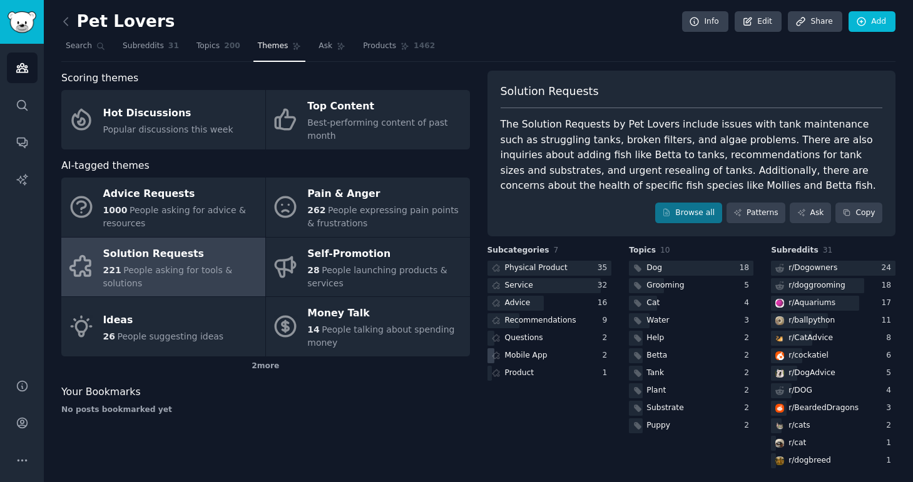
click at [525, 359] on div "Mobile App" at bounding box center [526, 355] width 43 height 11
click at [64, 21] on icon at bounding box center [66, 22] width 4 height 8
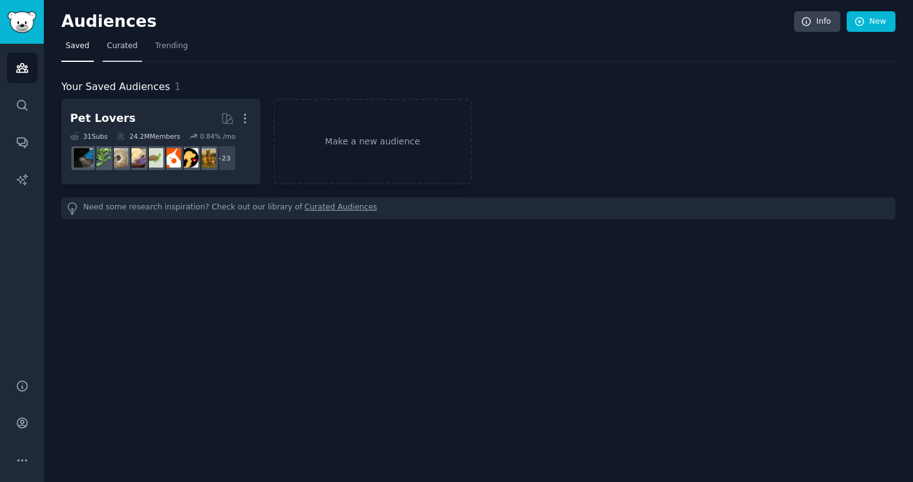
click at [128, 52] on link "Curated" at bounding box center [122, 49] width 39 height 26
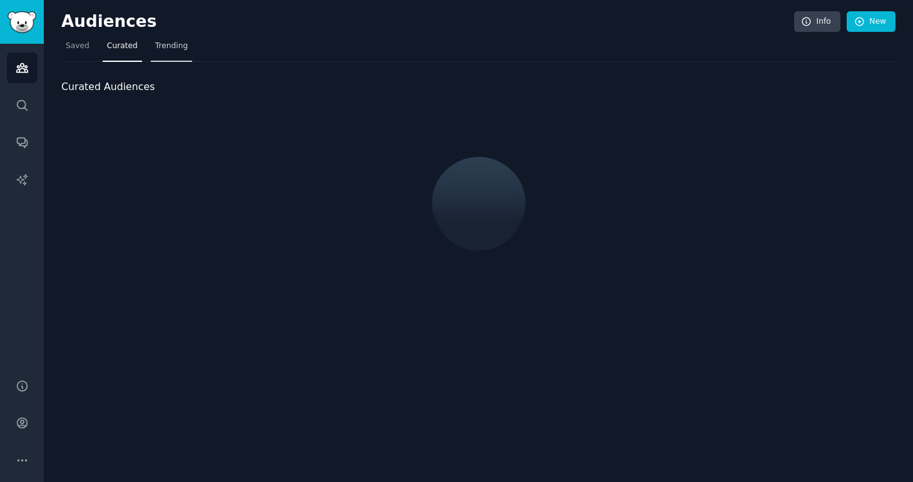
click at [176, 51] on link "Trending" at bounding box center [171, 49] width 41 height 26
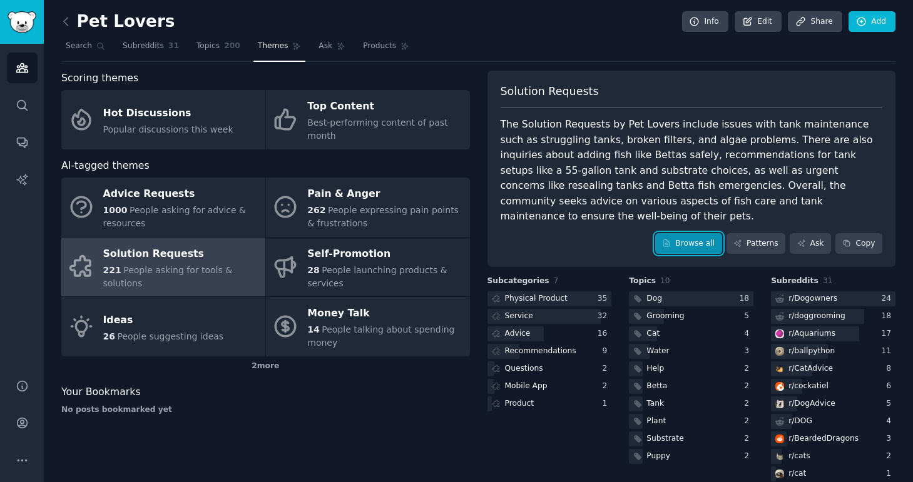
click at [700, 233] on link "Browse all" at bounding box center [688, 243] width 67 height 21
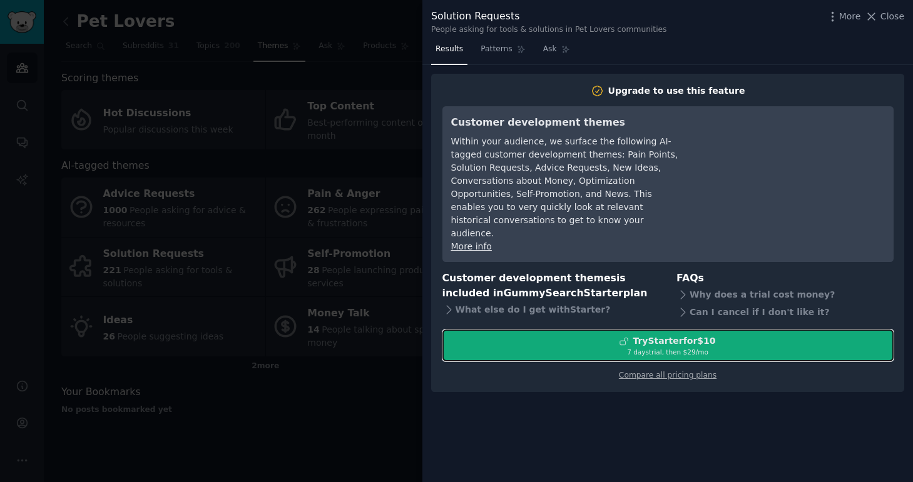
click at [639, 335] on div "Try Starter for $10" at bounding box center [673, 341] width 83 height 13
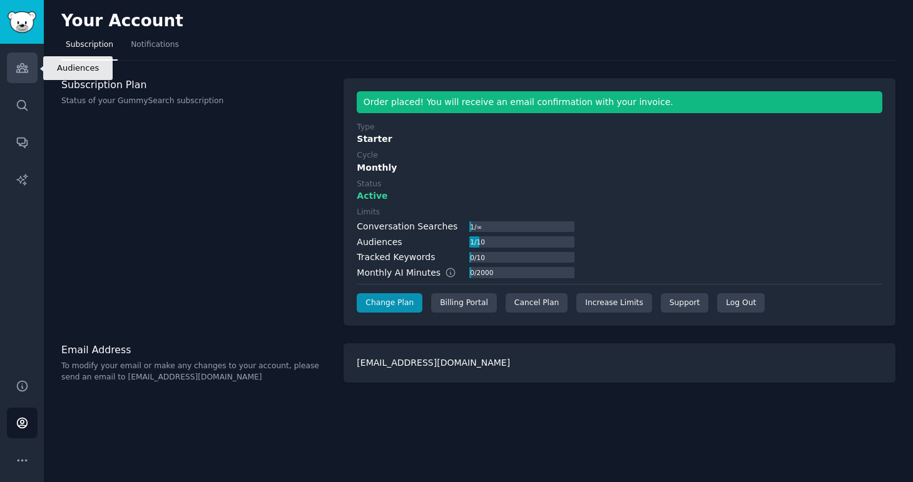
click at [21, 76] on link "Audiences" at bounding box center [22, 68] width 31 height 31
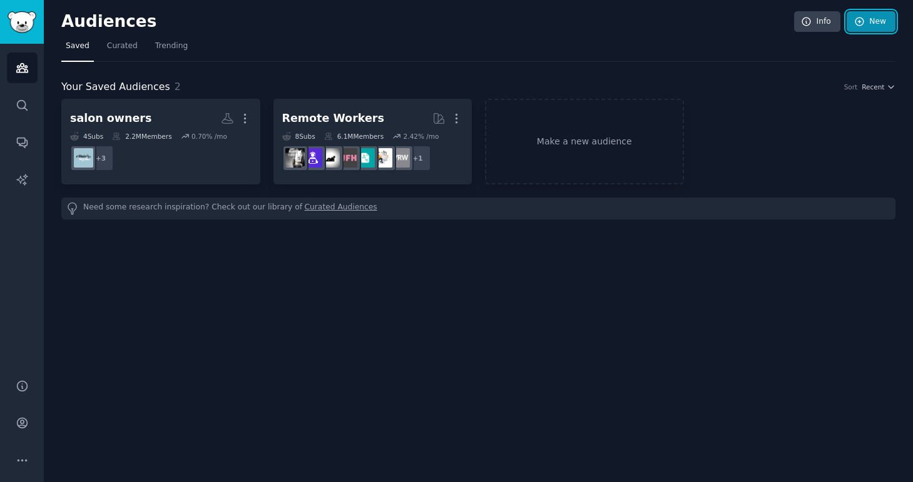
click at [870, 20] on link "New" at bounding box center [870, 21] width 49 height 21
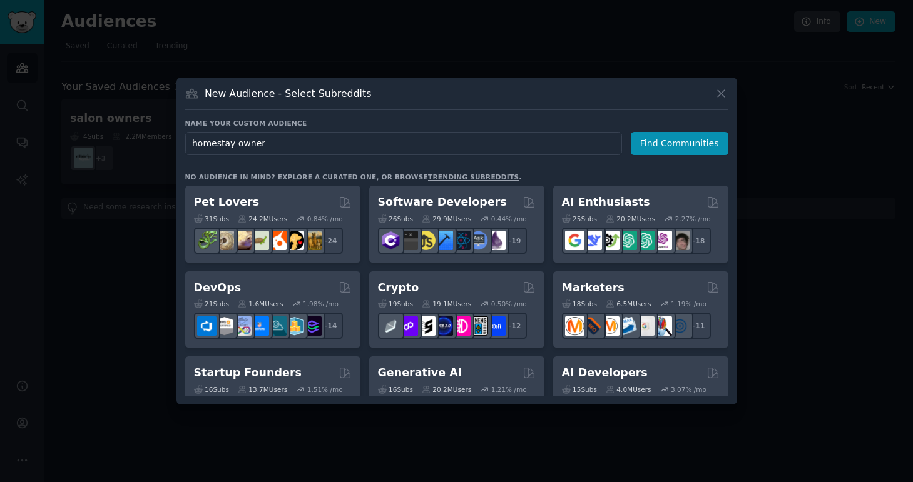
type input "homestay owners"
click button "Find Communities" at bounding box center [680, 143] width 98 height 23
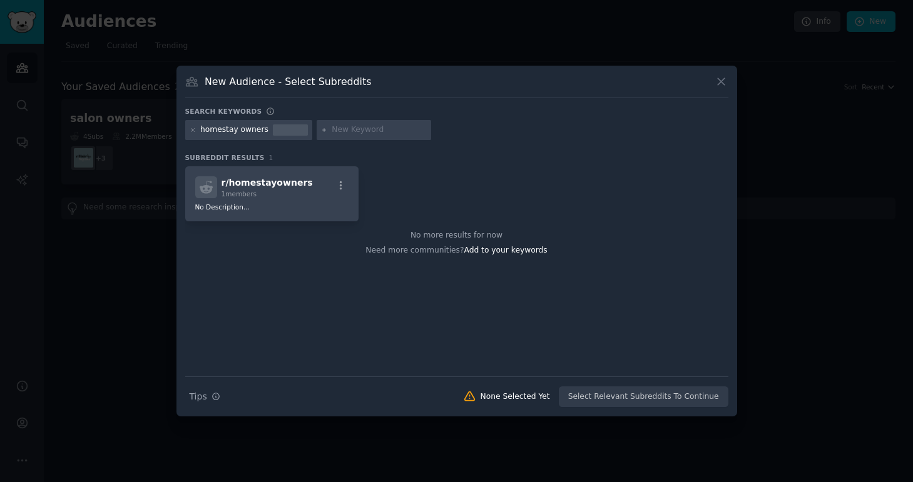
click at [348, 132] on input "text" at bounding box center [379, 129] width 95 height 11
type input "airbnbn"
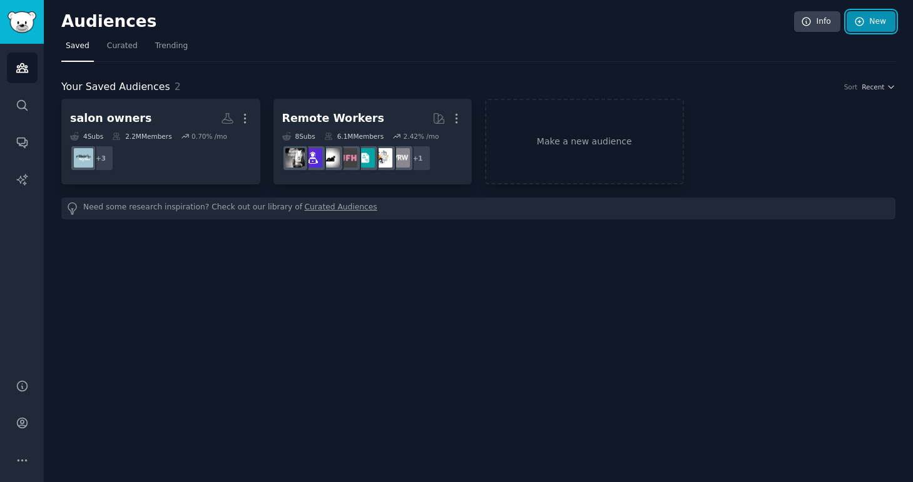
click at [864, 25] on icon at bounding box center [859, 21] width 11 height 11
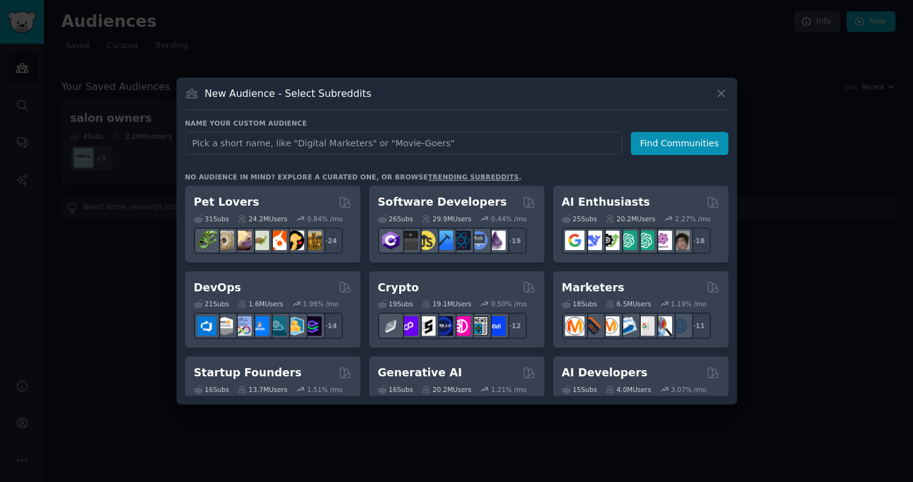
click at [447, 144] on input "text" at bounding box center [403, 143] width 437 height 23
type input "whatsapp crm"
click button "Find Communities" at bounding box center [680, 143] width 98 height 23
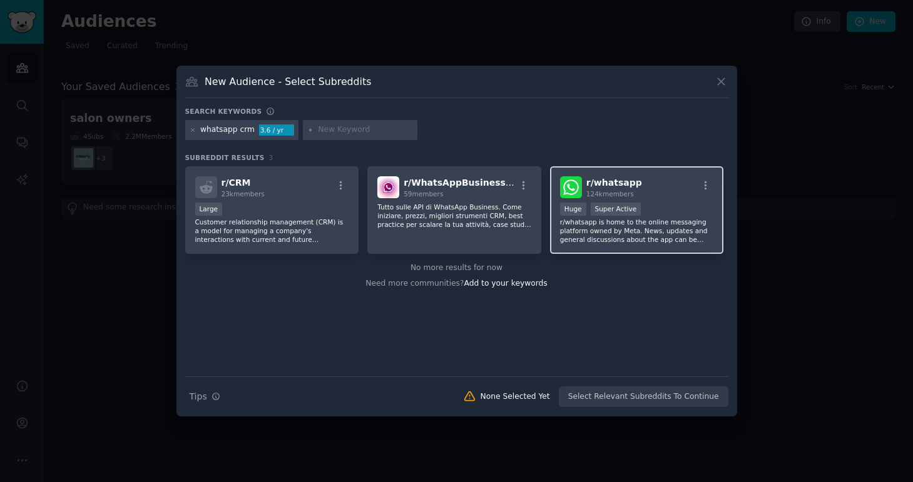
click at [605, 183] on span "r/ whatsapp" at bounding box center [614, 183] width 56 height 10
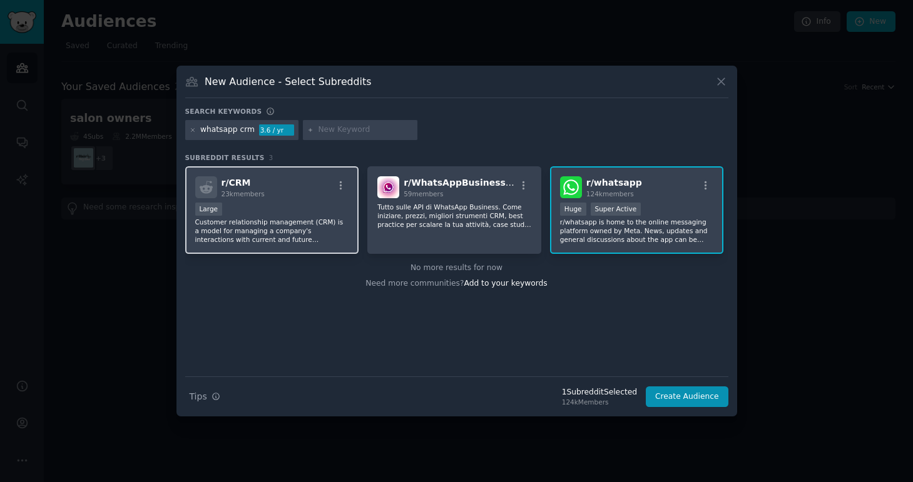
click at [304, 230] on p "Customer relationship management (CRM) is a model for managing a company's inte…" at bounding box center [272, 231] width 154 height 26
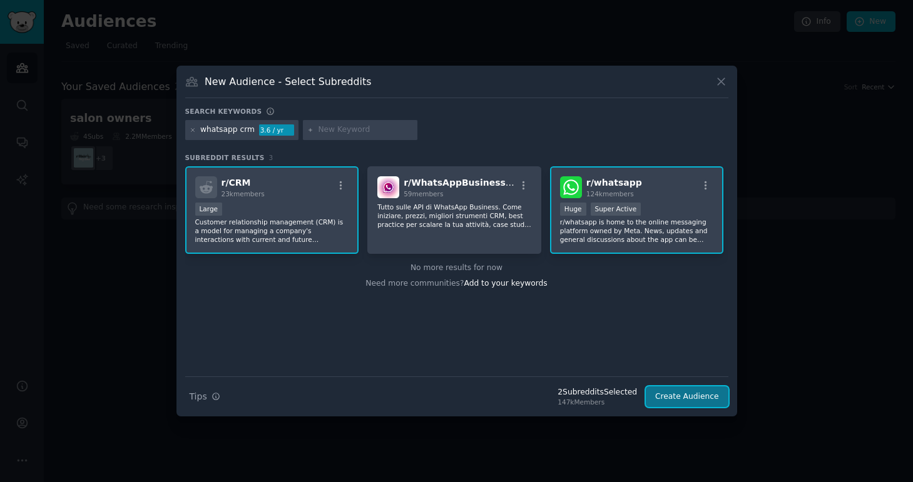
click at [702, 393] on button "Create Audience" at bounding box center [687, 397] width 83 height 21
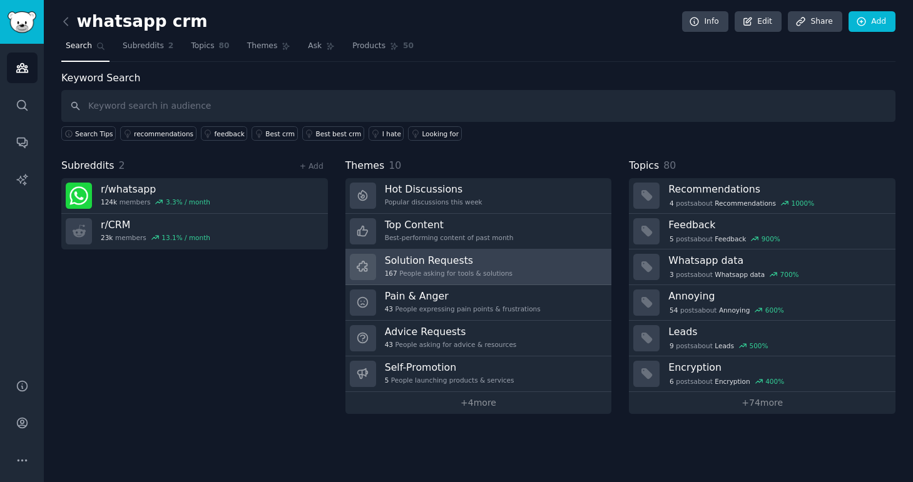
click at [497, 267] on div "Solution Requests 167 People asking for tools & solutions" at bounding box center [449, 267] width 128 height 26
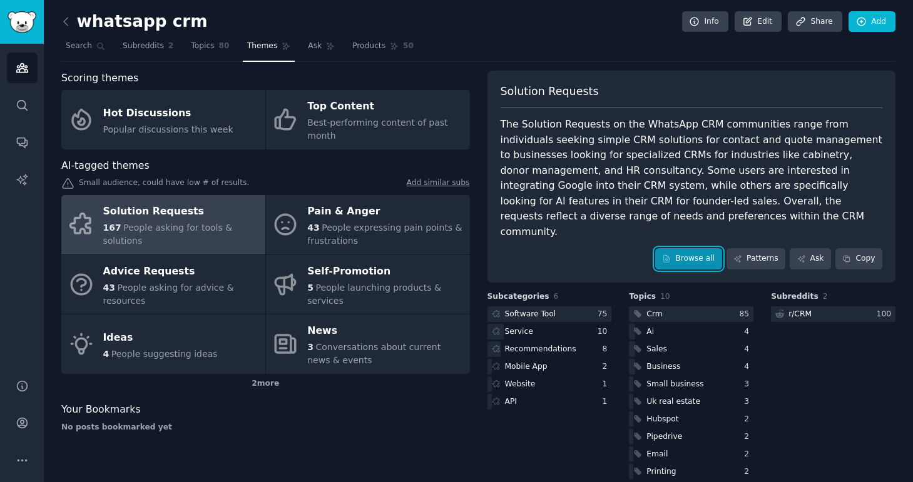
click at [684, 248] on link "Browse all" at bounding box center [688, 258] width 67 height 21
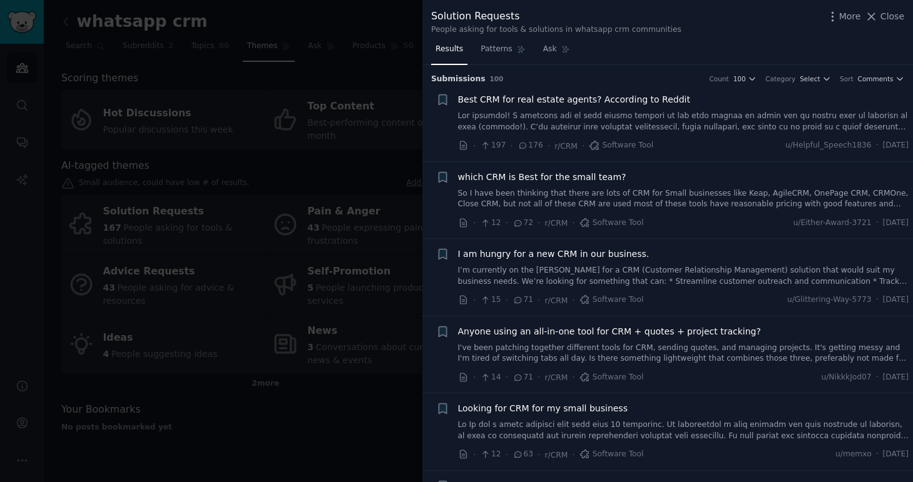
click at [568, 175] on span "which CRM is Best for the small team?" at bounding box center [542, 177] width 168 height 13
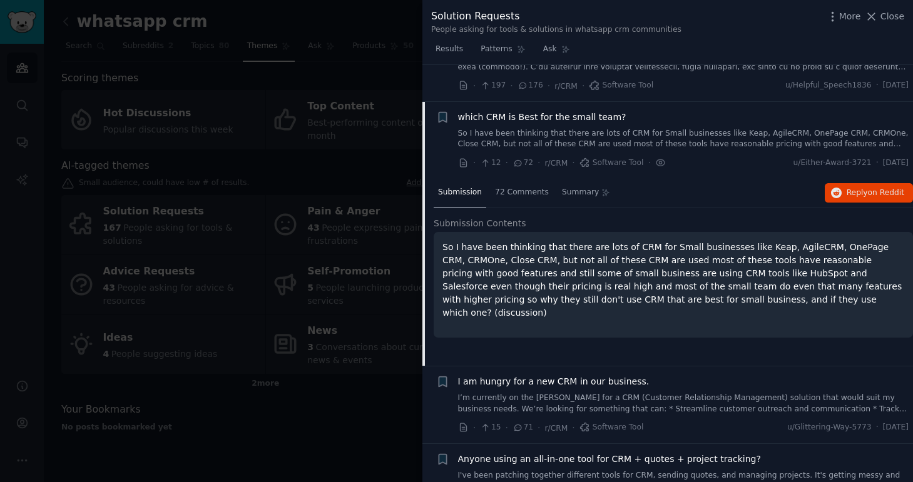
scroll to position [97, 0]
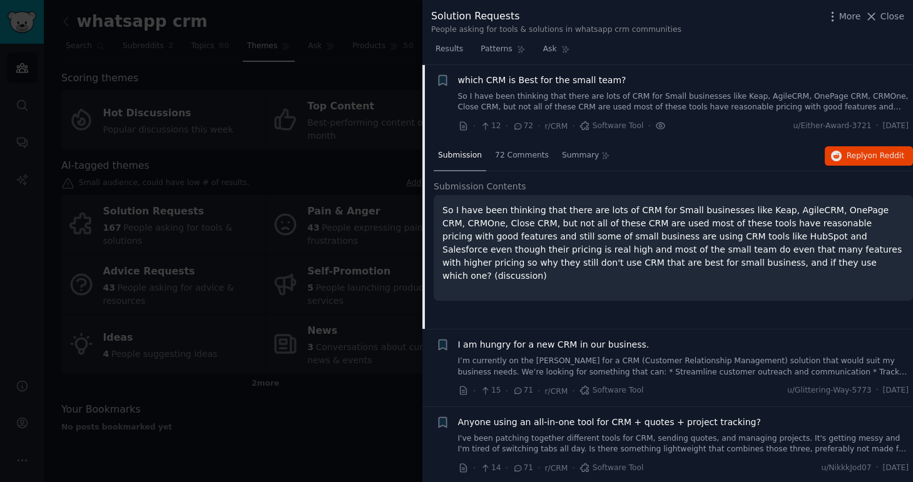
click at [655, 126] on icon at bounding box center [660, 125] width 11 height 13
click at [569, 78] on span "which CRM is Best for the small team?" at bounding box center [542, 80] width 168 height 13
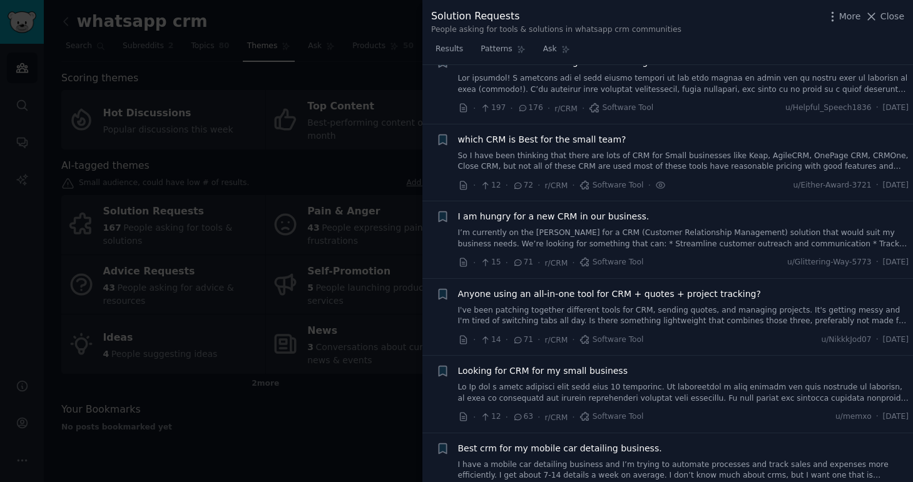
scroll to position [16, 0]
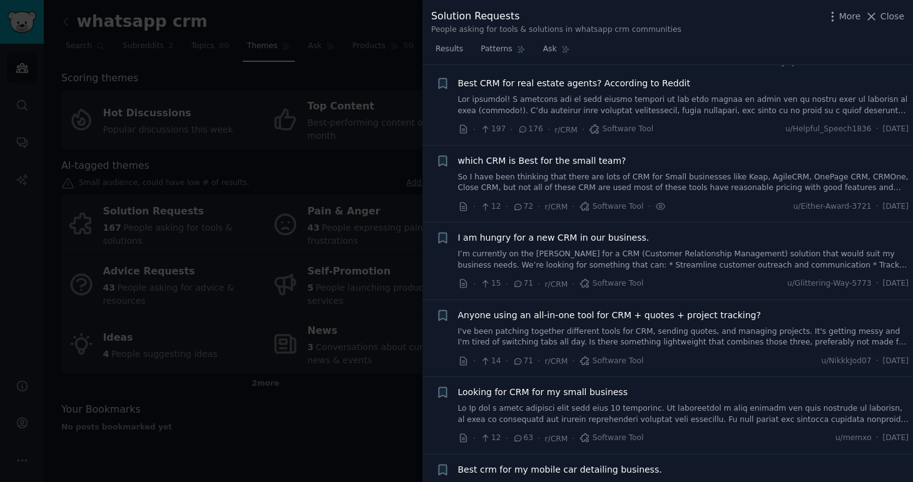
click at [619, 243] on span "I am hungry for a new CRM in our business." at bounding box center [553, 237] width 191 height 13
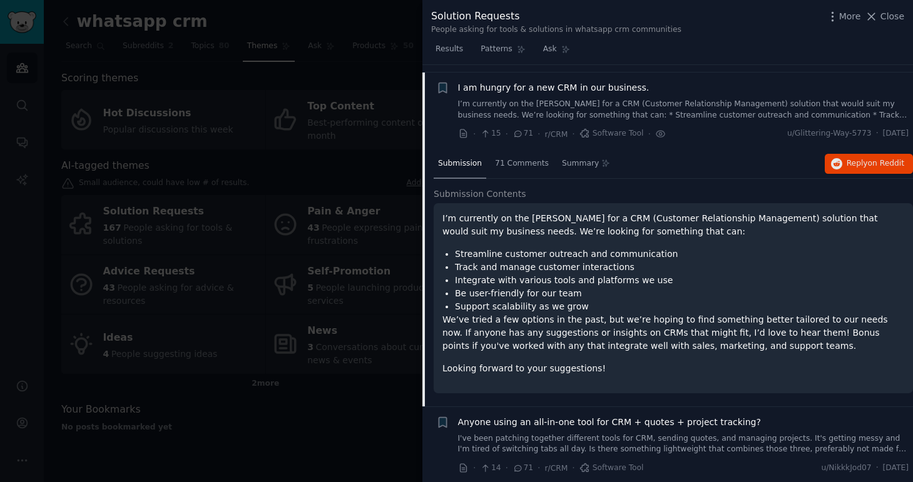
scroll to position [174, 0]
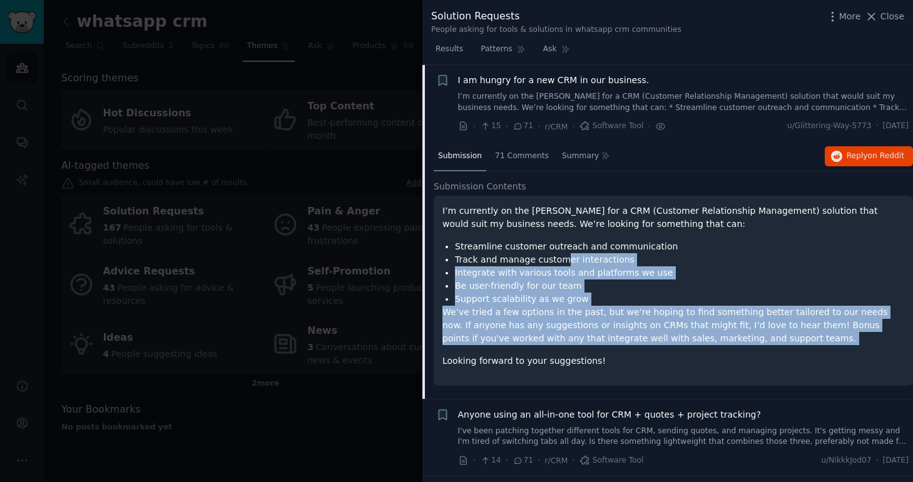
drag, startPoint x: 562, startPoint y: 255, endPoint x: 606, endPoint y: 352, distance: 105.8
click at [606, 352] on div "I’m currently on the hunt for a CRM (Customer Relationship Management) solution…" at bounding box center [673, 286] width 462 height 163
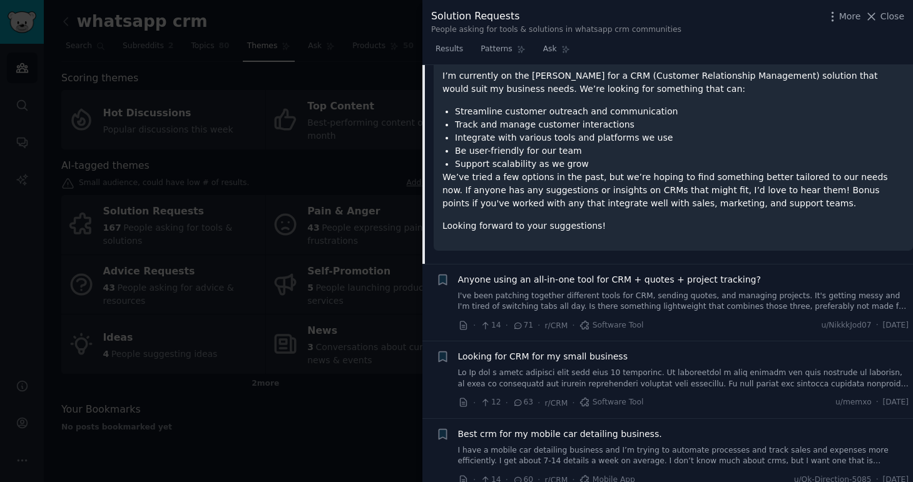
scroll to position [337, 0]
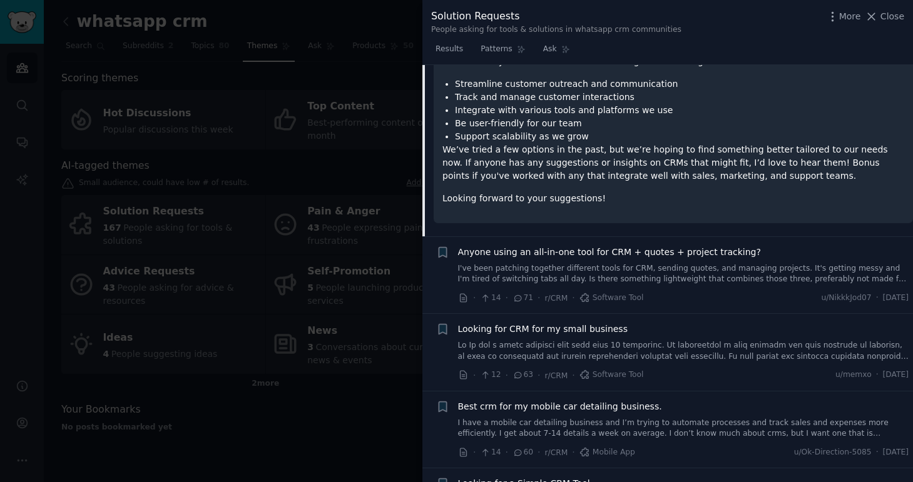
click at [602, 271] on link "I've been patching together different tools for CRM, sending quotes, and managi…" at bounding box center [683, 274] width 451 height 22
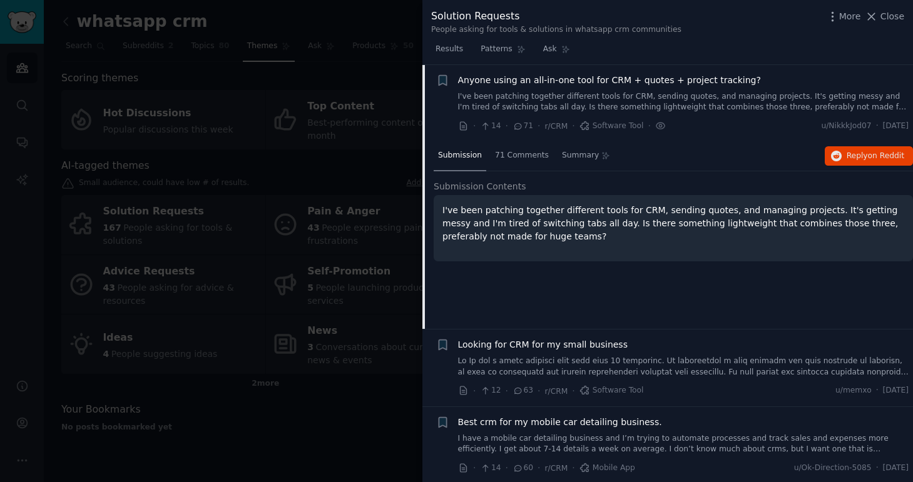
scroll to position [217, 0]
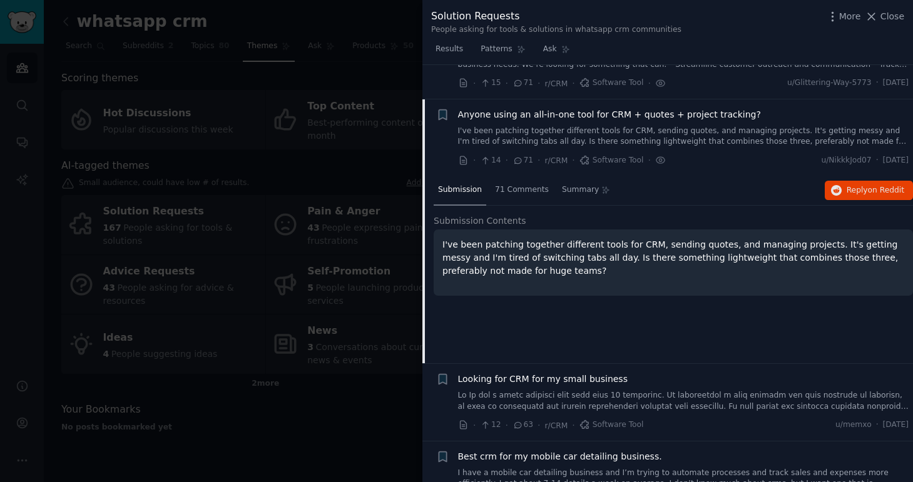
click at [677, 388] on div "Looking for CRM for my small business" at bounding box center [683, 392] width 451 height 39
click at [672, 400] on link at bounding box center [683, 401] width 451 height 22
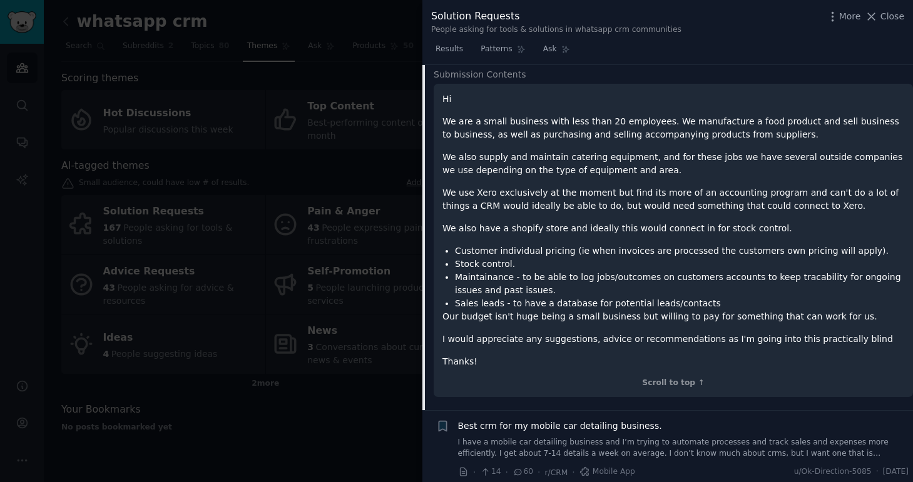
scroll to position [444, 0]
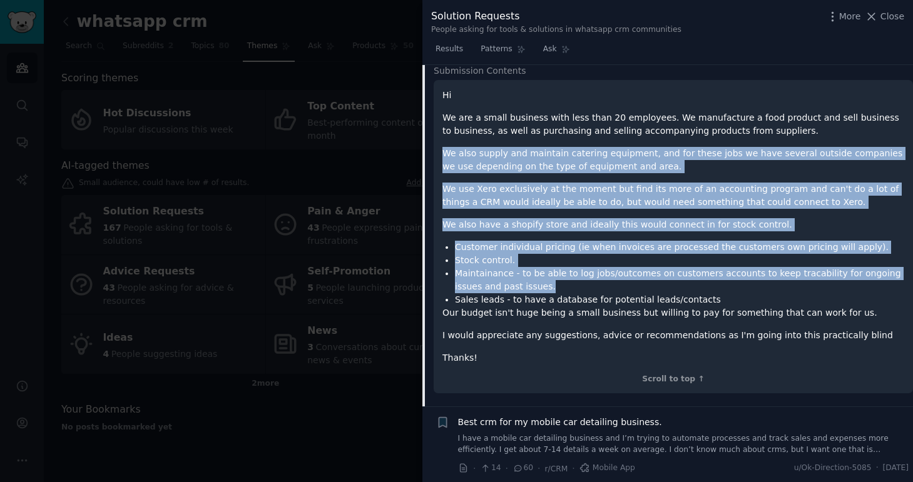
drag, startPoint x: 529, startPoint y: 141, endPoint x: 530, endPoint y: 286, distance: 145.1
click at [530, 286] on div "Hi We are a small business with less than 20 employees. We manufacture a food p…" at bounding box center [673, 227] width 462 height 276
click at [530, 286] on li "Maintainance - to be able to log jobs/outcomes on customers accounts to keep tr…" at bounding box center [679, 280] width 449 height 26
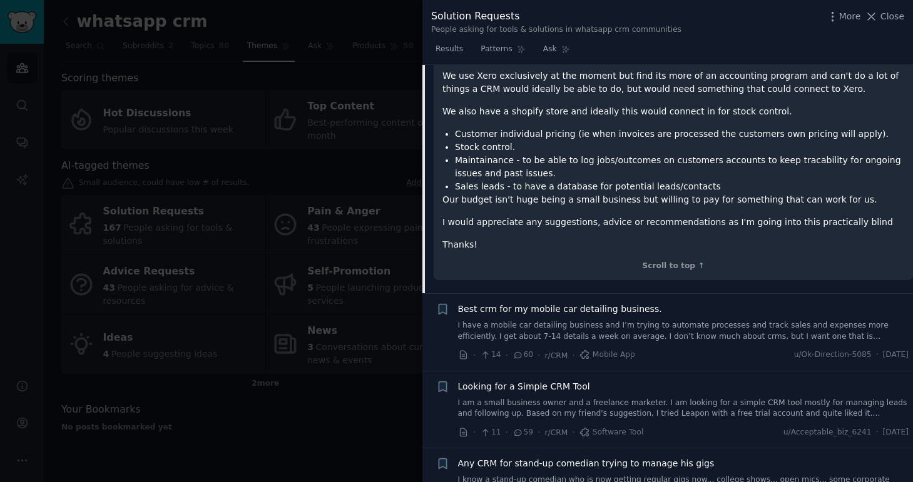
scroll to position [558, 0]
click at [579, 402] on link "I am a small business owner and a freelance marketer. I am looking for a simple…" at bounding box center [683, 408] width 451 height 22
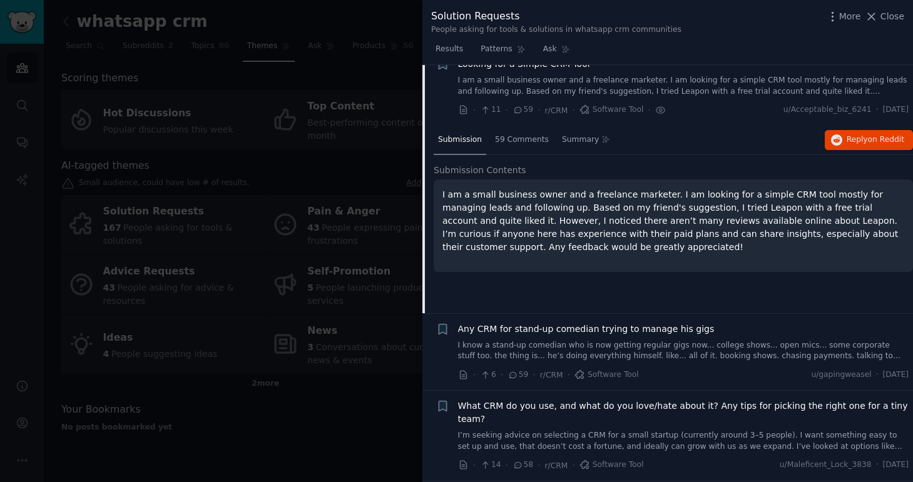
scroll to position [483, 0]
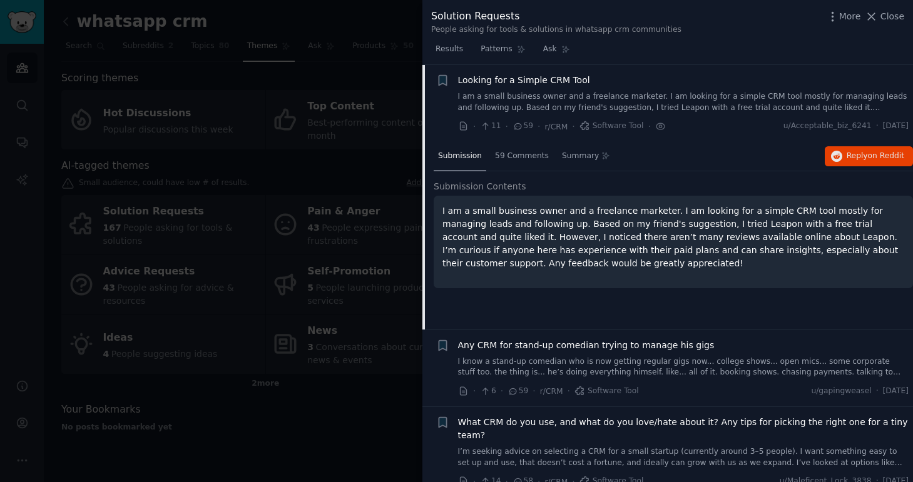
click at [584, 362] on link "I know a stand-up comedian who is now getting regular gigs now... college shows…" at bounding box center [683, 368] width 451 height 22
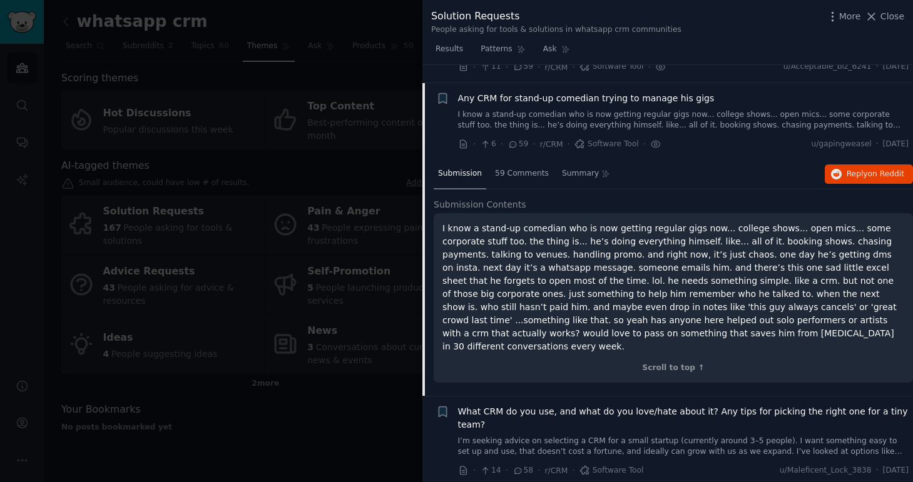
scroll to position [560, 0]
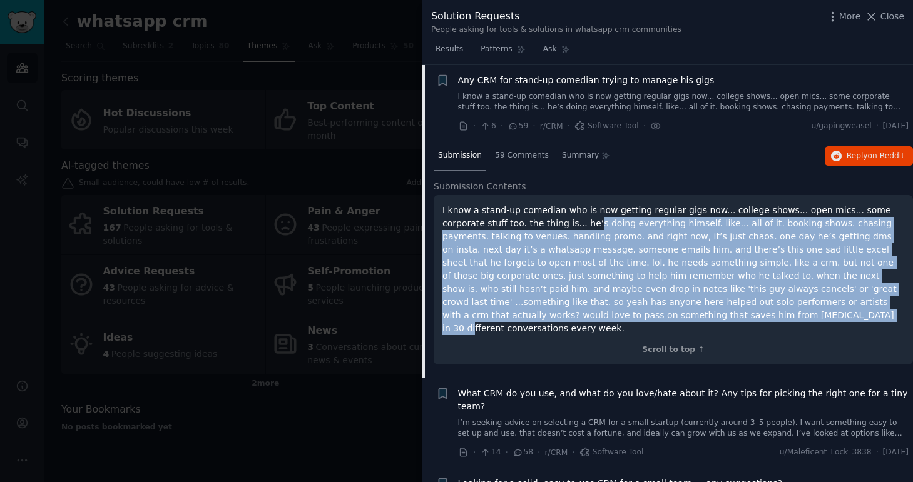
drag, startPoint x: 549, startPoint y: 223, endPoint x: 534, endPoint y: 316, distance: 93.8
click at [534, 316] on p "I know a stand-up comedian who is now getting regular gigs now... college shows…" at bounding box center [673, 269] width 462 height 131
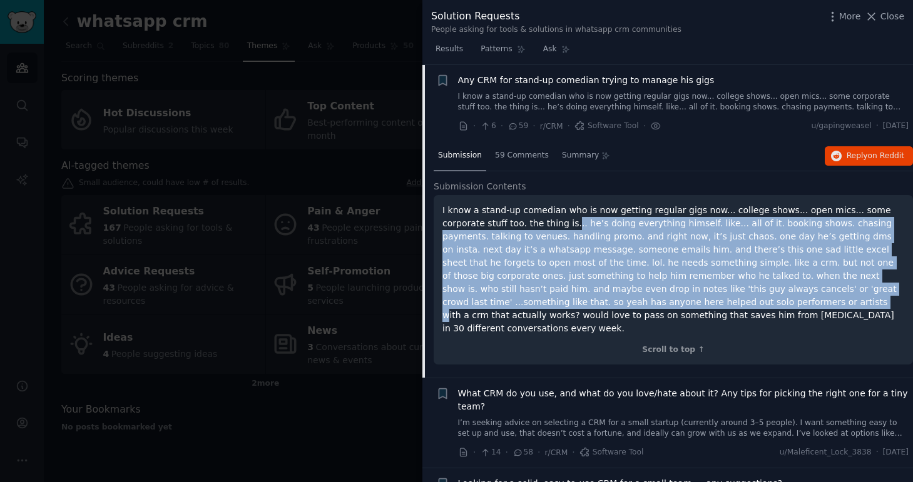
drag, startPoint x: 528, startPoint y: 221, endPoint x: 534, endPoint y: 308, distance: 87.1
click at [534, 308] on p "I know a stand-up comedian who is now getting regular gigs now... college shows…" at bounding box center [673, 269] width 462 height 131
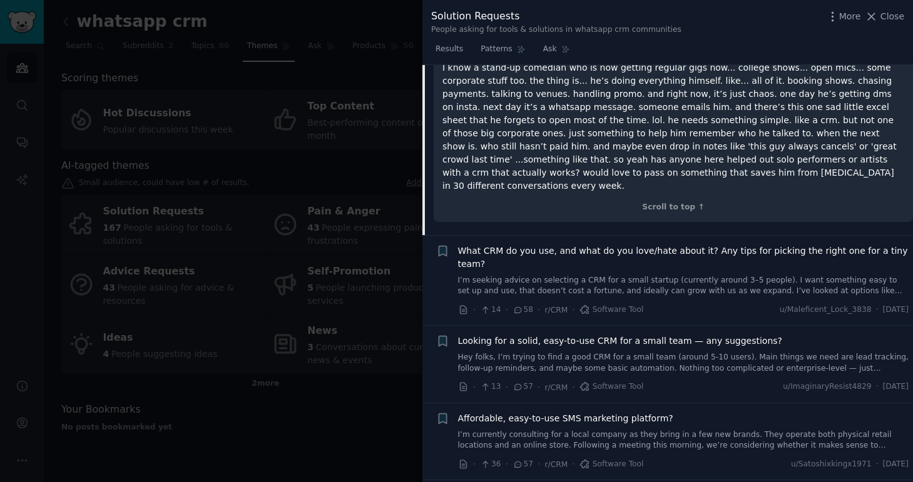
scroll to position [709, 0]
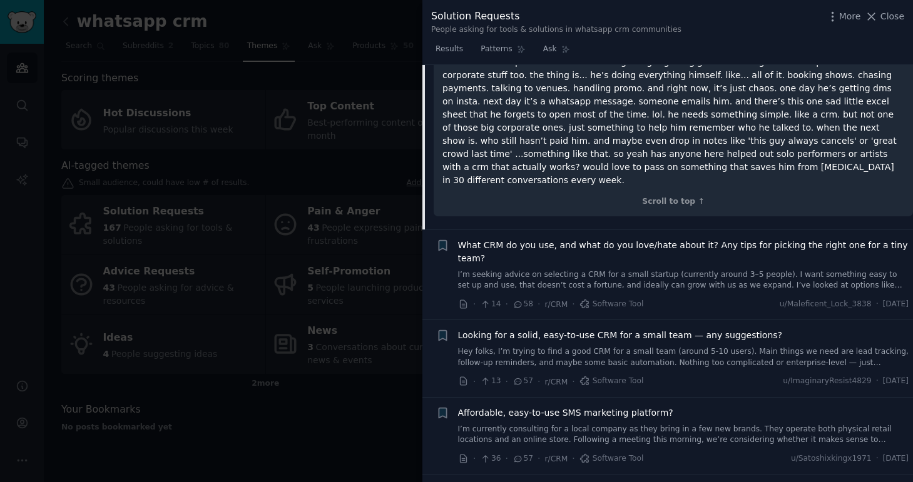
click at [565, 270] on link "I’m seeking advice on selecting a CRM for a small startup (currently around 3–5…" at bounding box center [683, 281] width 451 height 22
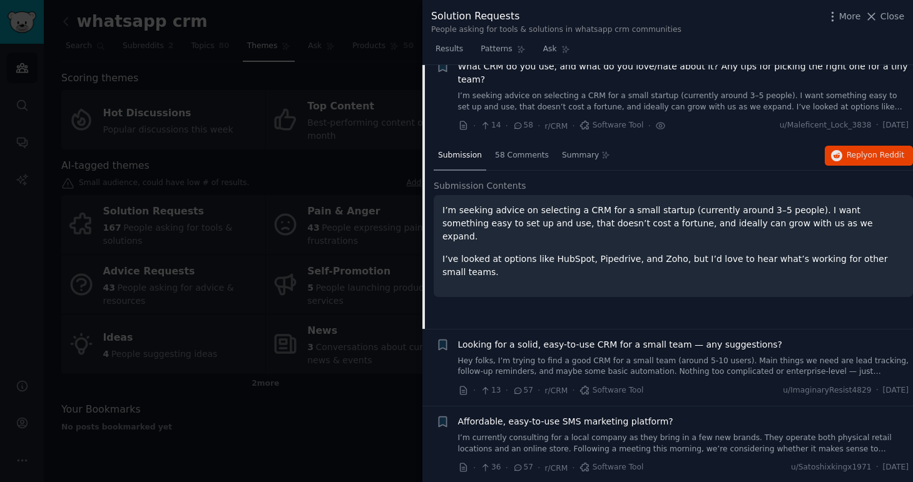
scroll to position [637, 0]
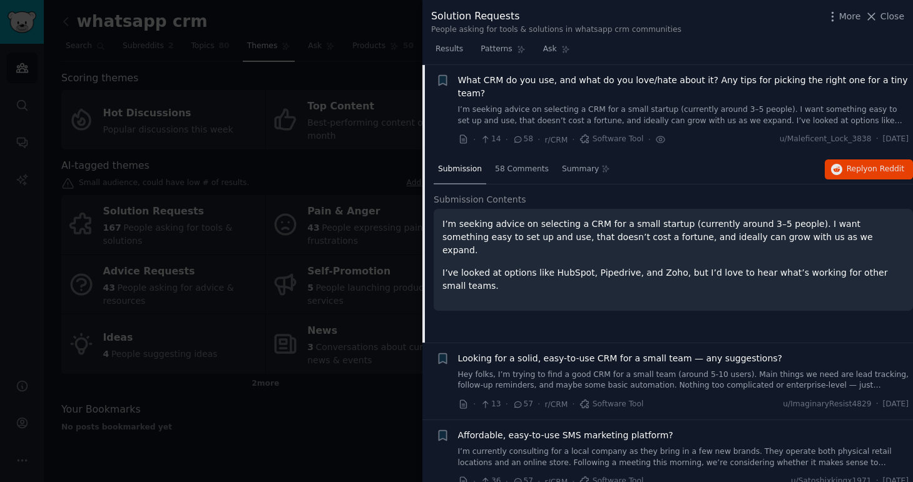
click at [596, 370] on link "Hey folks, I’m trying to find a good CRM for a small team (around 5-10 users). …" at bounding box center [683, 381] width 451 height 22
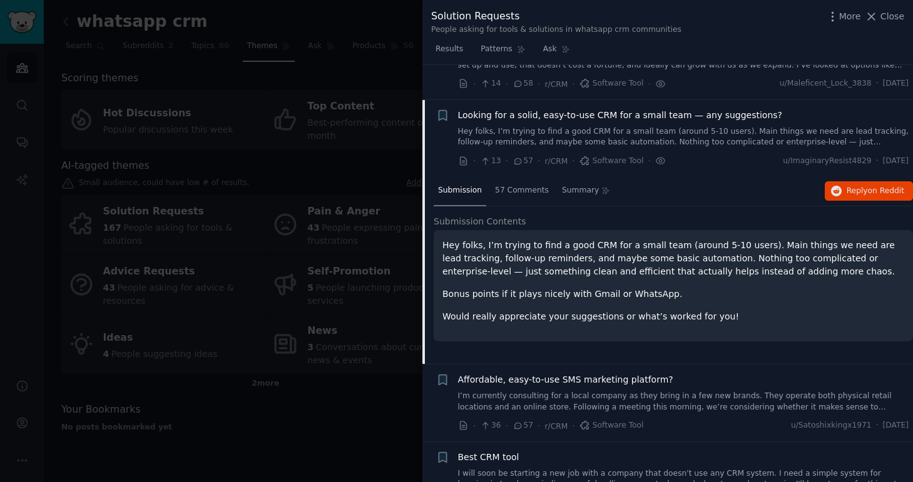
scroll to position [715, 0]
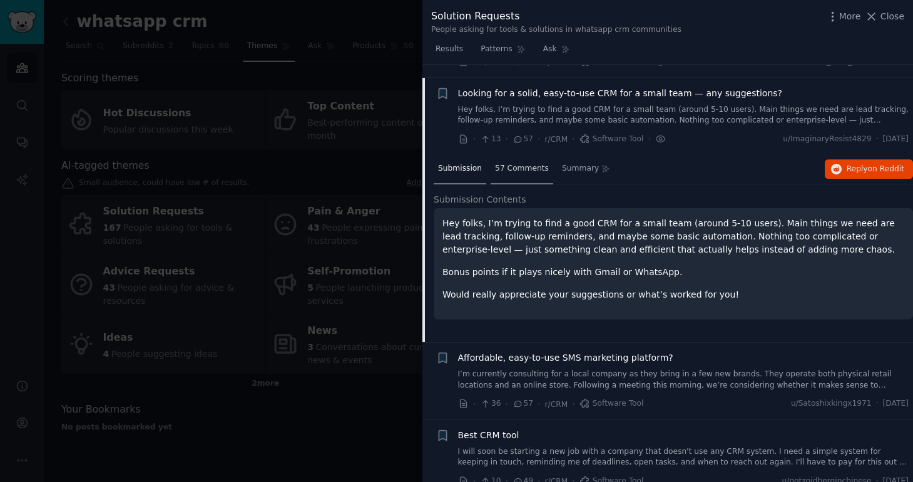
click at [514, 163] on span "57 Comments" at bounding box center [522, 168] width 54 height 11
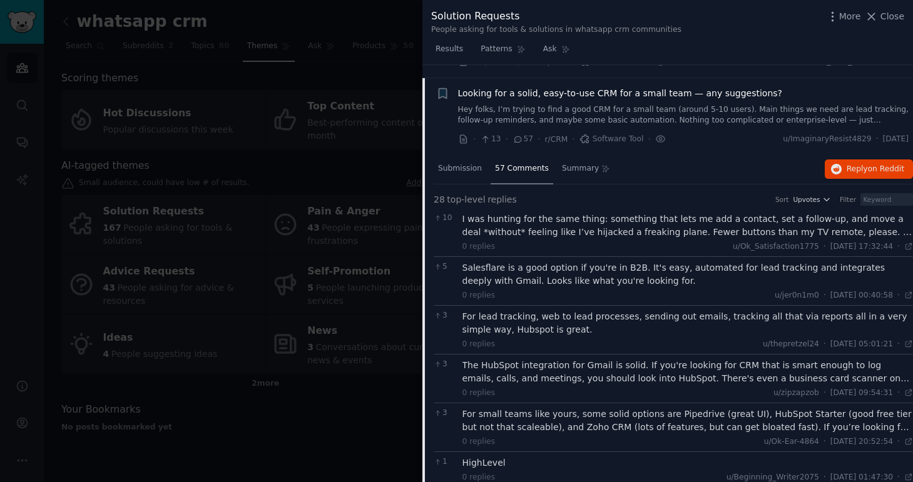
click at [569, 221] on div "I was hunting for the same thing: something that lets me add a contact, set a f…" at bounding box center [687, 226] width 451 height 26
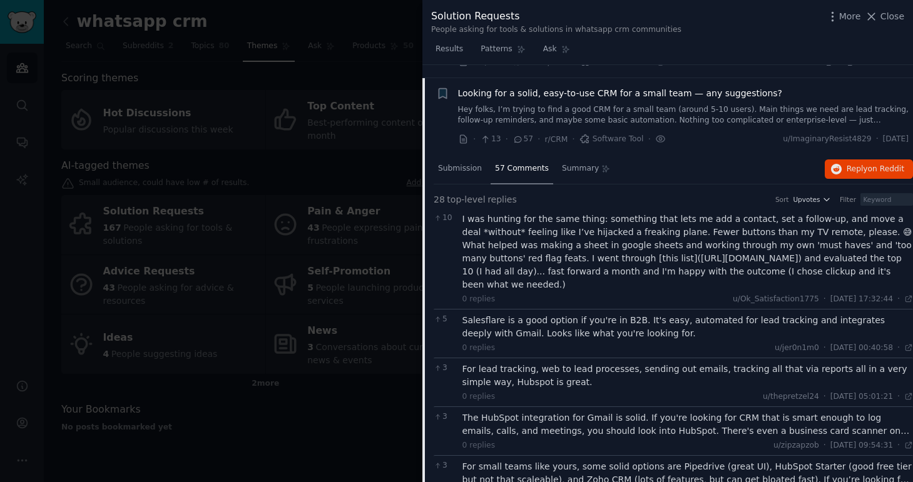
click at [776, 256] on div "I was hunting for the same thing: something that lets me add a contact, set a f…" at bounding box center [687, 252] width 451 height 79
click at [548, 87] on span "Looking for a solid, easy-to-use CRM for a small team — any suggestions?" at bounding box center [620, 93] width 325 height 13
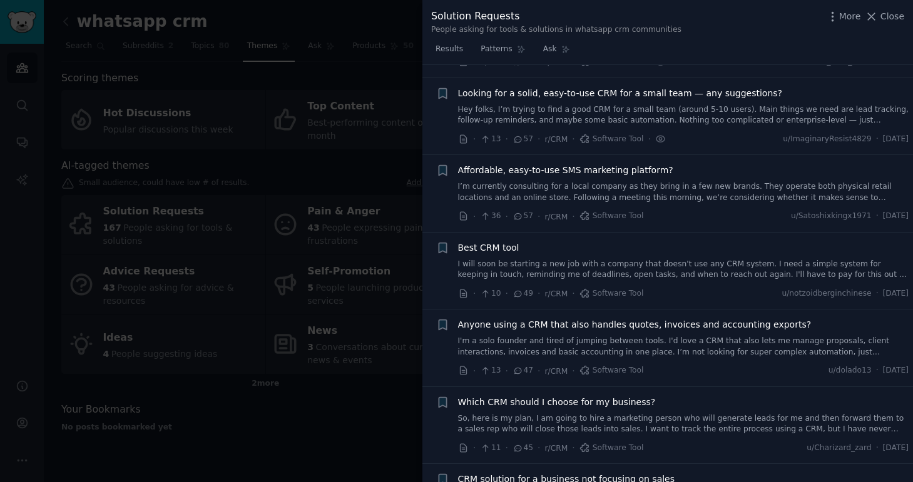
click at [552, 104] on link "Hey folks, I’m trying to find a good CRM for a small team (around 5-10 users). …" at bounding box center [683, 115] width 451 height 22
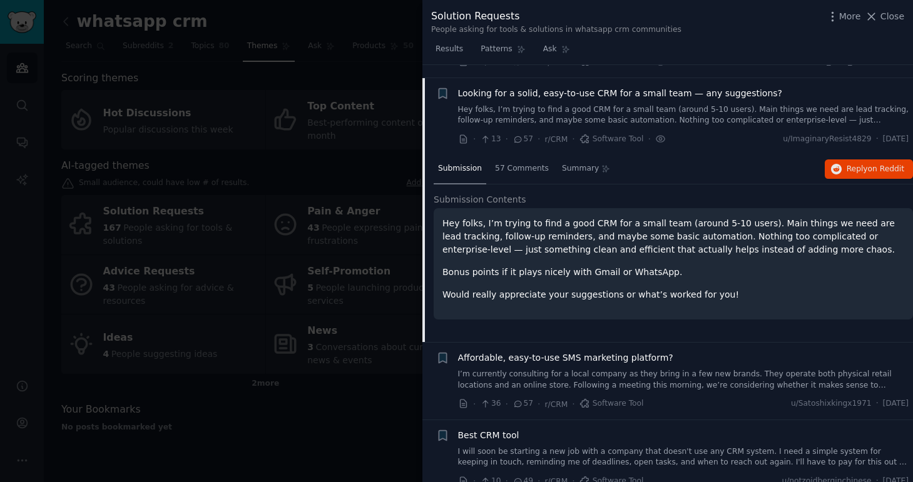
click at [494, 225] on p "Hey folks, I’m trying to find a good CRM for a small team (around 5-10 users). …" at bounding box center [673, 236] width 462 height 39
click at [512, 163] on span "57 Comments" at bounding box center [522, 168] width 54 height 11
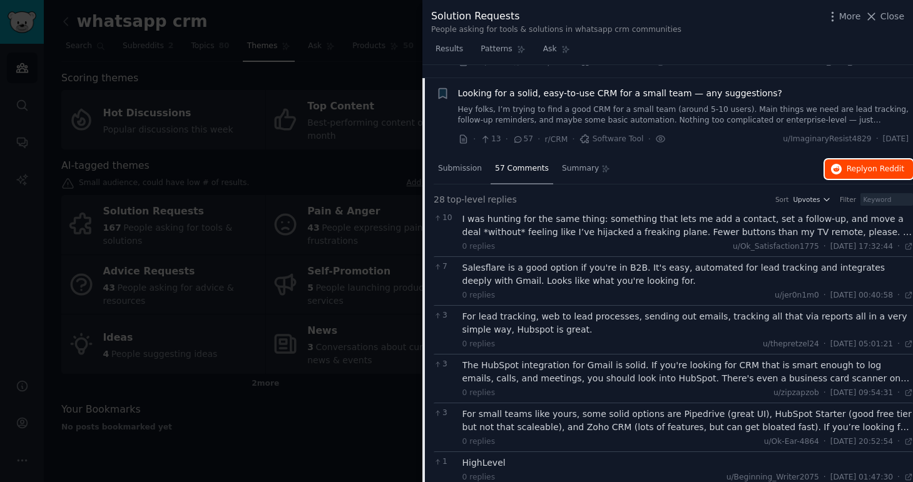
click at [854, 164] on span "Reply on Reddit" at bounding box center [875, 169] width 58 height 11
click at [387, 418] on div at bounding box center [456, 241] width 913 height 482
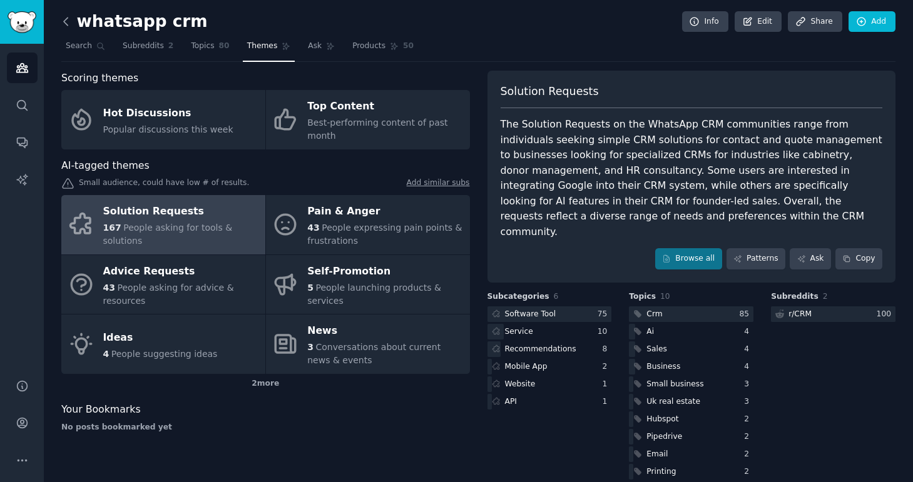
click at [71, 20] on icon at bounding box center [65, 21] width 13 height 13
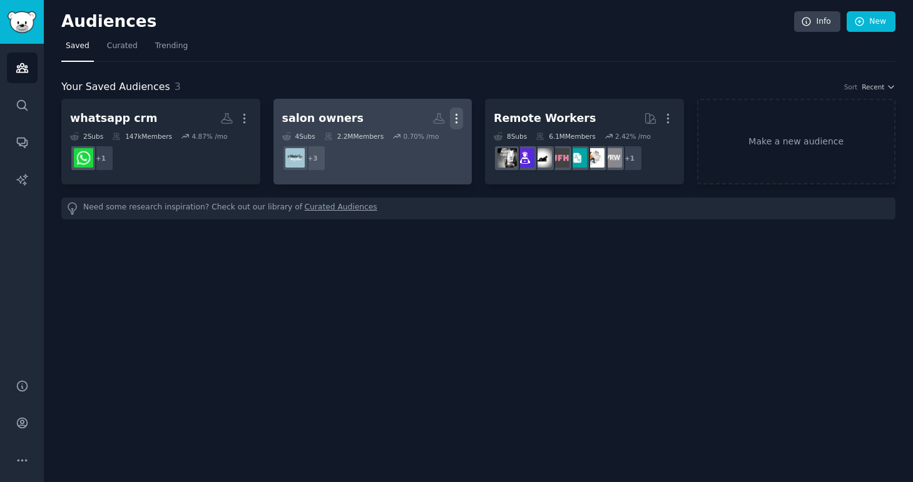
click at [454, 123] on icon "button" at bounding box center [456, 118] width 13 height 13
click at [403, 148] on icon at bounding box center [396, 144] width 13 height 13
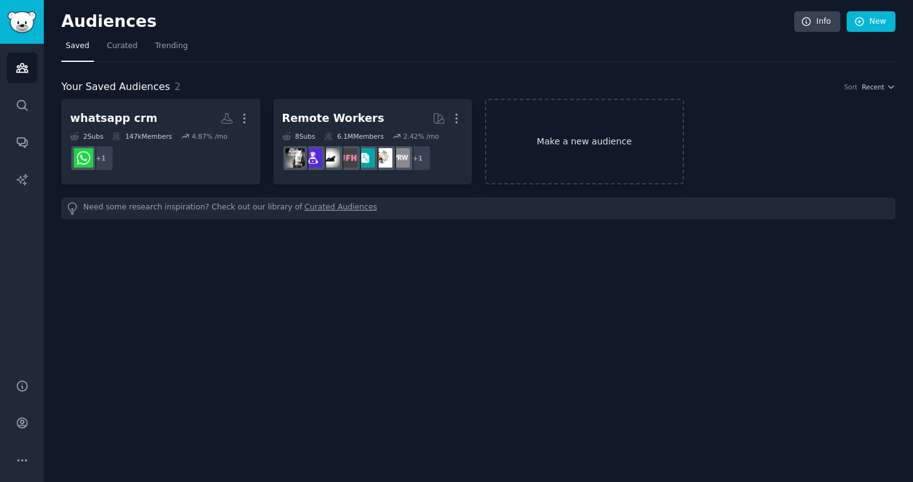
click at [535, 145] on link "Make a new audience" at bounding box center [584, 142] width 199 height 86
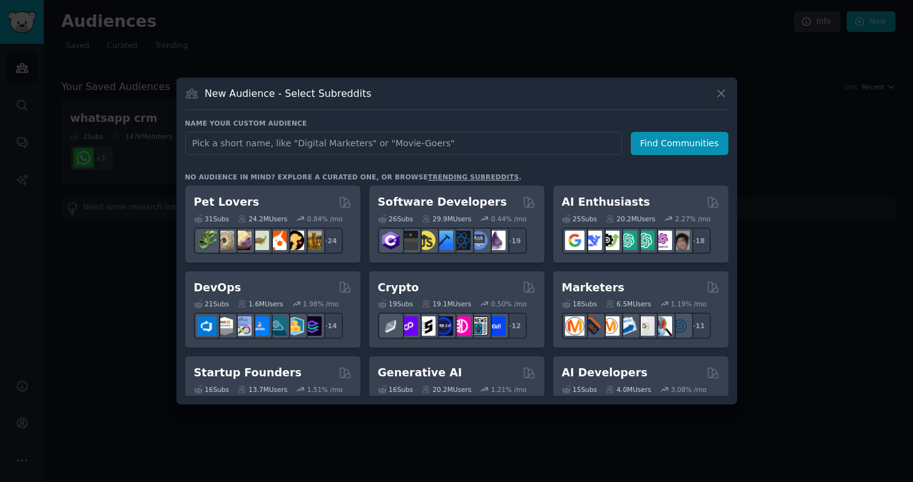
click at [484, 141] on input "text" at bounding box center [403, 143] width 437 height 23
type input "loyalty points software"
click button "Find Communities" at bounding box center [680, 143] width 98 height 23
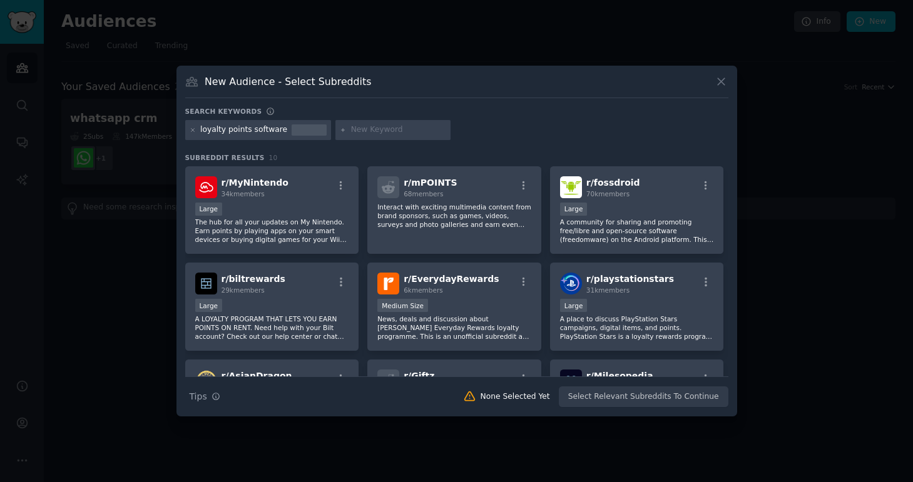
click at [357, 126] on input "text" at bounding box center [398, 129] width 95 height 11
type input "f&b loyalty"
click at [190, 134] on div at bounding box center [193, 129] width 7 height 11
click at [340, 129] on icon at bounding box center [343, 130] width 7 height 7
click at [188, 129] on div "loyalty points software" at bounding box center [258, 130] width 146 height 20
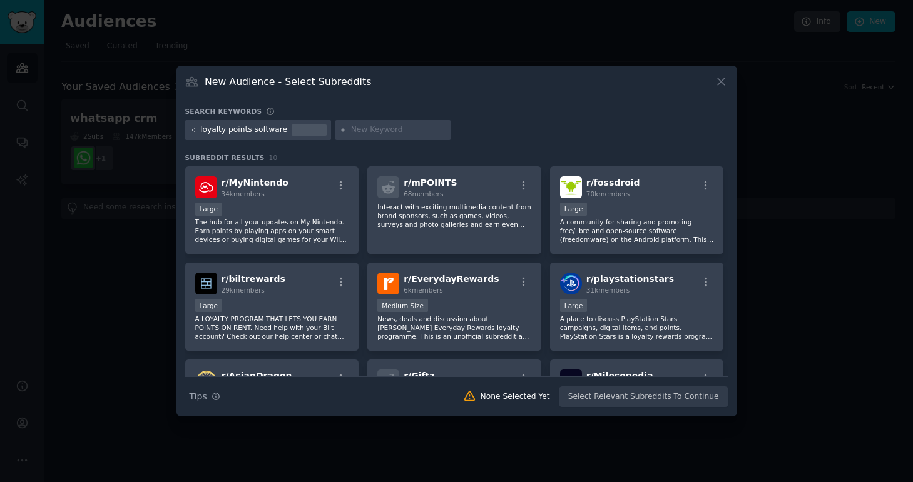
click at [193, 130] on icon at bounding box center [193, 130] width 7 height 7
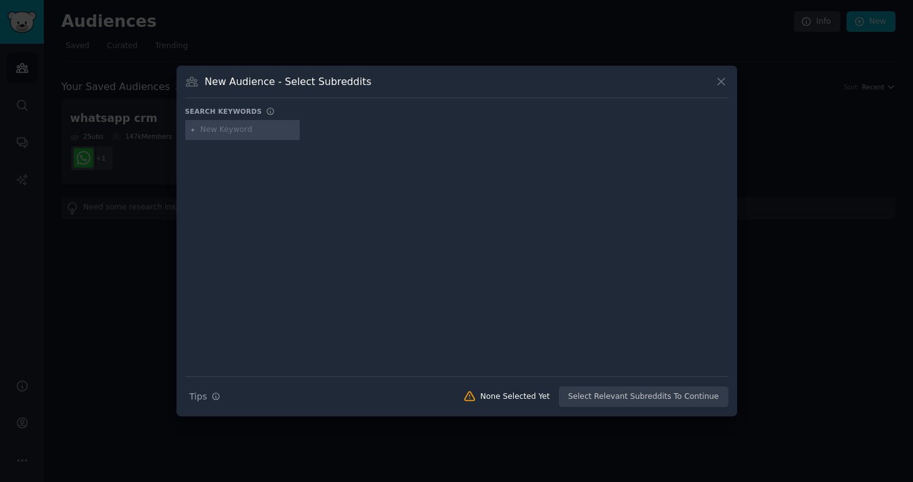
click at [225, 126] on input "text" at bounding box center [247, 129] width 95 height 11
type input "customer loyalty"
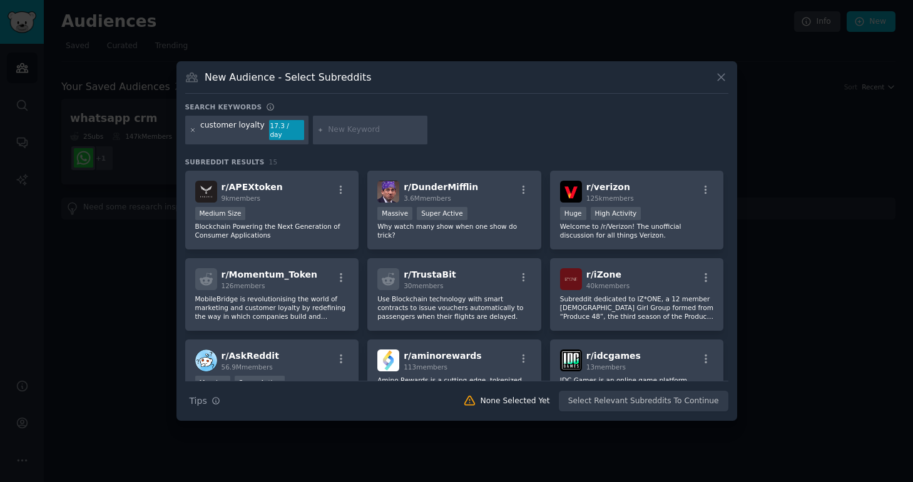
click at [191, 129] on icon at bounding box center [193, 130] width 7 height 7
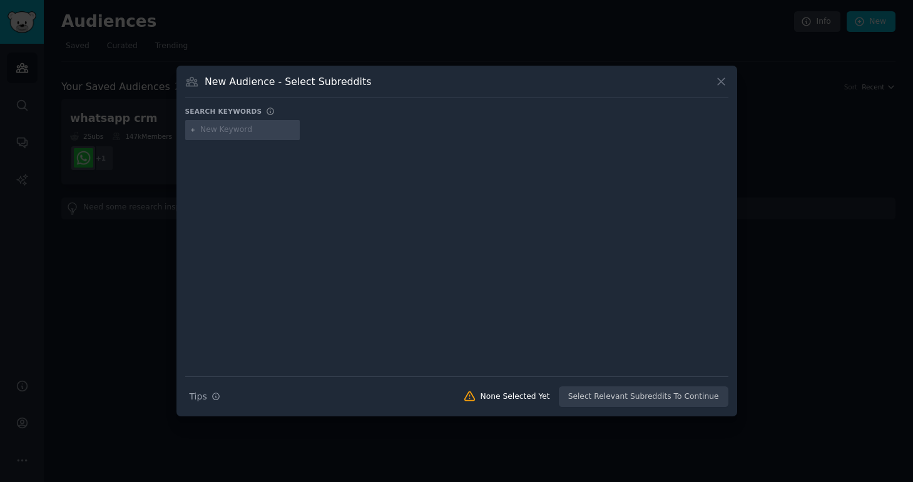
click at [215, 131] on input "text" at bounding box center [247, 129] width 95 height 11
type input "e"
type input "restaurant owners"
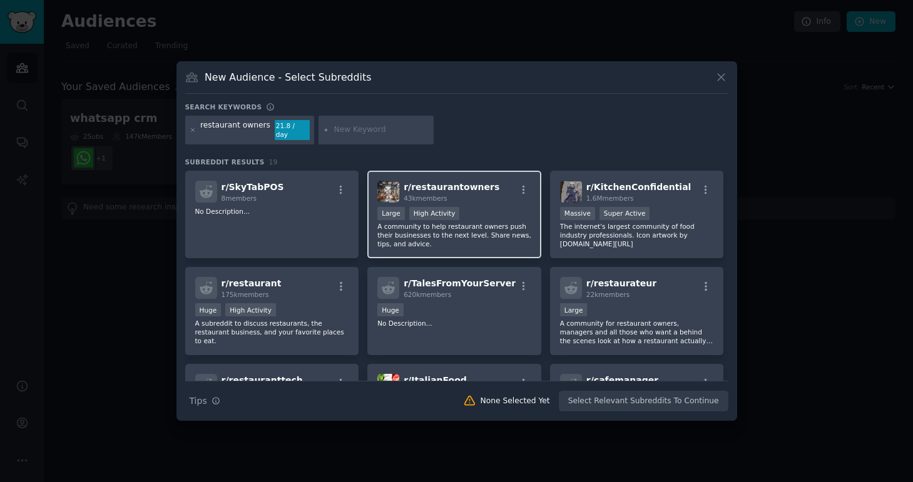
click at [500, 207] on div ">= 80th percentile for submissions / day Large High Activity" at bounding box center [454, 215] width 154 height 16
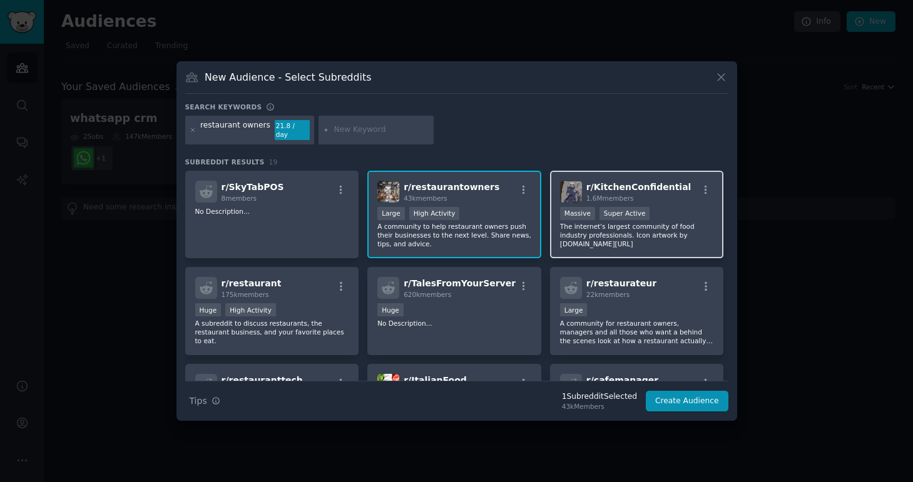
click at [594, 231] on p "The internet's largest community of food industry professionals. Icon artwork b…" at bounding box center [637, 235] width 154 height 26
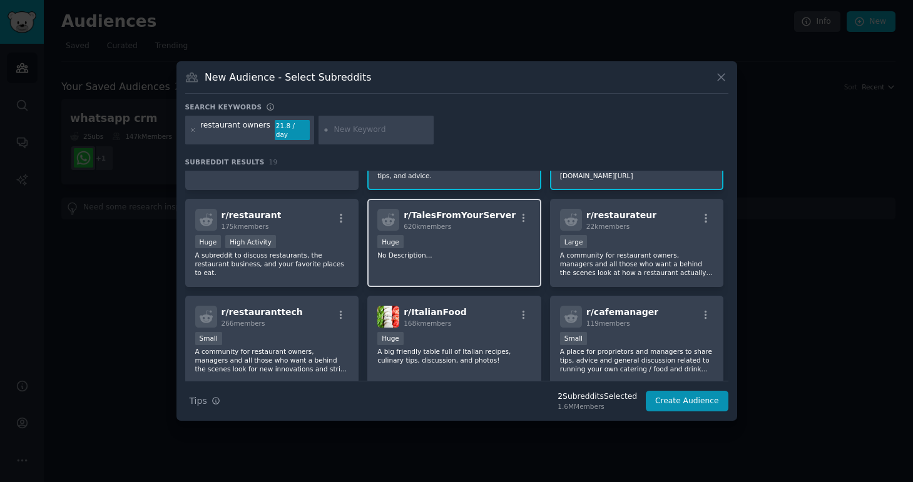
scroll to position [95, 0]
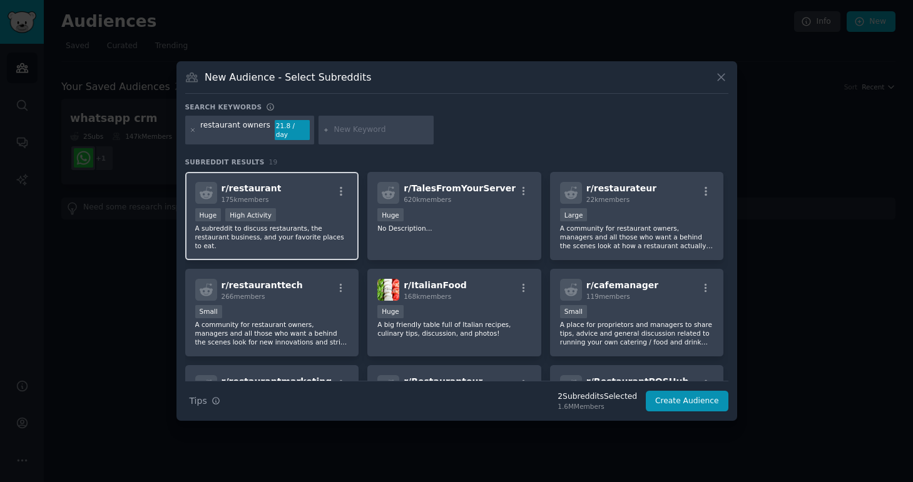
click at [340, 233] on p "A subreddit to discuss restaurants, the restaurant business, and your favorite …" at bounding box center [272, 237] width 154 height 26
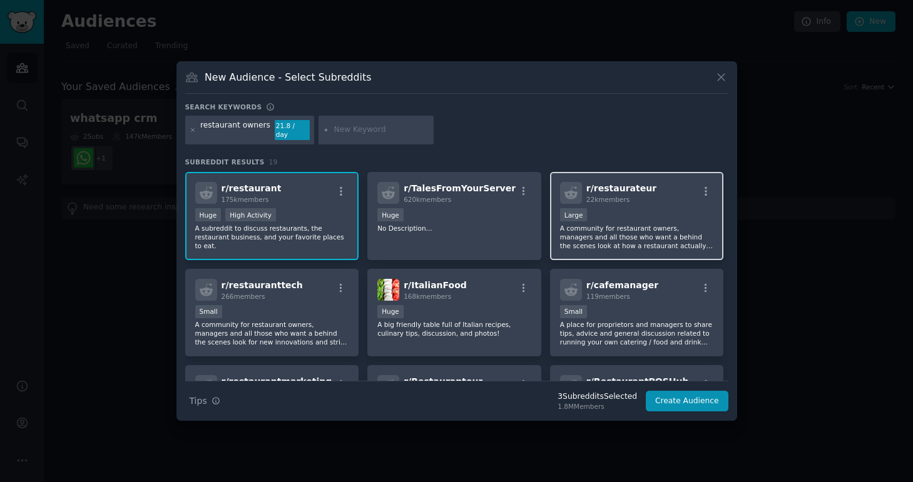
click at [579, 236] on p "A community for restaurant owners, managers and all those who want a behind the…" at bounding box center [637, 237] width 154 height 26
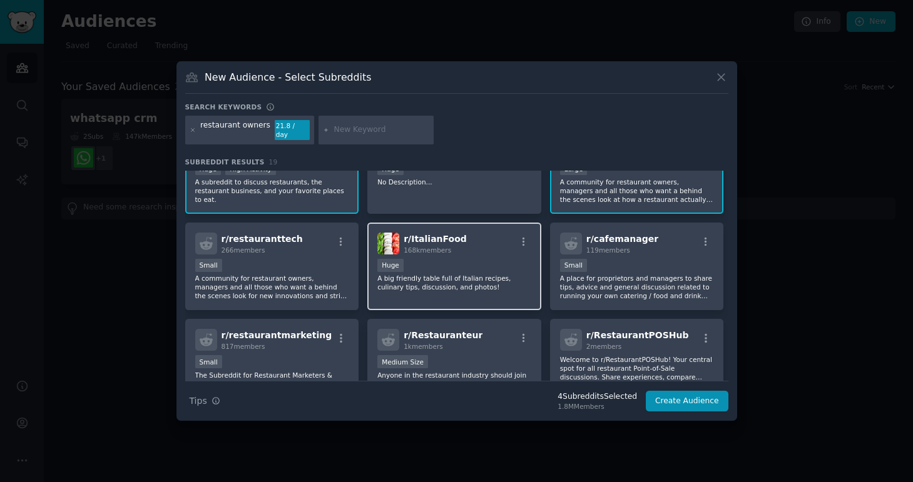
scroll to position [153, 0]
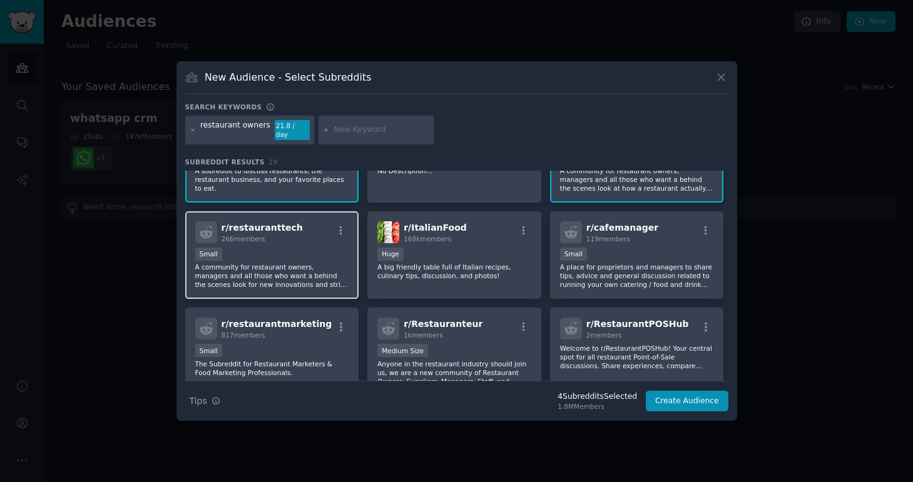
click at [322, 274] on p "A community for restaurant owners, managers and all those who want a behind the…" at bounding box center [272, 276] width 154 height 26
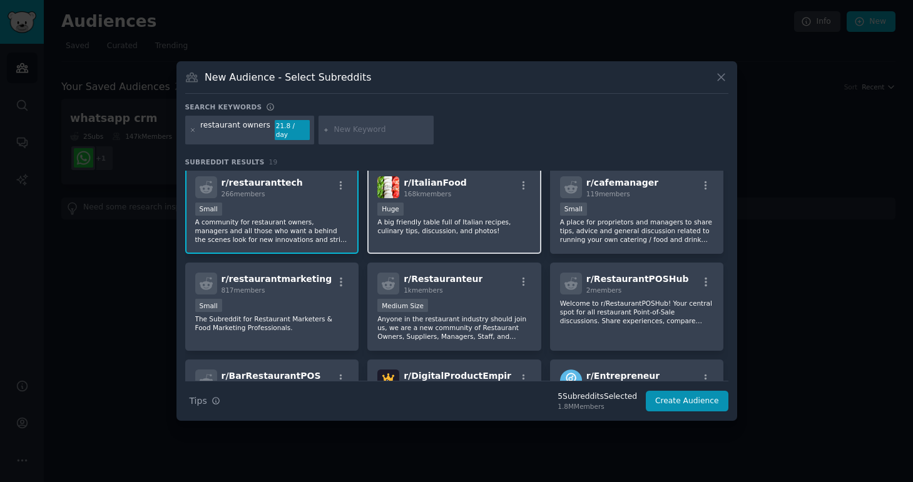
scroll to position [200, 0]
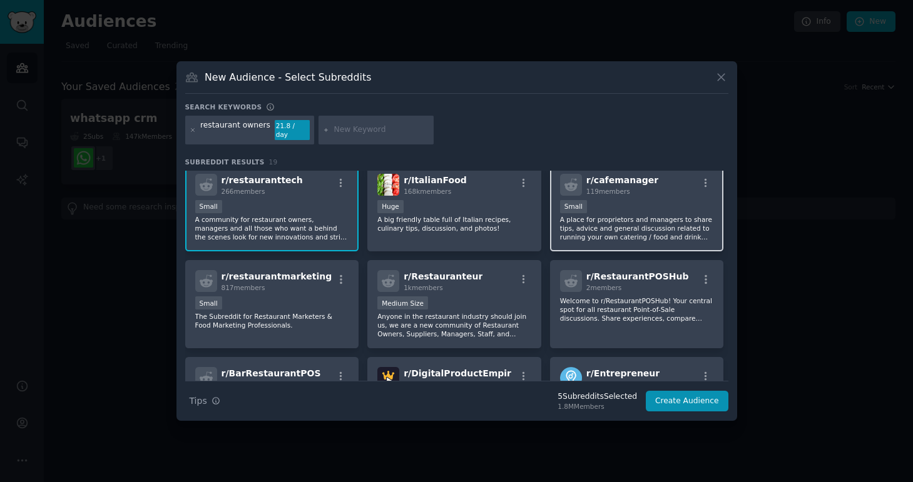
click at [609, 225] on p "A place for proprietors and managers to share tips, advice and general discussi…" at bounding box center [637, 228] width 154 height 26
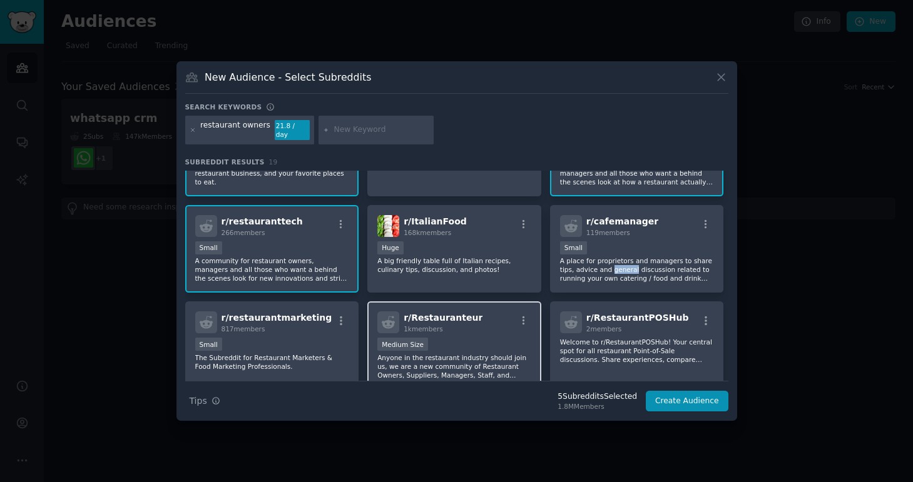
scroll to position [158, 0]
click at [316, 267] on p "A community for restaurant owners, managers and all those who want a behind the…" at bounding box center [272, 271] width 154 height 26
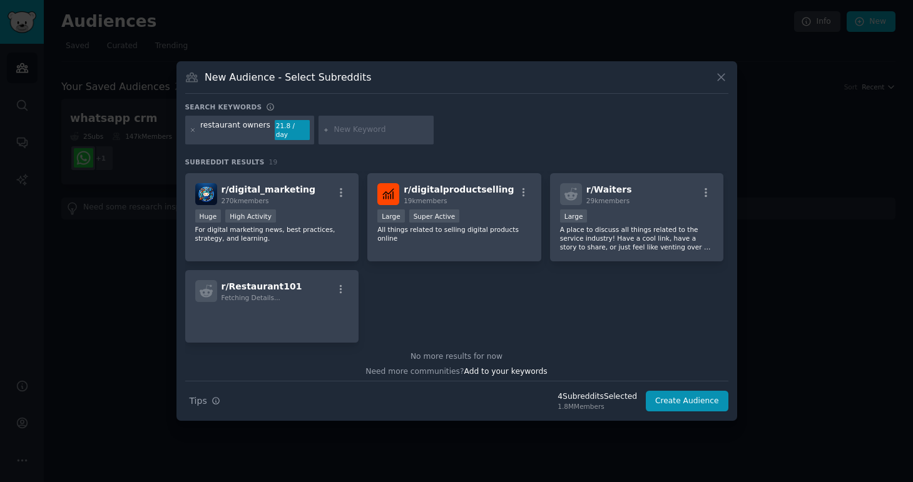
scroll to position [486, 0]
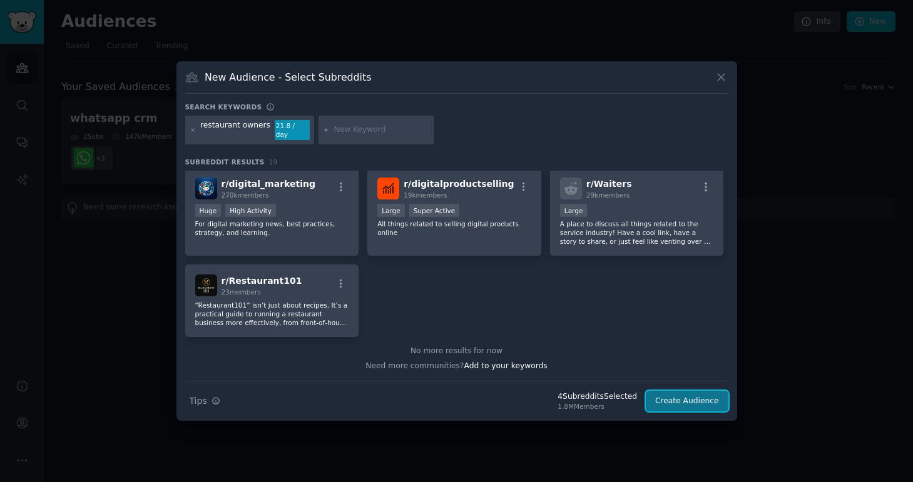
click at [667, 395] on button "Create Audience" at bounding box center [687, 401] width 83 height 21
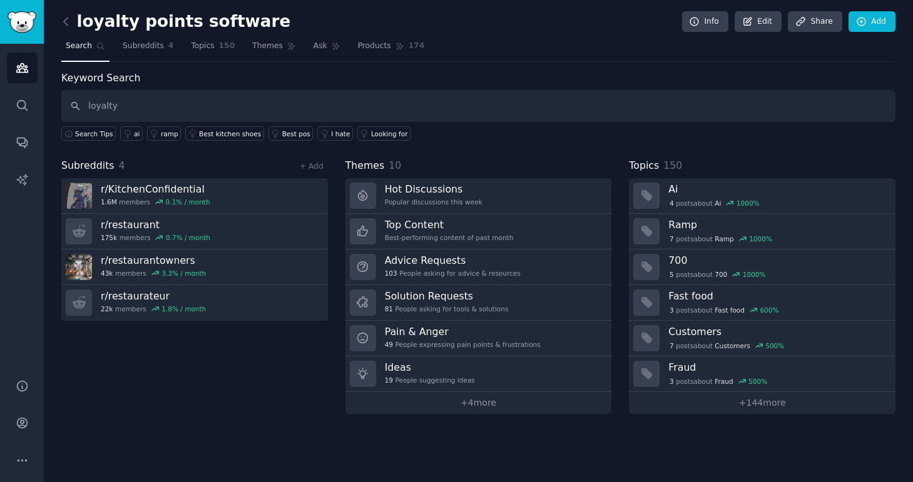
type input "loyalty"
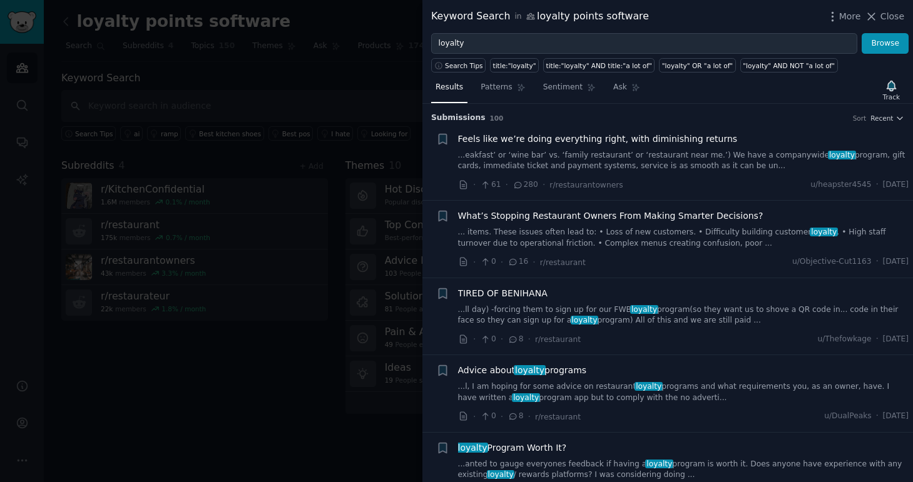
click at [724, 151] on link "...eakfast’ or ‘wine bar’ vs. ‘family restaurant’ or ‘restaurant near me.’) We …" at bounding box center [683, 161] width 451 height 22
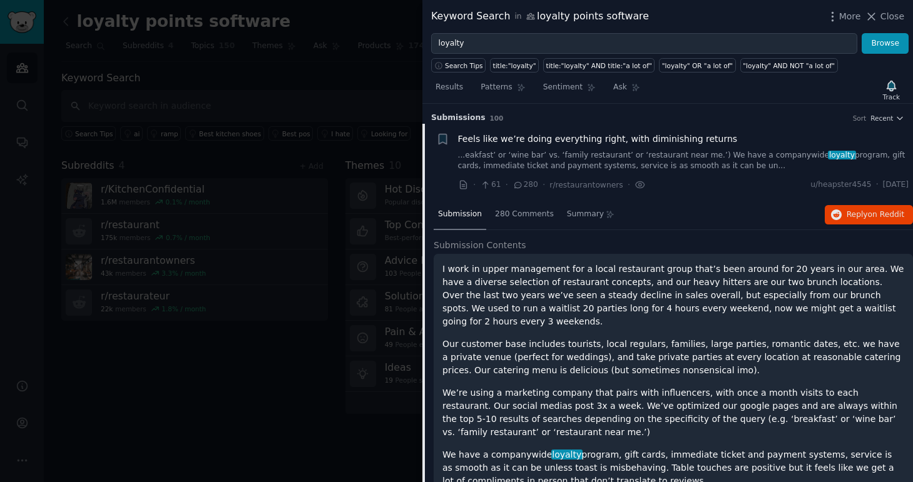
scroll to position [19, 0]
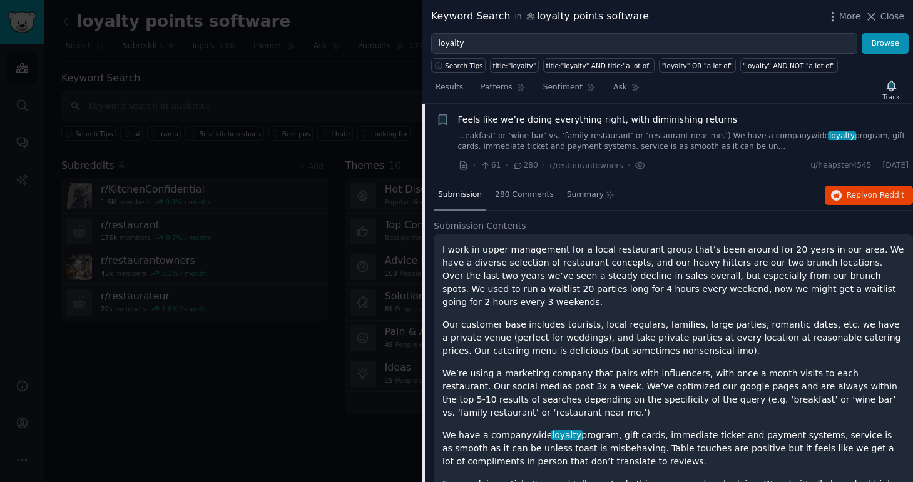
click at [724, 151] on link "...eakfast’ or ‘wine bar’ vs. ‘family restaurant’ or ‘restaurant near me.’) We …" at bounding box center [683, 142] width 451 height 22
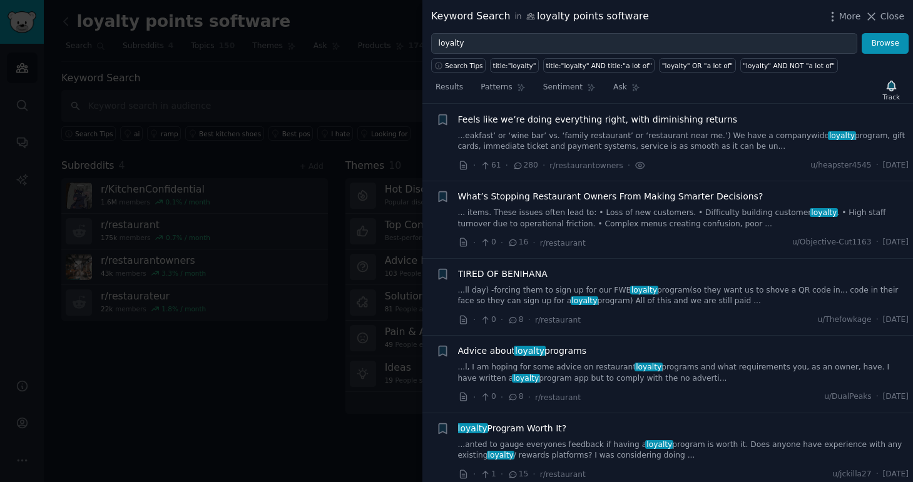
click at [719, 215] on link "... items. These issues often lead to: • Loss of new customers. • Difficulty bu…" at bounding box center [683, 219] width 451 height 22
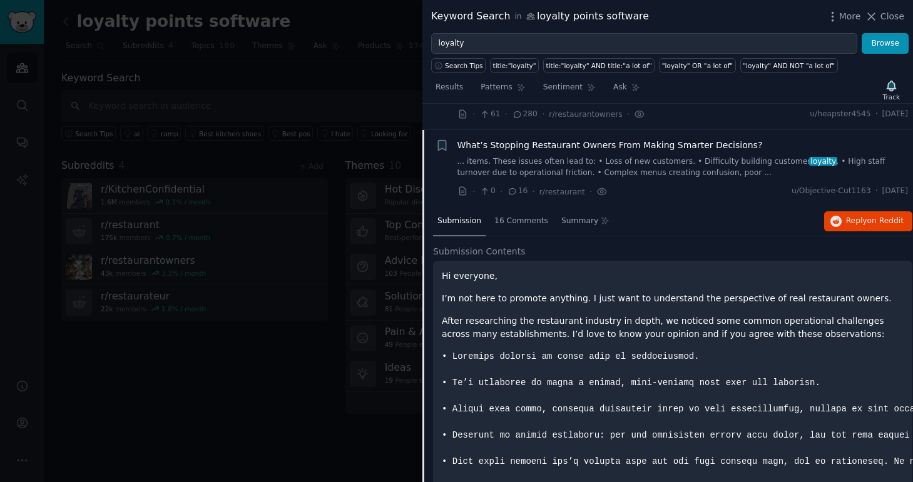
scroll to position [61, 1]
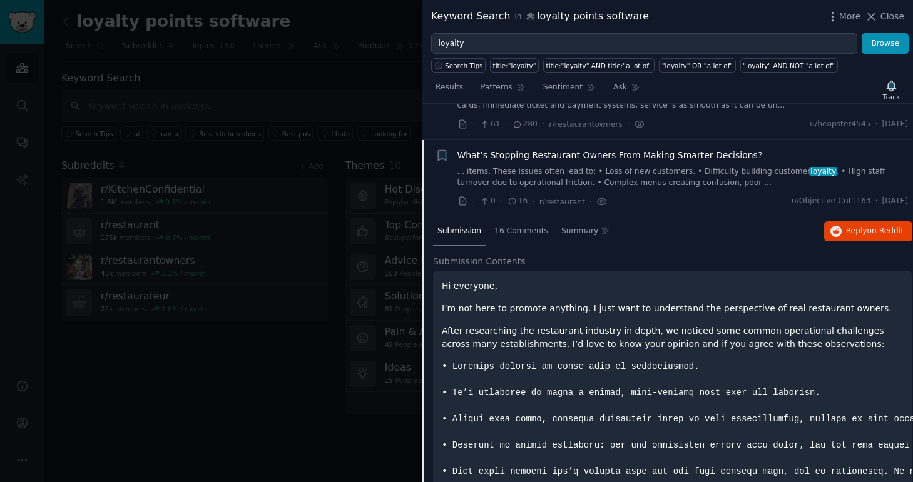
click at [708, 171] on link "... items. These issues often lead to: • Loss of new customers. • Difficulty bu…" at bounding box center [682, 177] width 451 height 22
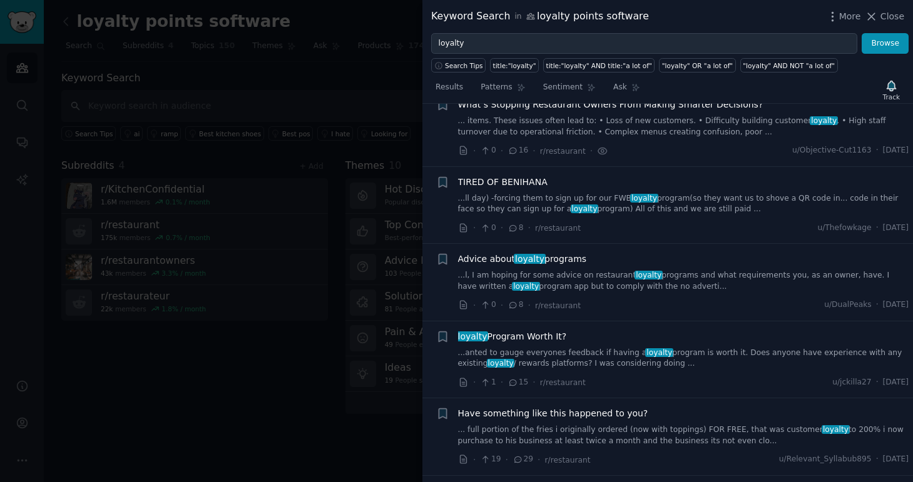
scroll to position [114, 0]
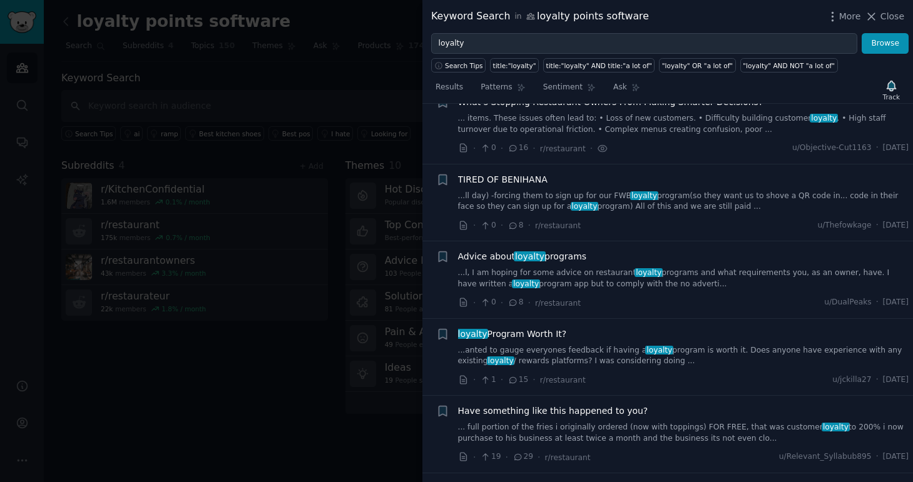
click at [741, 215] on div "TIRED OF BENIHANA ...ll day) -forcing them to sign up for our FWB loyalty progr…" at bounding box center [683, 202] width 451 height 59
click at [744, 196] on link "...ll day) -forcing them to sign up for our FWB loyalty program(so they want us…" at bounding box center [683, 202] width 451 height 22
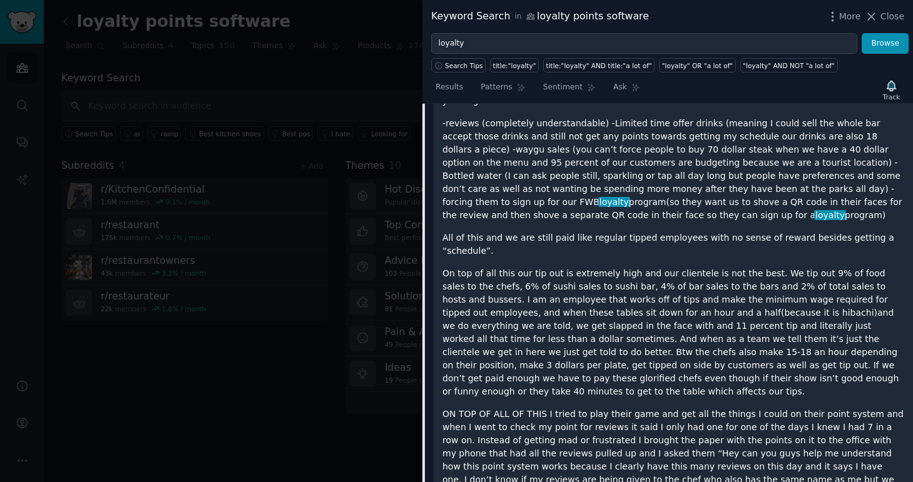
scroll to position [488, 0]
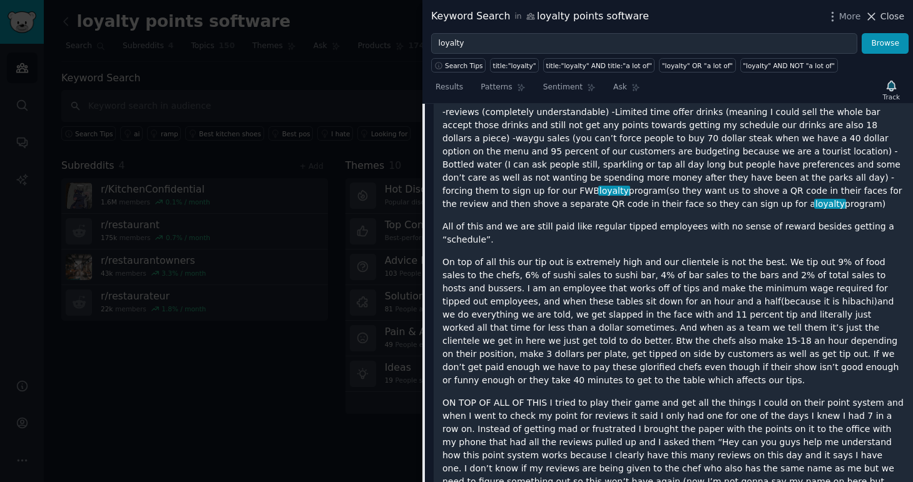
click at [880, 16] on button "Close" at bounding box center [883, 16] width 39 height 13
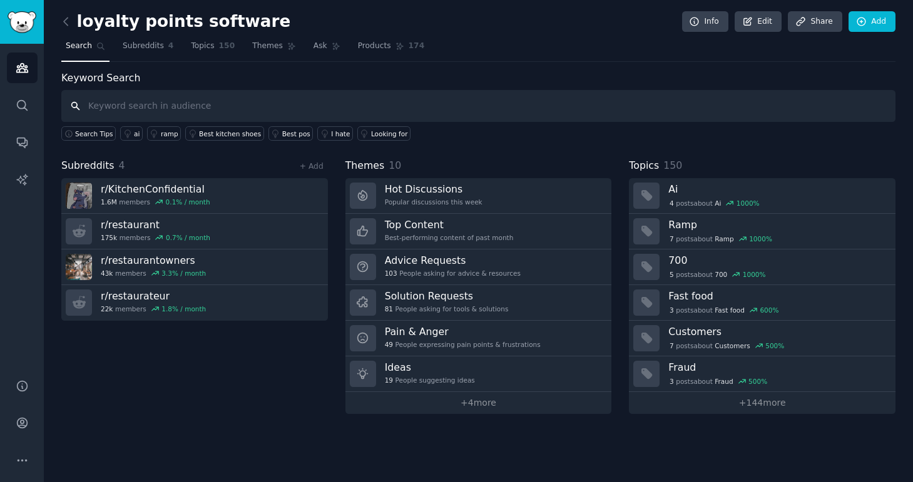
click at [336, 104] on input "text" at bounding box center [478, 106] width 834 height 32
type input "loyalty"
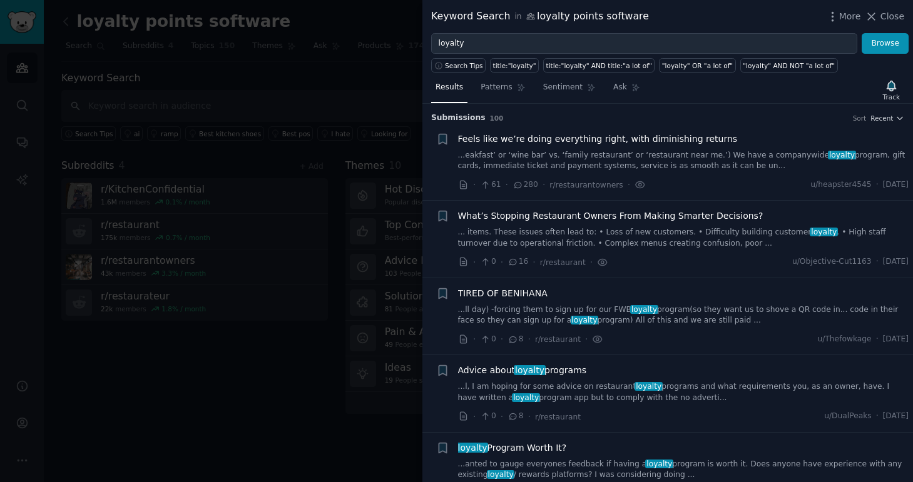
click at [605, 383] on link "...l, I am hoping for some advice on restaurant loyalty programs and what requi…" at bounding box center [683, 393] width 451 height 22
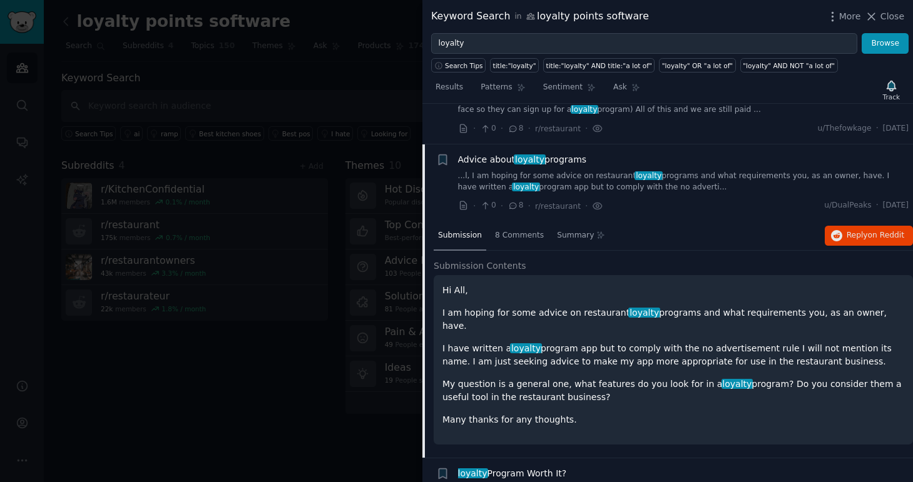
scroll to position [251, 0]
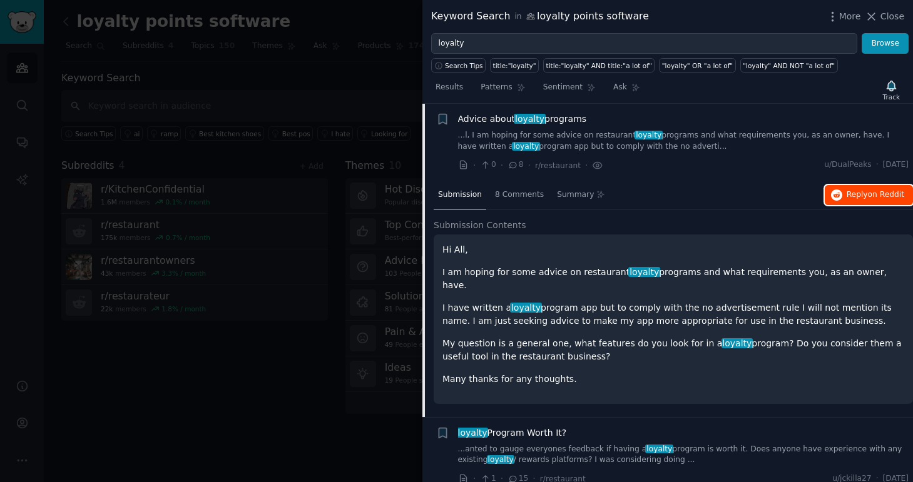
click at [854, 190] on span "Reply on Reddit" at bounding box center [875, 195] width 58 height 11
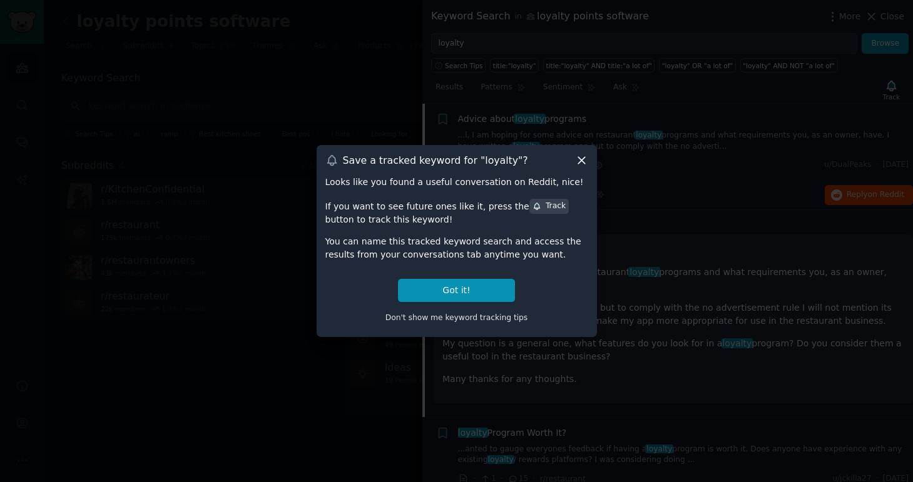
click at [582, 159] on icon at bounding box center [581, 160] width 7 height 7
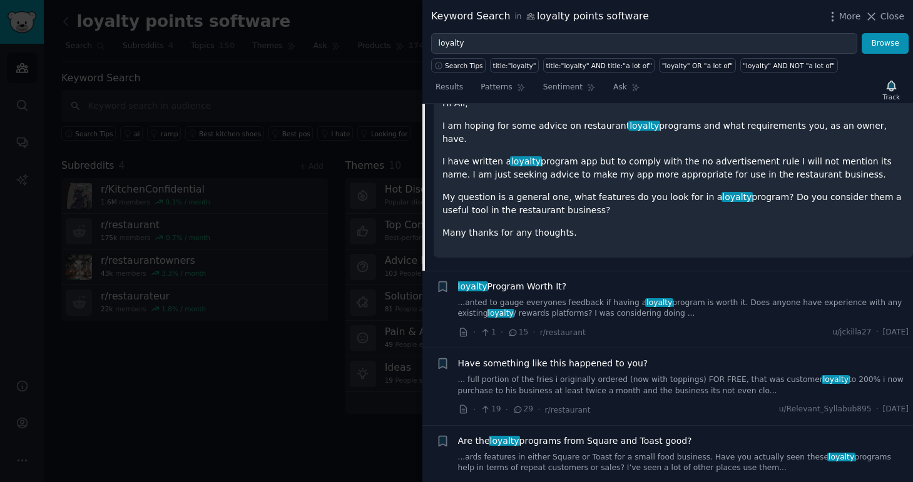
scroll to position [400, 0]
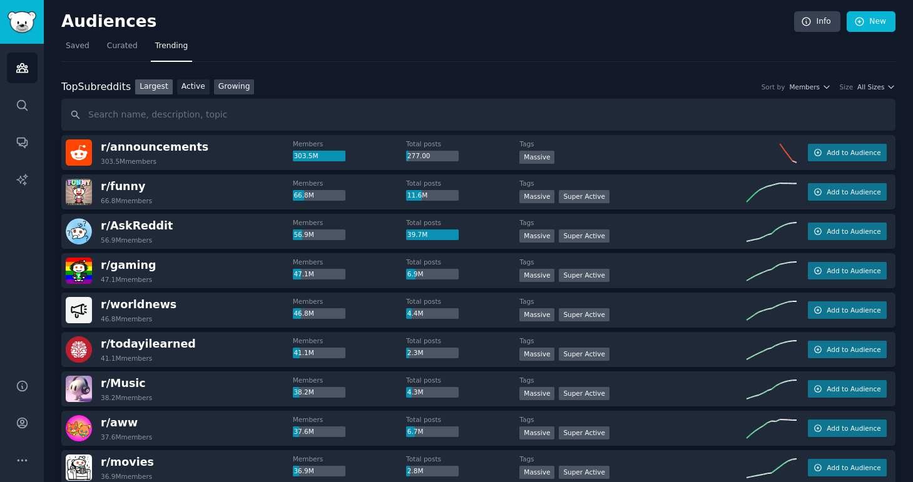
click at [229, 89] on link "Growing" at bounding box center [234, 87] width 41 height 16
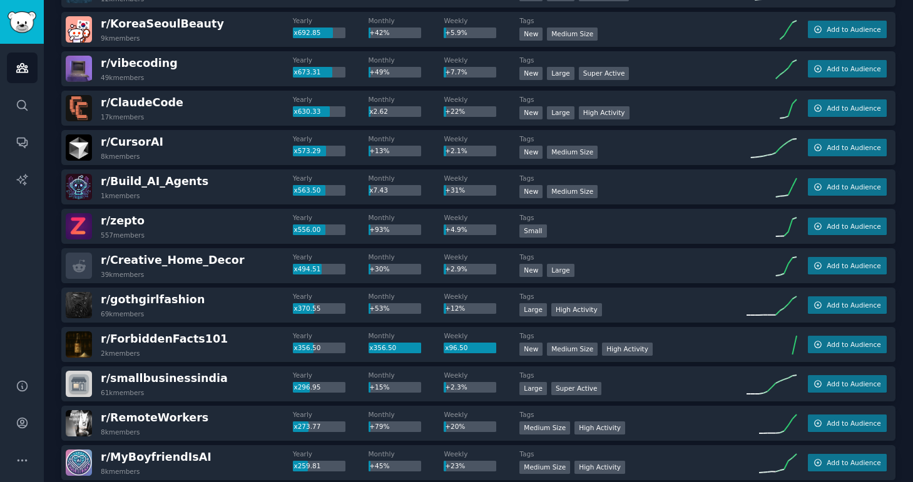
scroll to position [215, 0]
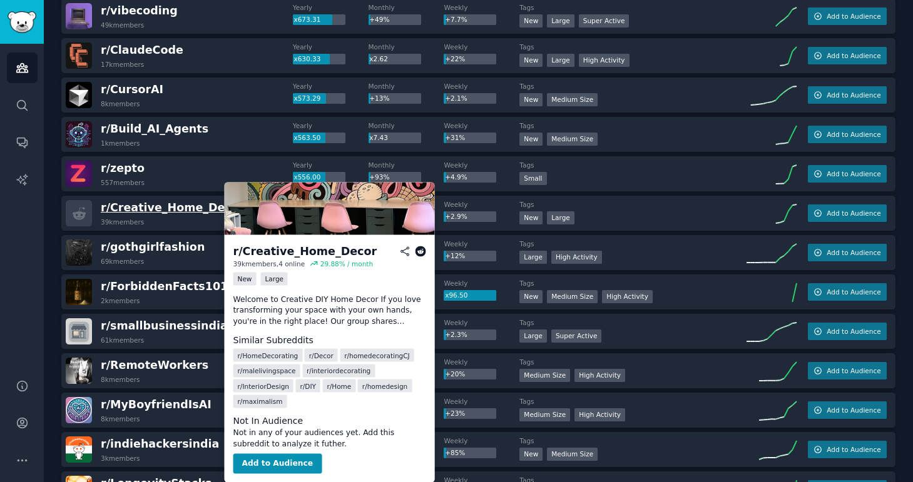
click at [129, 208] on span "r/ Creative_Home_Decor" at bounding box center [173, 207] width 144 height 13
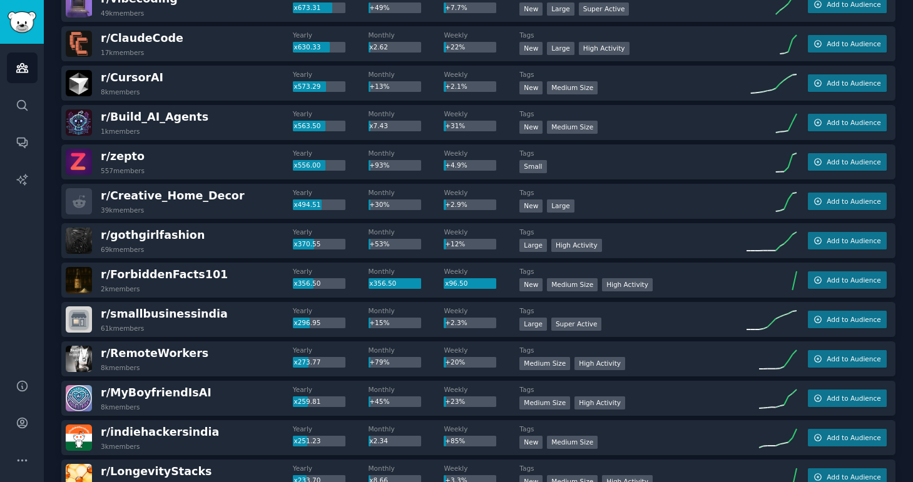
scroll to position [234, 0]
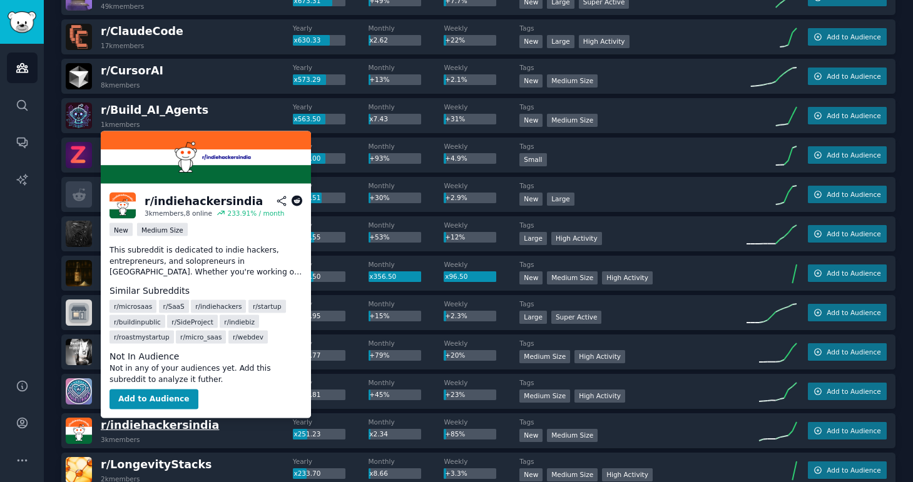
click at [165, 419] on span "r/ indiehackersindia" at bounding box center [160, 425] width 118 height 13
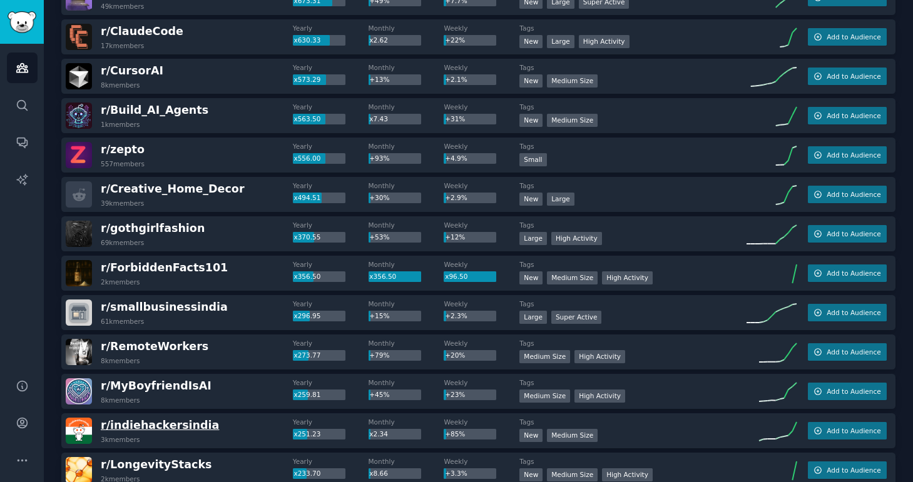
click at [177, 425] on span "r/ indiehackersindia" at bounding box center [160, 425] width 118 height 13
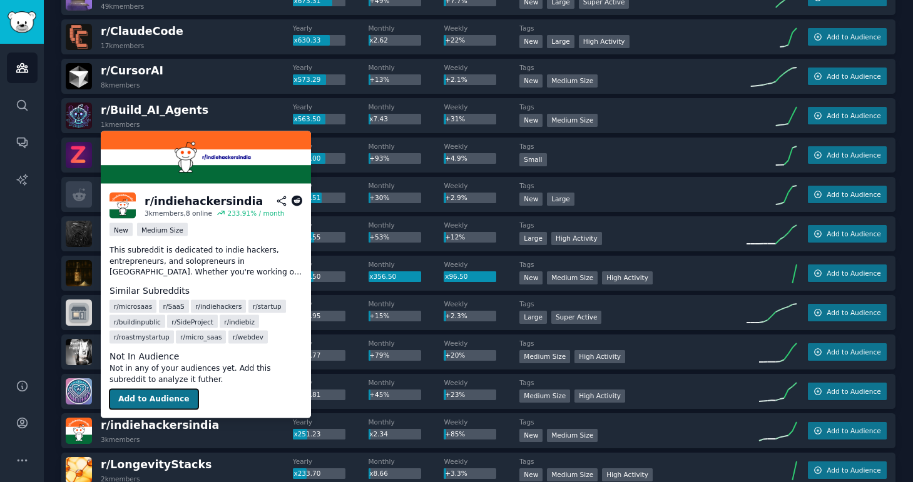
click at [161, 402] on button "Add to Audience" at bounding box center [153, 400] width 89 height 20
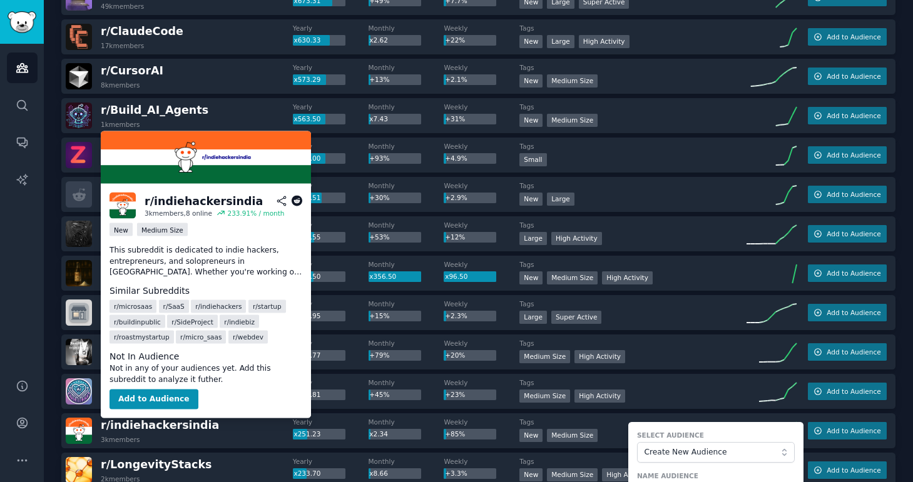
scroll to position [486, 0]
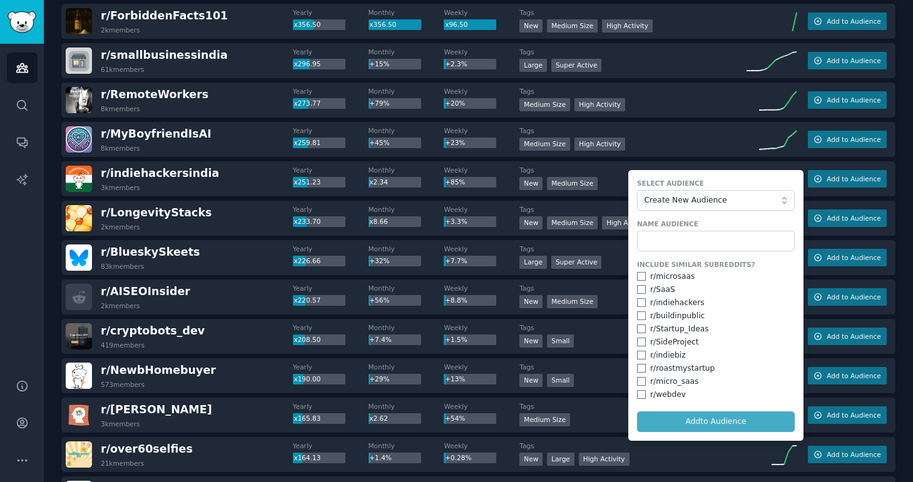
click at [253, 340] on div "r/ cryptobots_dev 419 members" at bounding box center [179, 336] width 227 height 26
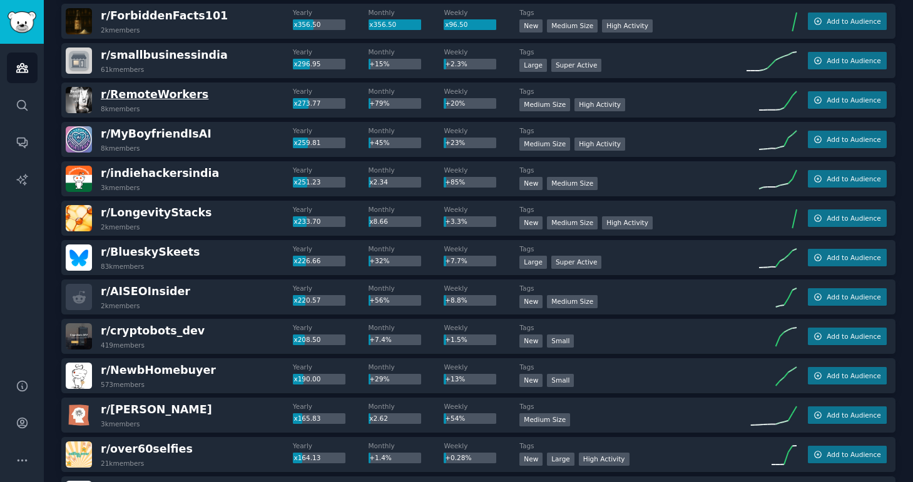
click at [158, 98] on span "r/ RemoteWorkers" at bounding box center [155, 94] width 108 height 13
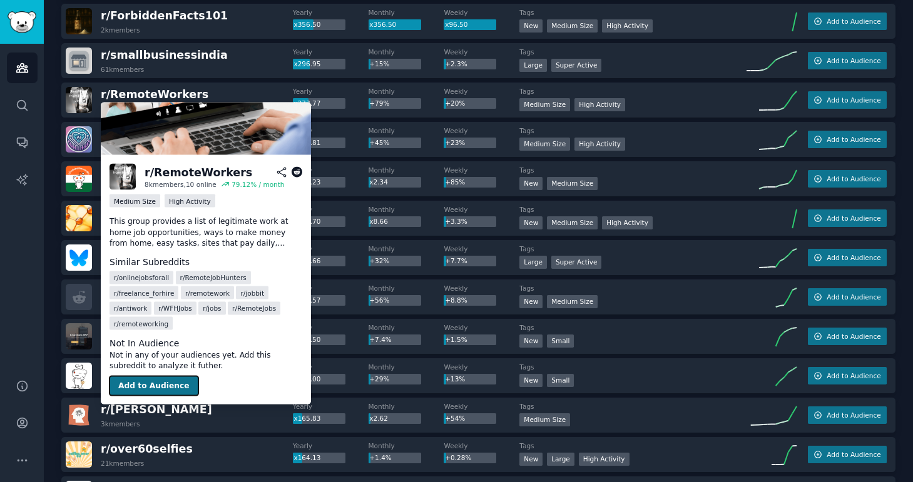
click at [150, 386] on button "Add to Audience" at bounding box center [153, 386] width 89 height 20
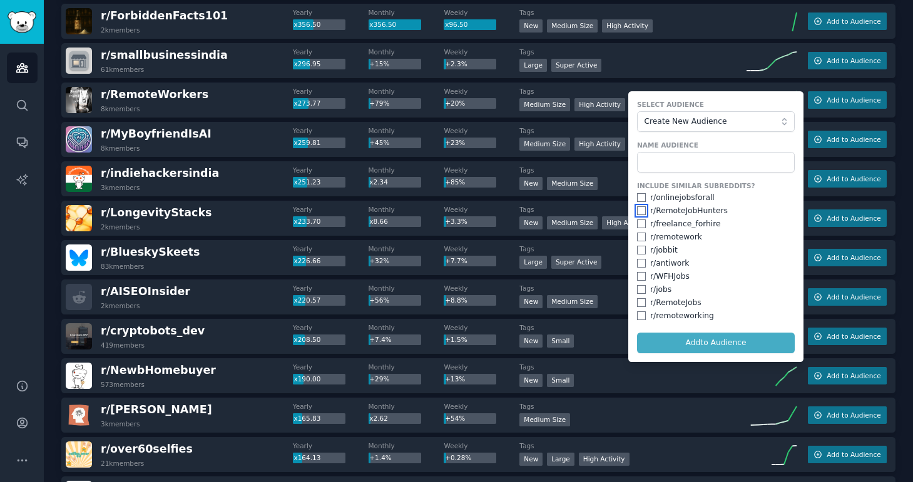
click at [637, 211] on input "checkbox" at bounding box center [641, 210] width 9 height 9
checkbox input "true"
click at [637, 235] on input "checkbox" at bounding box center [641, 237] width 9 height 9
checkbox input "true"
click at [637, 260] on input "checkbox" at bounding box center [641, 263] width 9 height 9
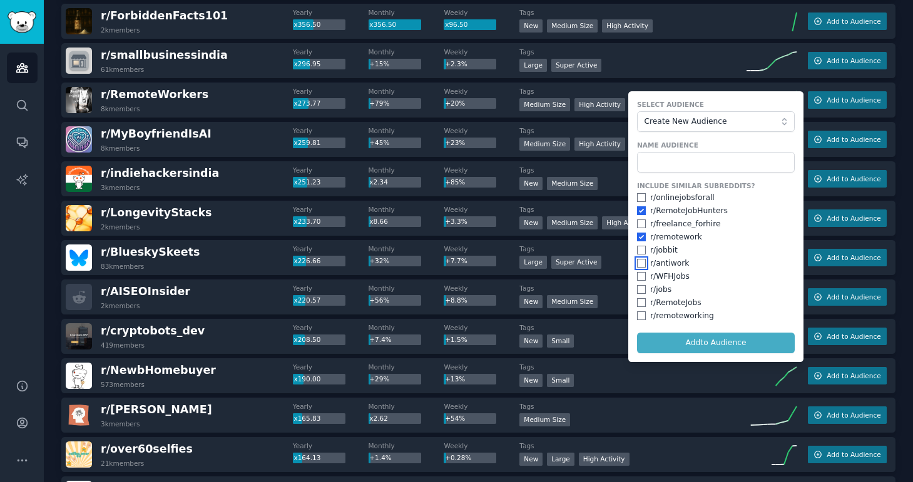
checkbox input "true"
click at [637, 275] on input "checkbox" at bounding box center [641, 276] width 9 height 9
checkbox input "true"
click at [637, 287] on input "checkbox" at bounding box center [641, 289] width 9 height 9
checkbox input "true"
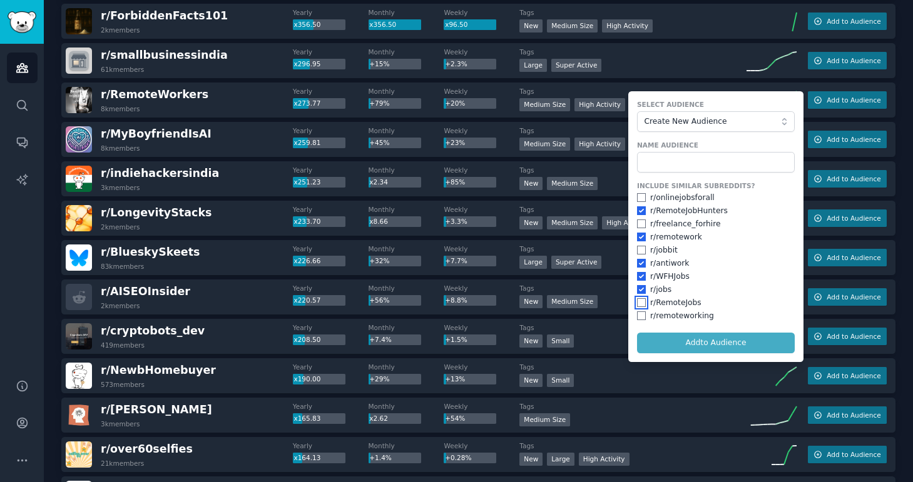
click at [637, 300] on input "checkbox" at bounding box center [641, 302] width 9 height 9
checkbox input "true"
click at [637, 313] on input "checkbox" at bounding box center [641, 316] width 9 height 9
checkbox input "true"
click at [638, 250] on input "checkbox" at bounding box center [641, 250] width 9 height 9
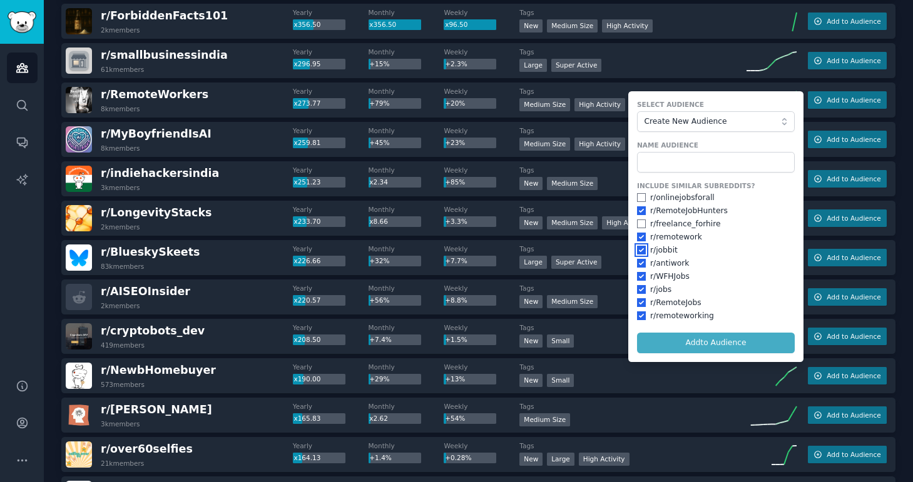
click at [637, 251] on input "checkbox" at bounding box center [641, 250] width 9 height 9
checkbox input "false"
click at [694, 160] on input "text" at bounding box center [716, 162] width 158 height 21
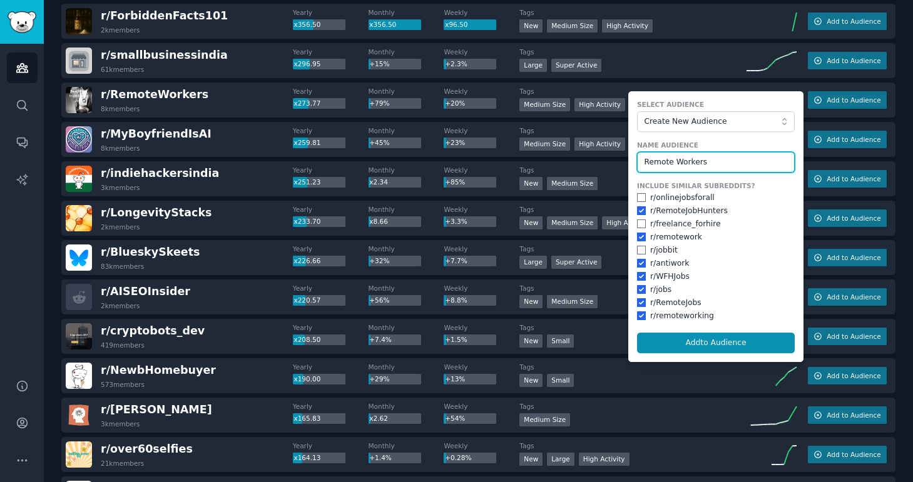
type input "Remote Workers"
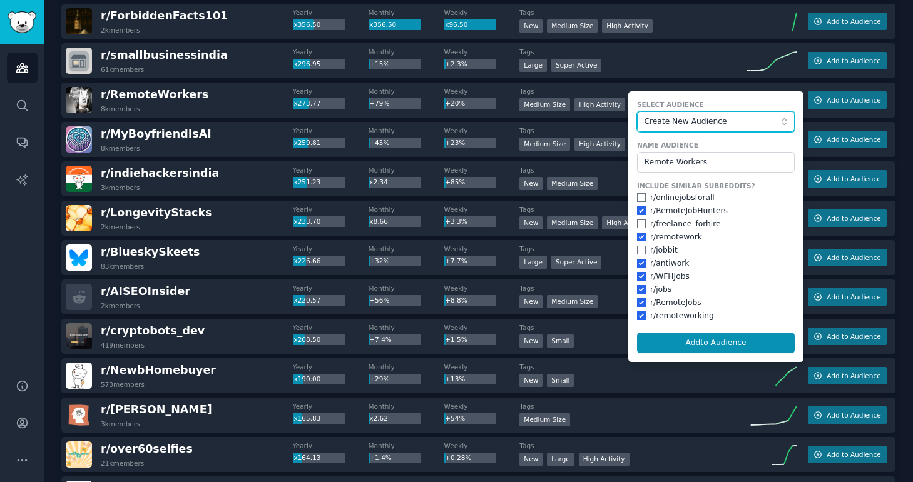
click at [683, 126] on span "Create New Audience" at bounding box center [712, 121] width 137 height 11
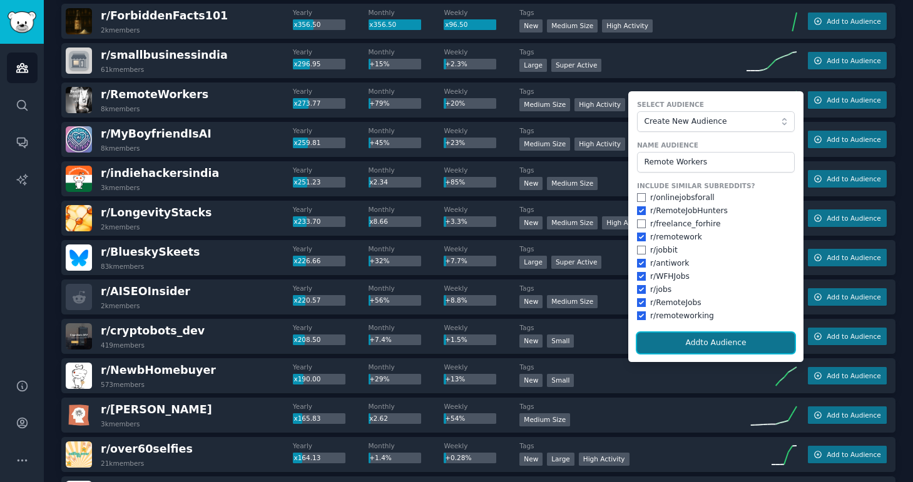
click at [696, 340] on button "Add to Audience" at bounding box center [716, 343] width 158 height 21
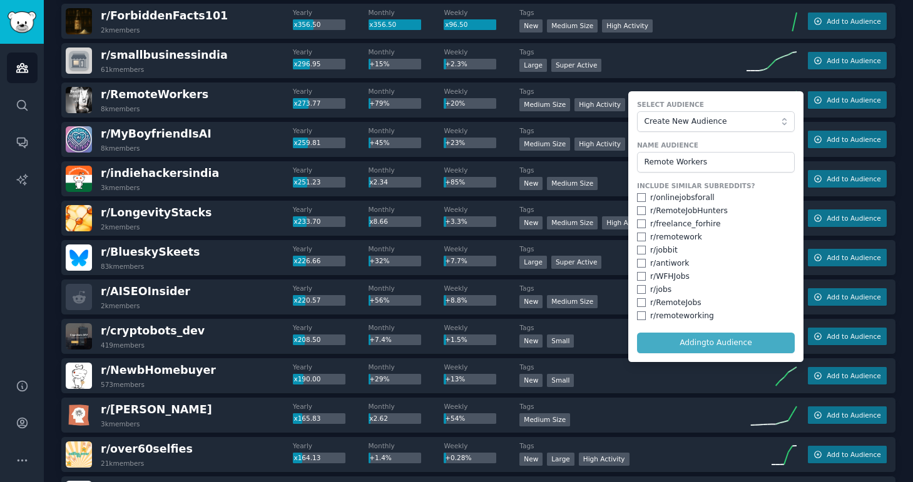
checkbox input "false"
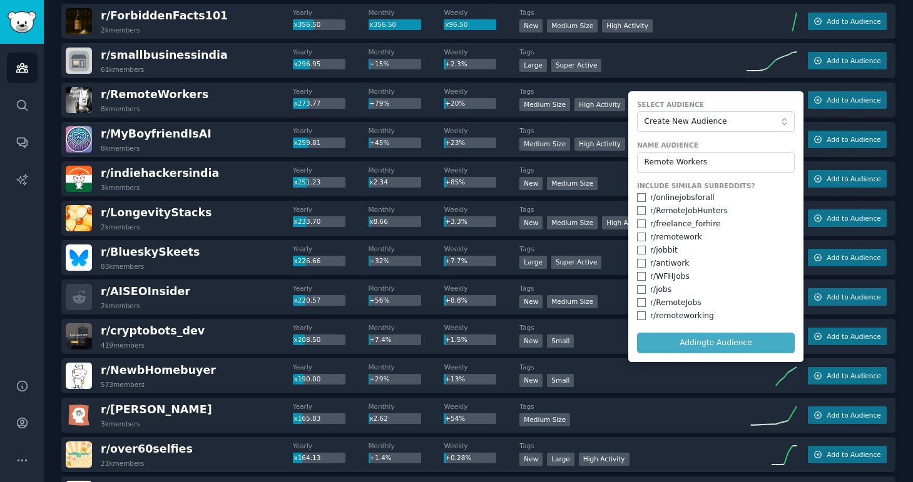
checkbox input "false"
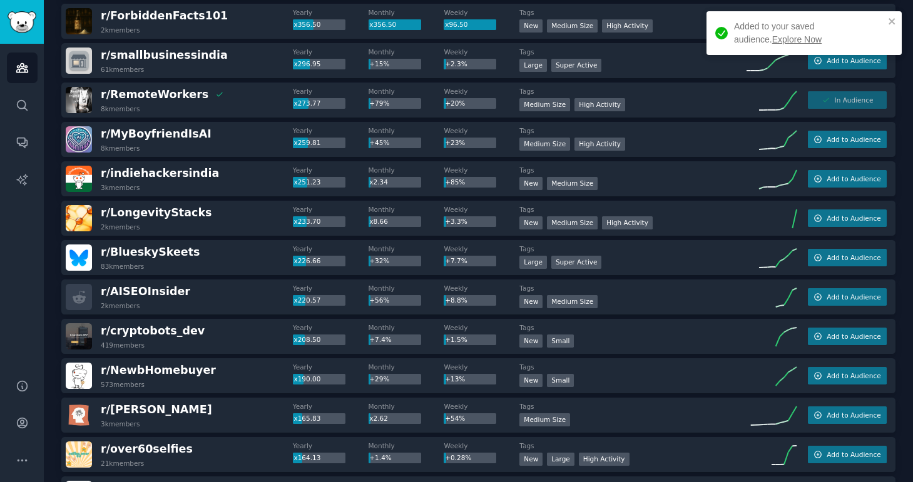
click at [772, 41] on link "Explore Now" at bounding box center [796, 39] width 49 height 10
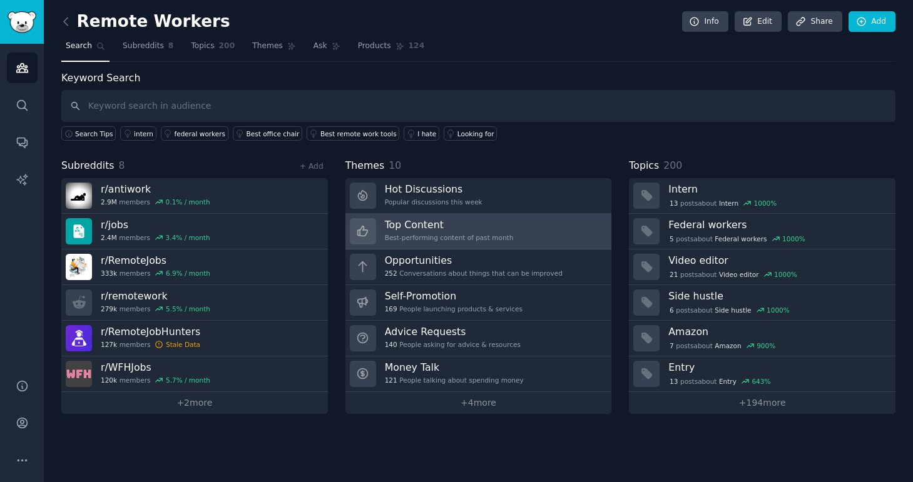
click at [465, 240] on div "Best-performing content of past month" at bounding box center [449, 237] width 129 height 9
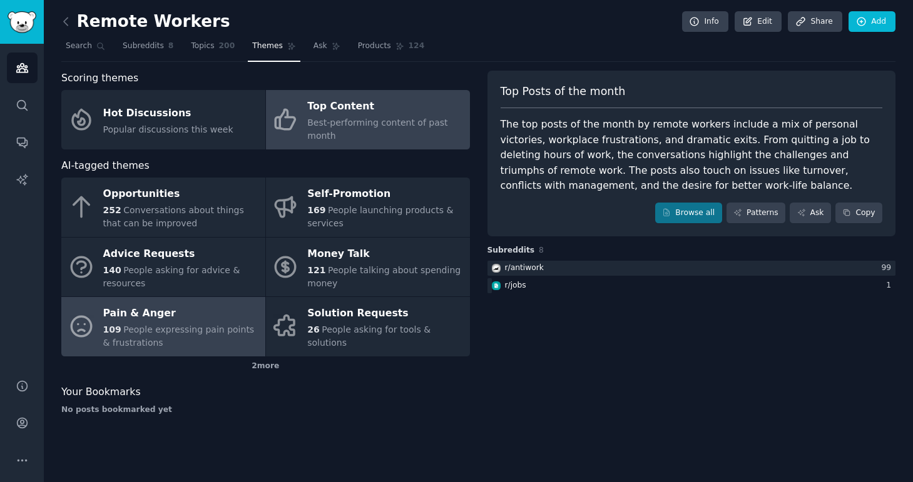
click at [203, 334] on span "People expressing pain points & frustrations" at bounding box center [178, 336] width 151 height 23
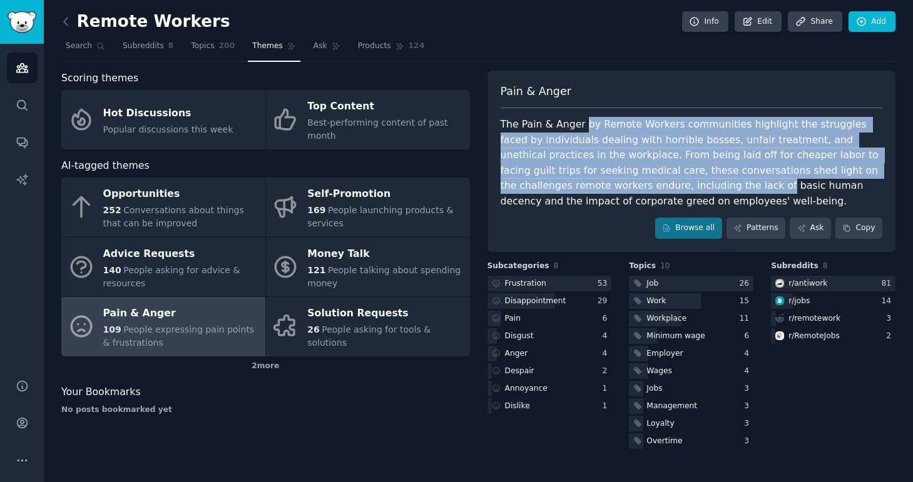
drag, startPoint x: 581, startPoint y: 122, endPoint x: 626, endPoint y: 185, distance: 77.4
click at [626, 185] on div "The Pain & Anger by Remote Workers communities highlight the struggles faced by…" at bounding box center [691, 163] width 382 height 92
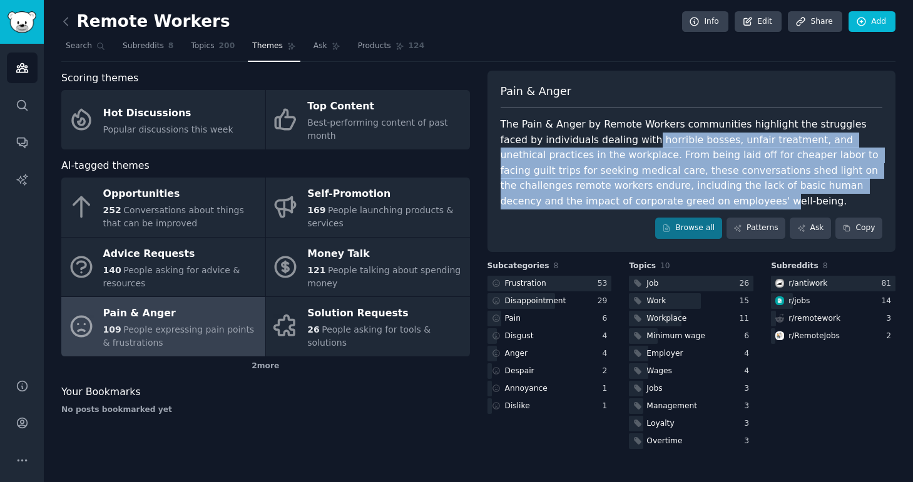
drag, startPoint x: 602, startPoint y: 147, endPoint x: 602, endPoint y: 196, distance: 49.4
click at [602, 196] on div "The Pain & Anger by Remote Workers communities highlight the struggles faced by…" at bounding box center [691, 163] width 382 height 92
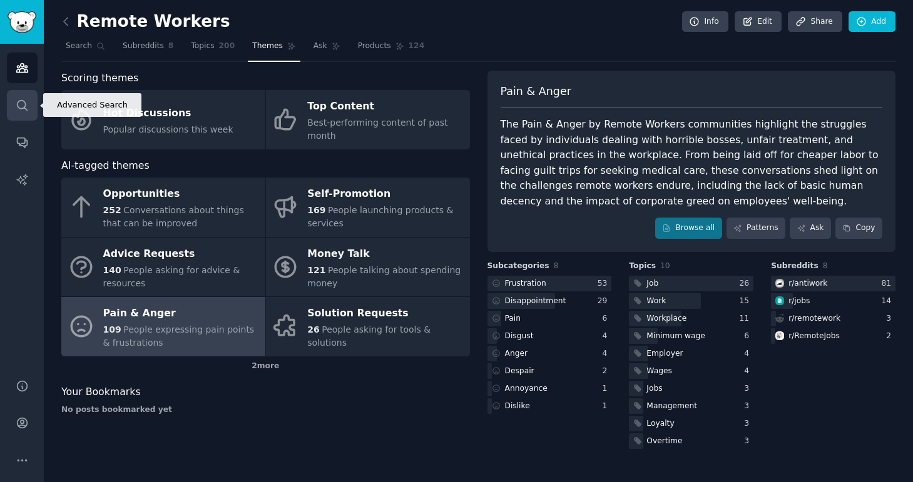
click at [28, 98] on link "Search" at bounding box center [22, 105] width 31 height 31
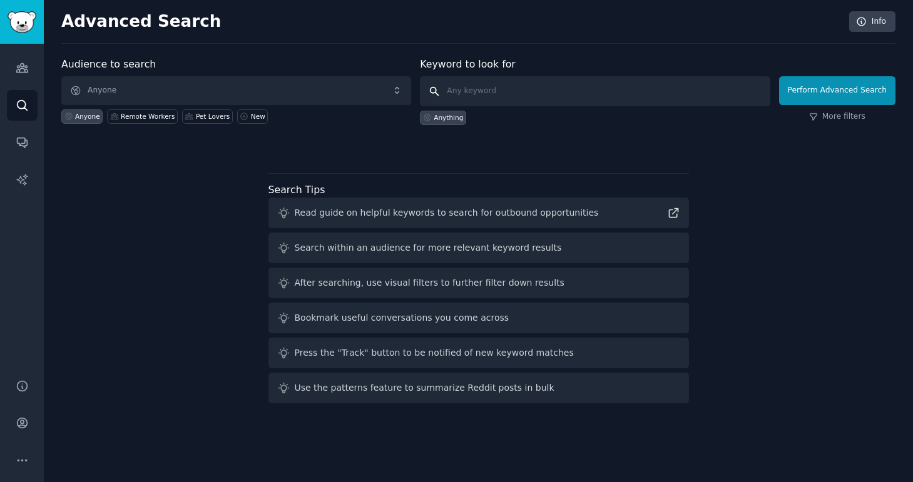
click at [473, 99] on input "text" at bounding box center [595, 91] width 350 height 30
click at [840, 118] on link "More filters" at bounding box center [837, 116] width 56 height 11
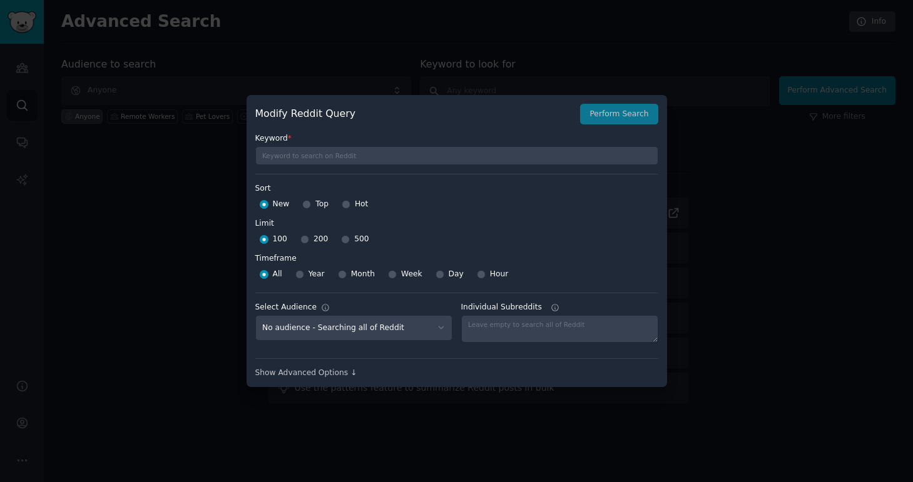
click at [743, 348] on div at bounding box center [456, 241] width 913 height 482
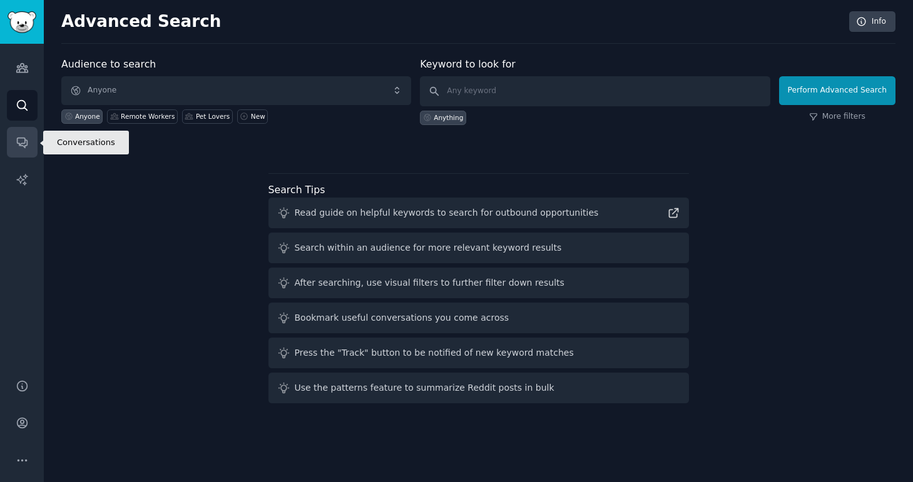
click at [24, 145] on icon "Sidebar" at bounding box center [22, 142] width 13 height 13
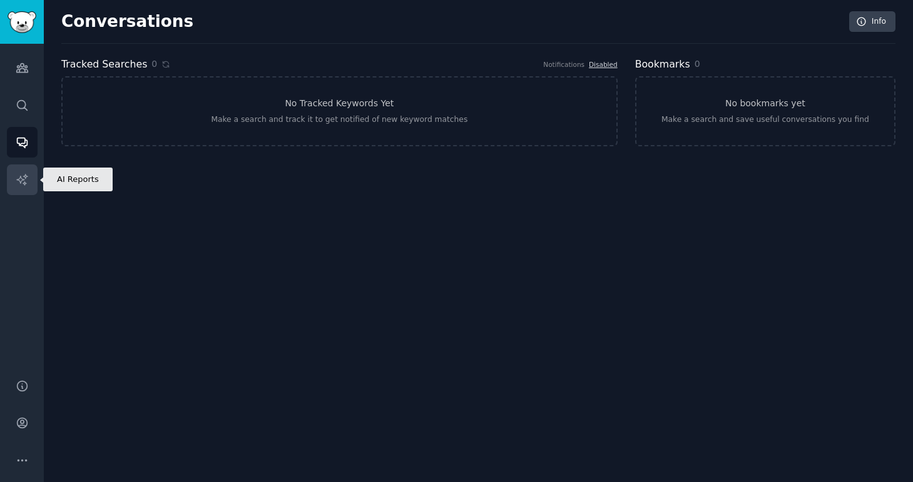
click at [26, 180] on icon "Sidebar" at bounding box center [22, 179] width 13 height 13
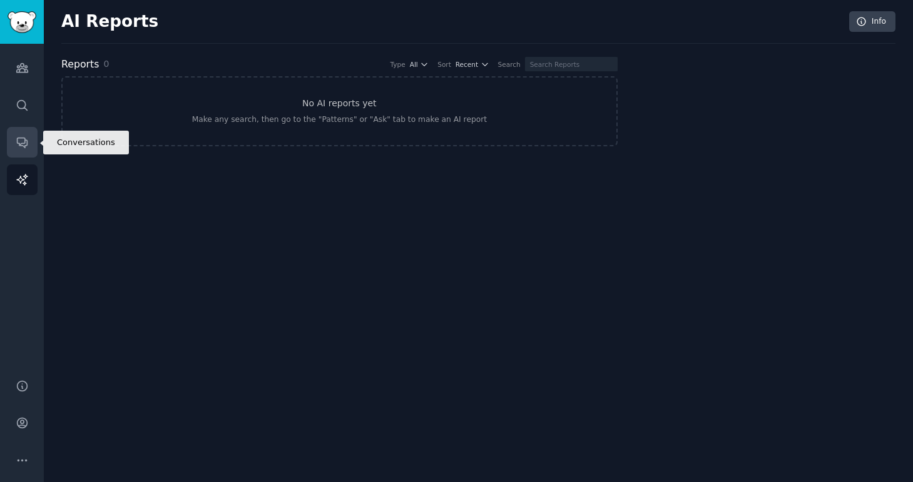
click at [17, 155] on link "Conversations" at bounding box center [22, 142] width 31 height 31
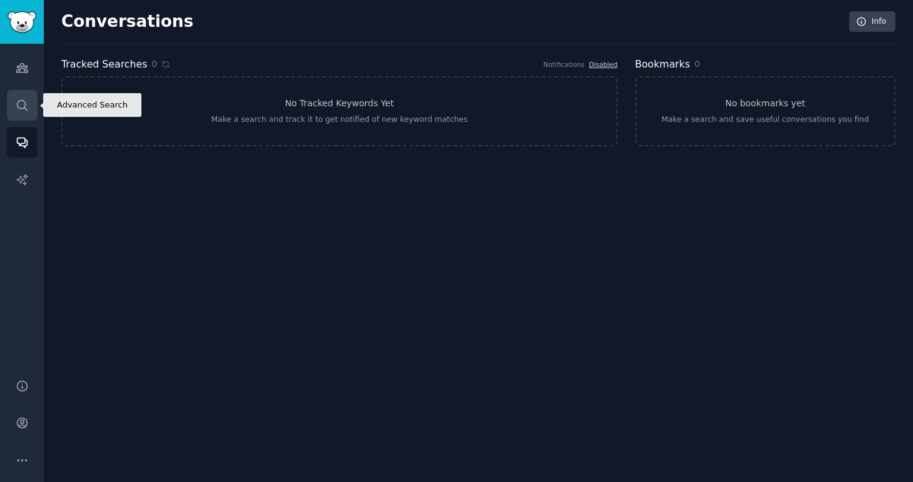
click at [34, 105] on link "Search" at bounding box center [22, 105] width 31 height 31
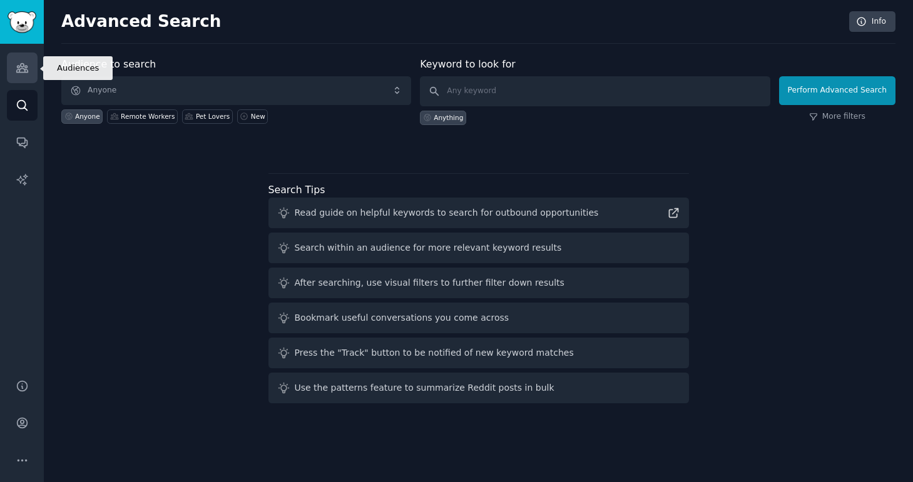
click at [23, 61] on icon "Sidebar" at bounding box center [22, 67] width 13 height 13
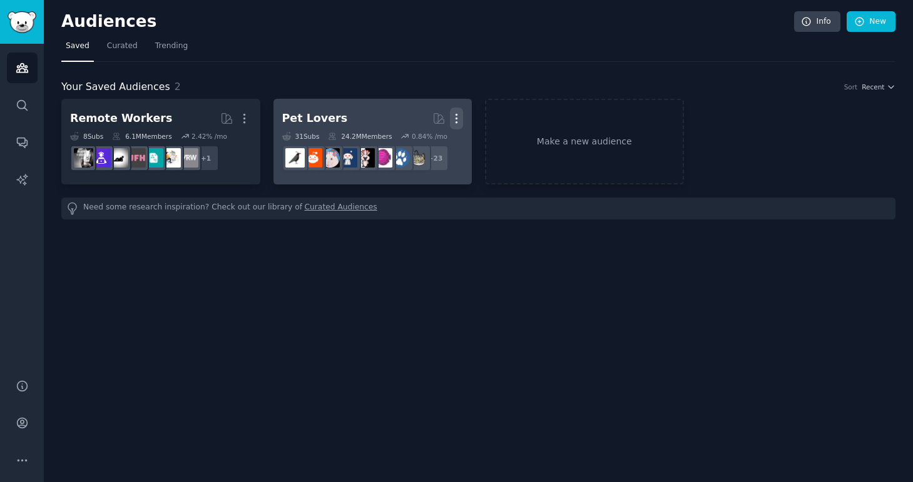
click at [460, 113] on icon "button" at bounding box center [456, 118] width 13 height 13
click at [417, 150] on p "Delete" at bounding box center [422, 144] width 29 height 13
click at [427, 139] on p "Delete" at bounding box center [422, 144] width 29 height 13
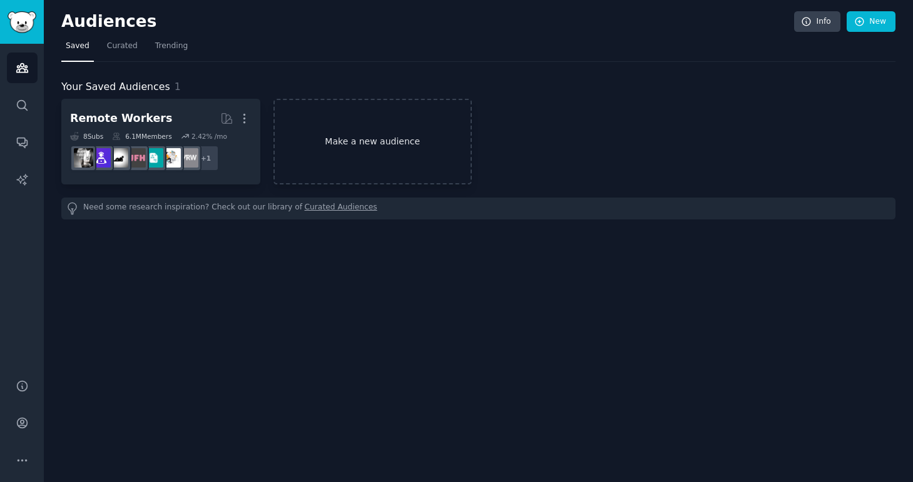
click at [384, 148] on link "Make a new audience" at bounding box center [372, 142] width 199 height 86
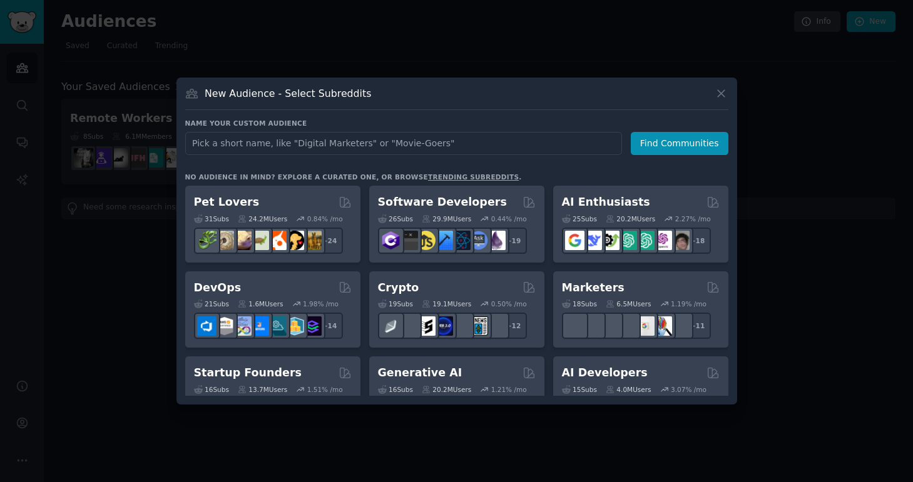
click at [377, 144] on input "text" at bounding box center [403, 143] width 437 height 23
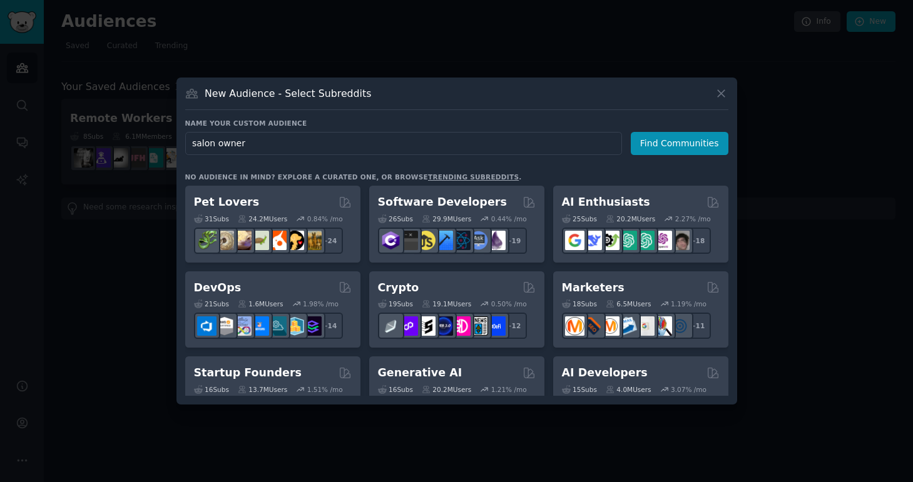
type input "salon owners"
click at [668, 146] on button "Find Communities" at bounding box center [680, 143] width 98 height 23
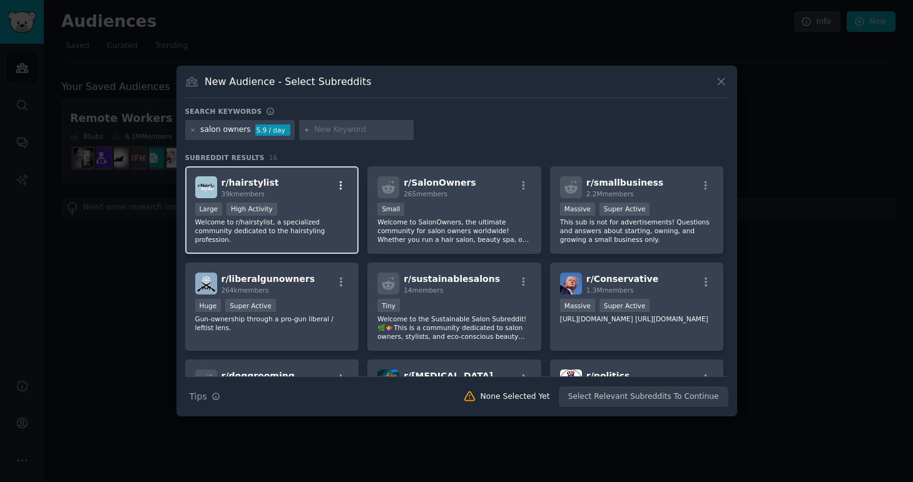
click at [343, 185] on icon "button" at bounding box center [340, 185] width 11 height 11
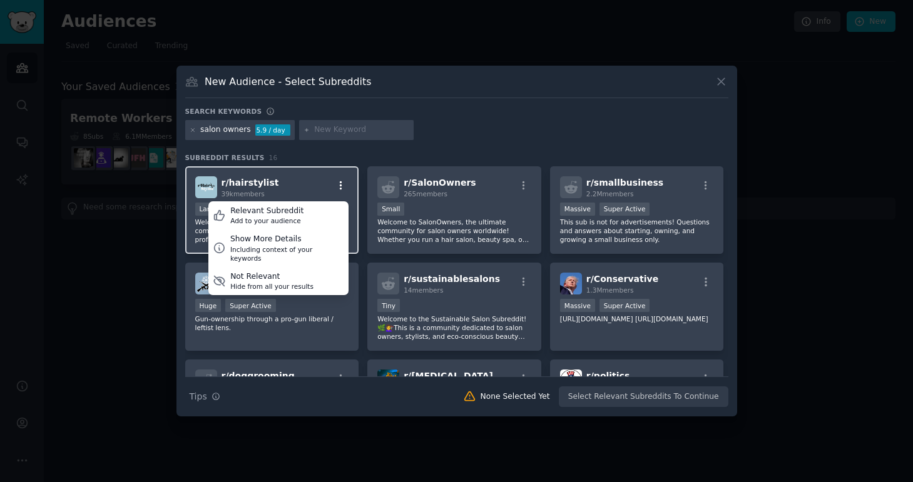
click at [343, 185] on icon "button" at bounding box center [340, 185] width 11 height 11
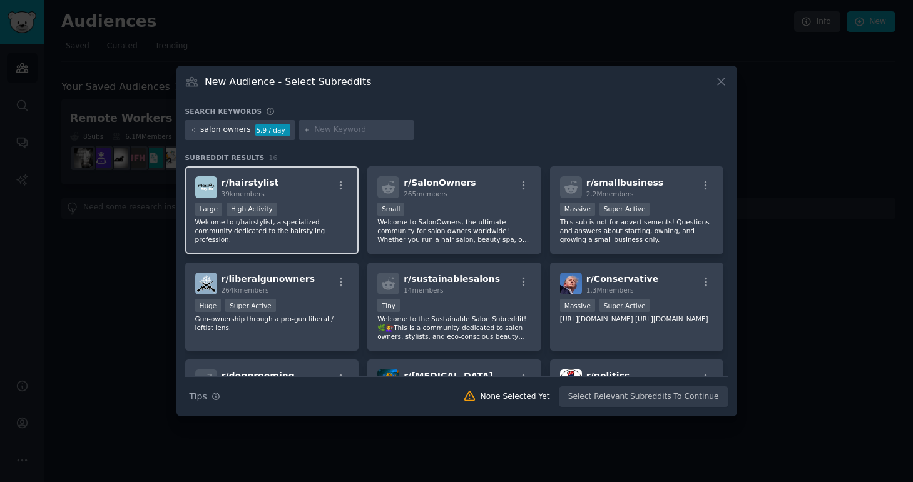
click at [291, 194] on div "r/ hairstylist 39k members" at bounding box center [272, 187] width 154 height 22
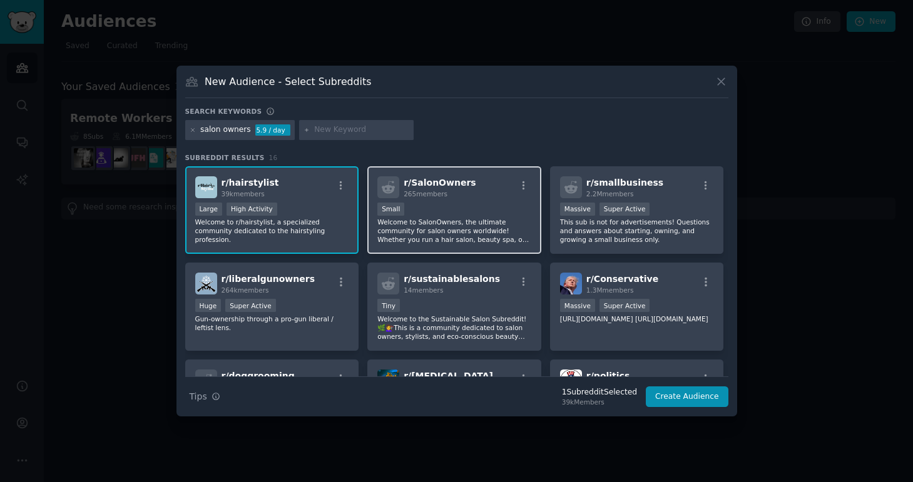
click at [470, 223] on p "Welcome to SalonOwners, the ultimate community for salon owners worldwide! Whet…" at bounding box center [454, 231] width 154 height 26
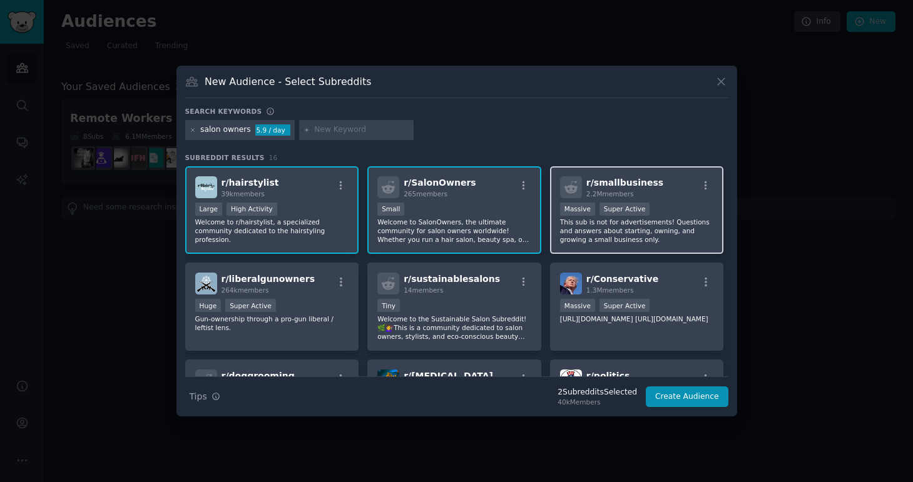
click at [585, 225] on p "This sub is not for advertisements! Questions and answers about starting, ownin…" at bounding box center [637, 231] width 154 height 26
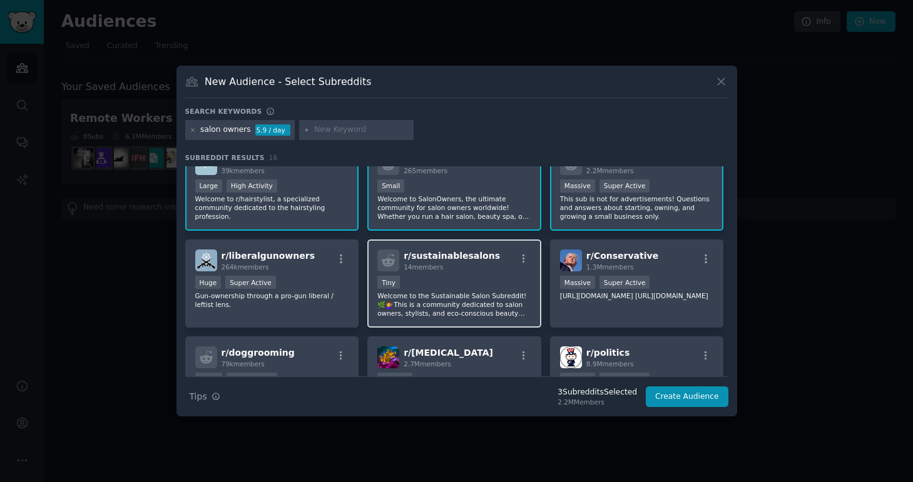
scroll to position [38, 0]
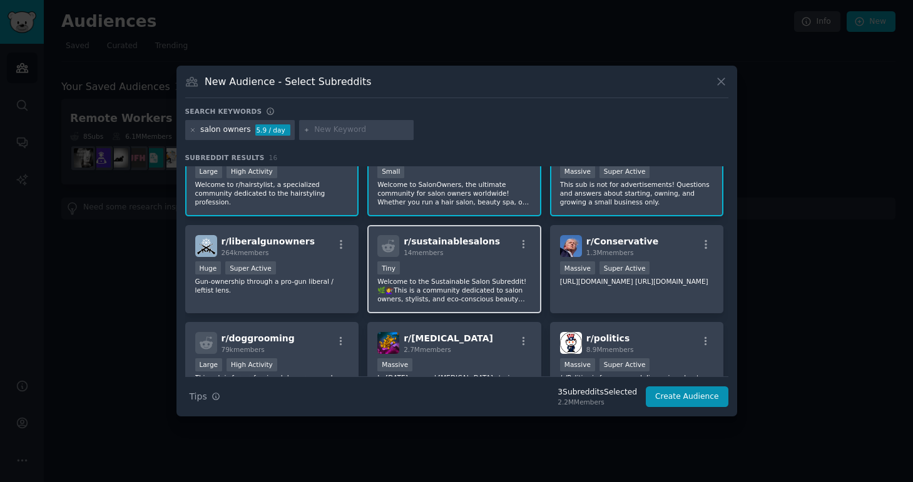
click at [486, 295] on p "Welcome to the Sustainable Salon Subreddit! 🌿💇‍♀️This is a community dedicated …" at bounding box center [454, 290] width 154 height 26
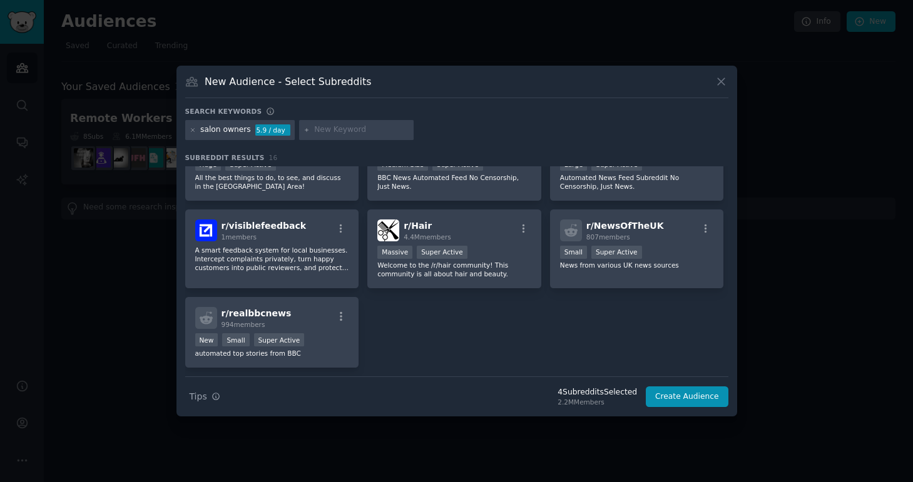
scroll to position [370, 0]
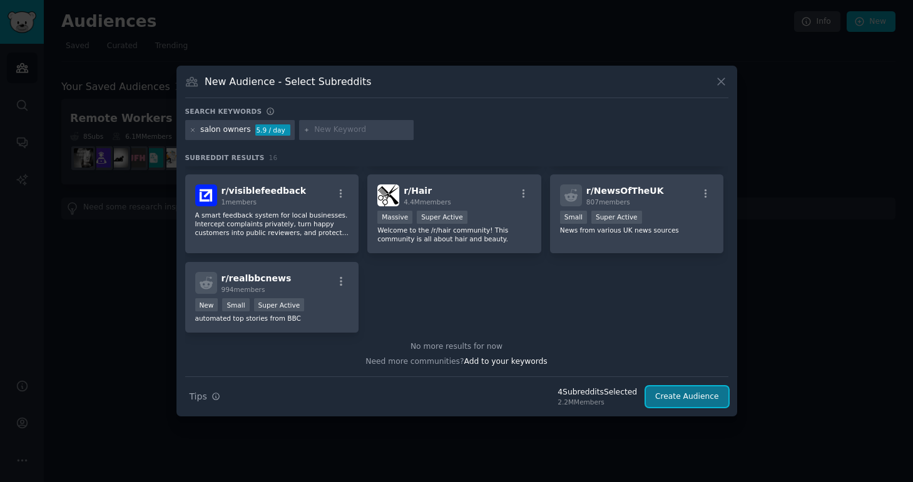
click at [664, 400] on button "Create Audience" at bounding box center [687, 397] width 83 height 21
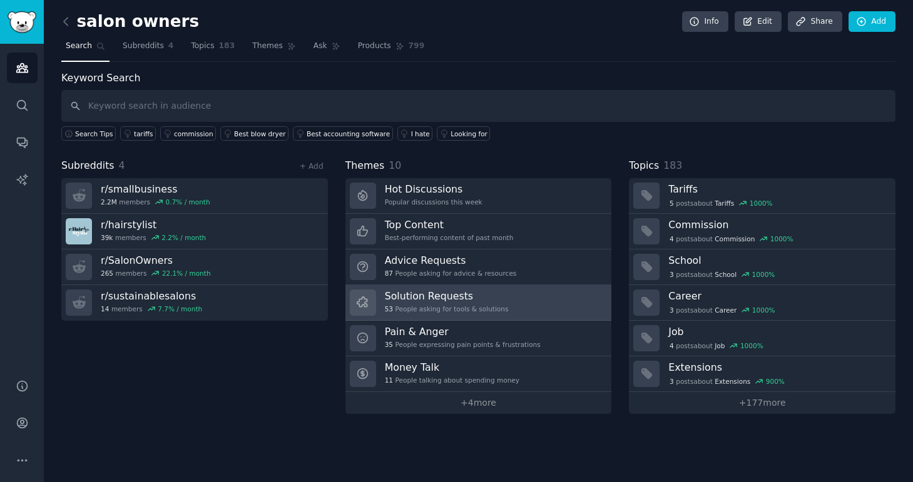
click at [492, 309] on div "53 People asking for tools & solutions" at bounding box center [447, 309] width 124 height 9
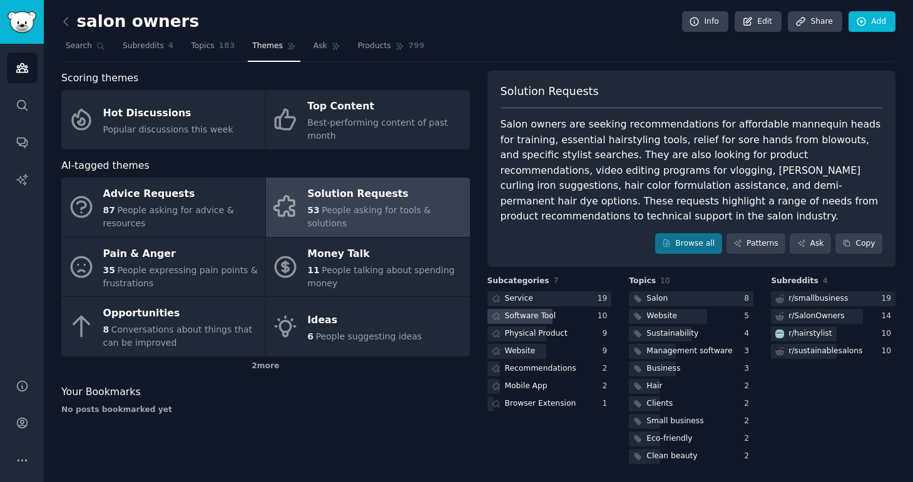
click at [531, 311] on div "Software Tool" at bounding box center [530, 316] width 51 height 11
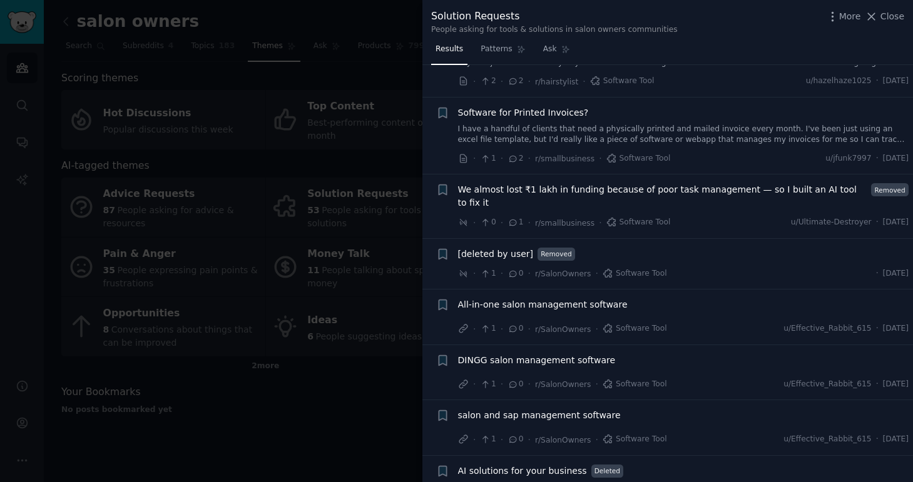
scroll to position [243, 0]
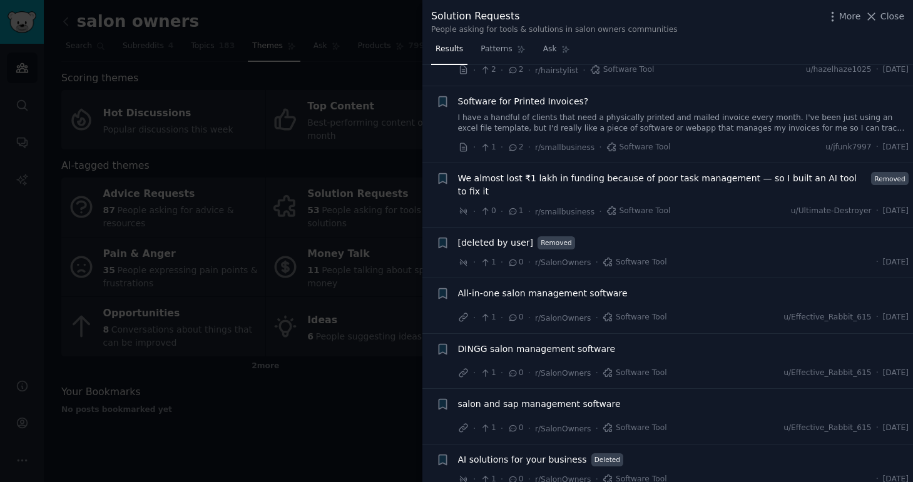
click at [579, 287] on span "All-in-one salon management software" at bounding box center [543, 293] width 170 height 13
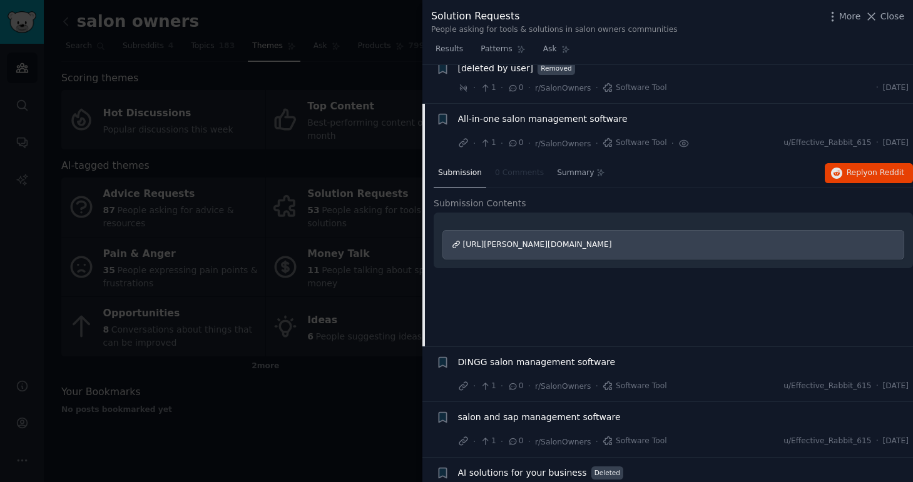
scroll to position [431, 0]
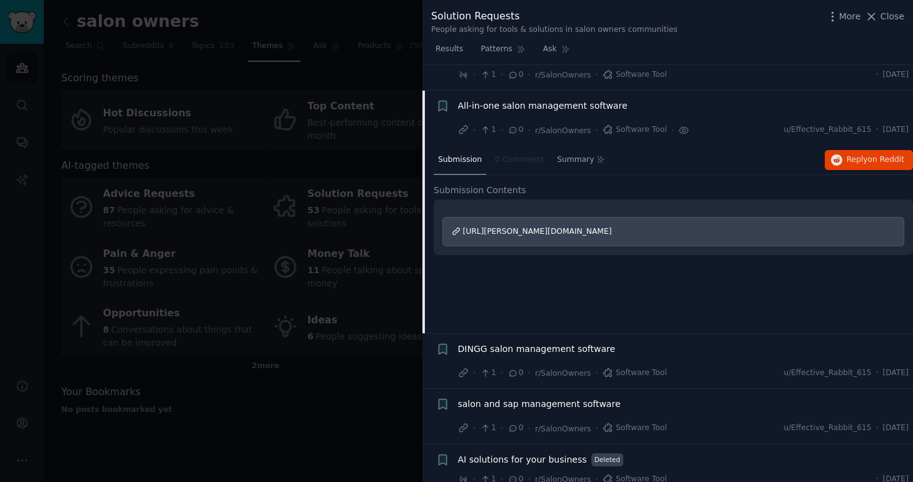
click at [555, 227] on span "https://i.redd.it/uz838c1kw22f1.jpeg" at bounding box center [537, 231] width 149 height 9
click at [527, 398] on span "salon and sap management software" at bounding box center [539, 404] width 163 height 13
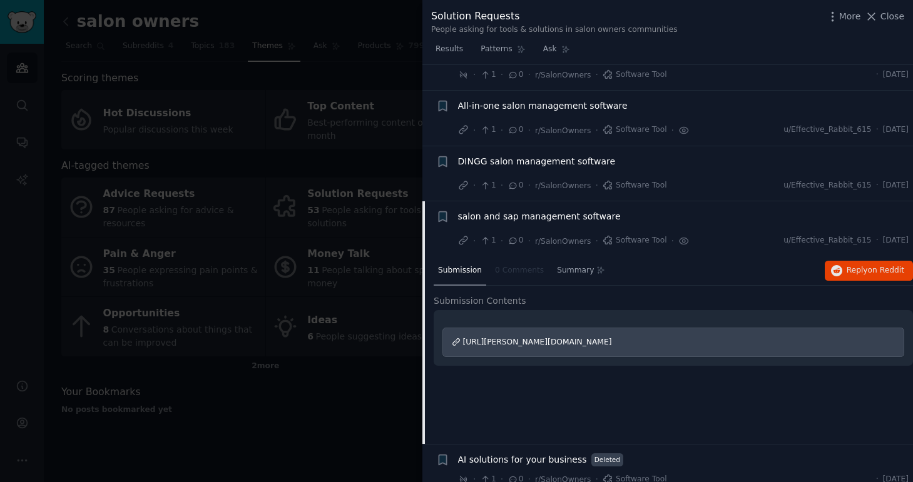
click at [545, 338] on span "https://i.redd.it/5z5esc1djn2f1.jpeg" at bounding box center [537, 342] width 149 height 9
click at [352, 423] on div at bounding box center [456, 241] width 913 height 482
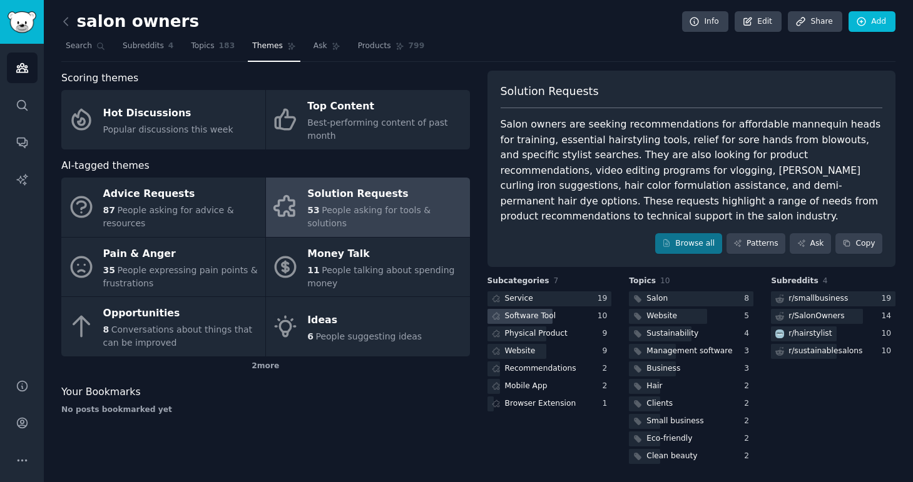
click at [533, 311] on div "Software Tool" at bounding box center [530, 316] width 51 height 11
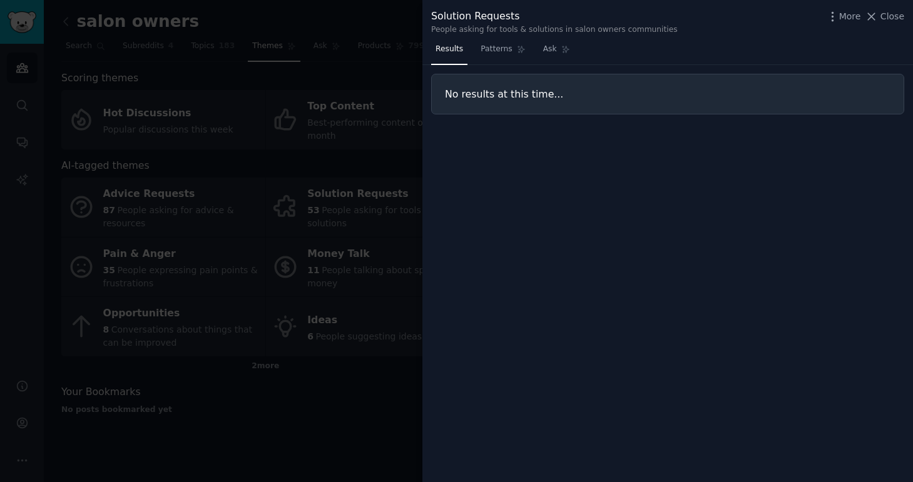
click at [365, 154] on div at bounding box center [456, 241] width 913 height 482
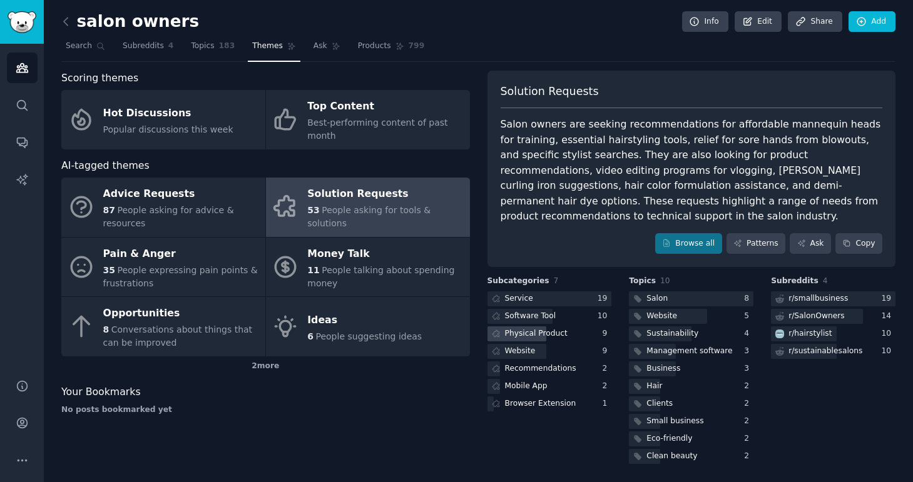
click at [586, 327] on div "Physical Product" at bounding box center [549, 335] width 124 height 16
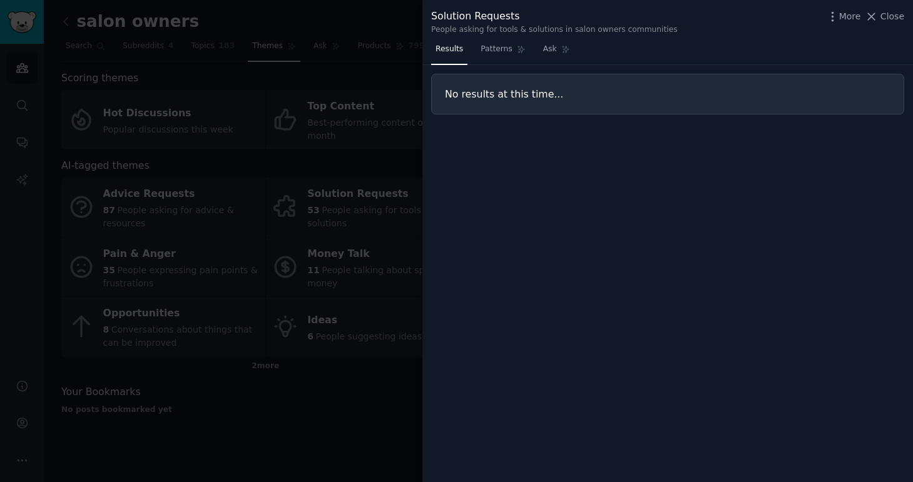
click at [414, 310] on div at bounding box center [456, 241] width 913 height 482
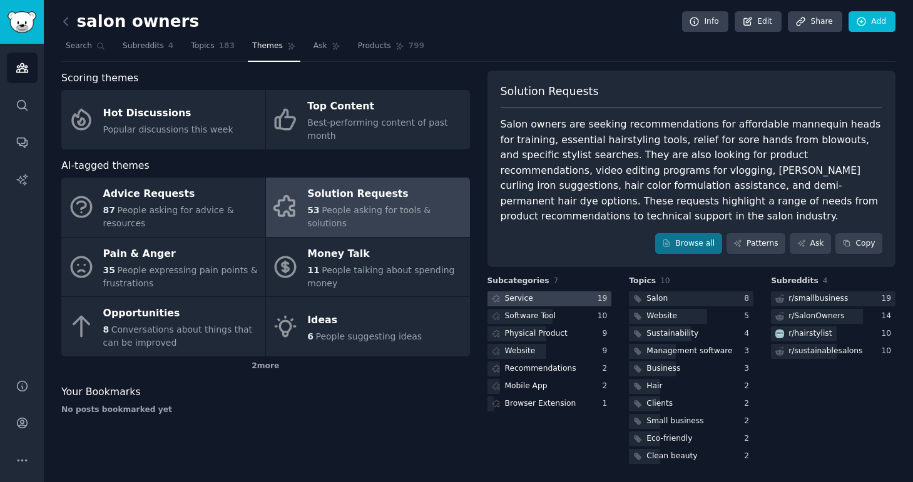
click at [539, 292] on div at bounding box center [549, 300] width 124 height 16
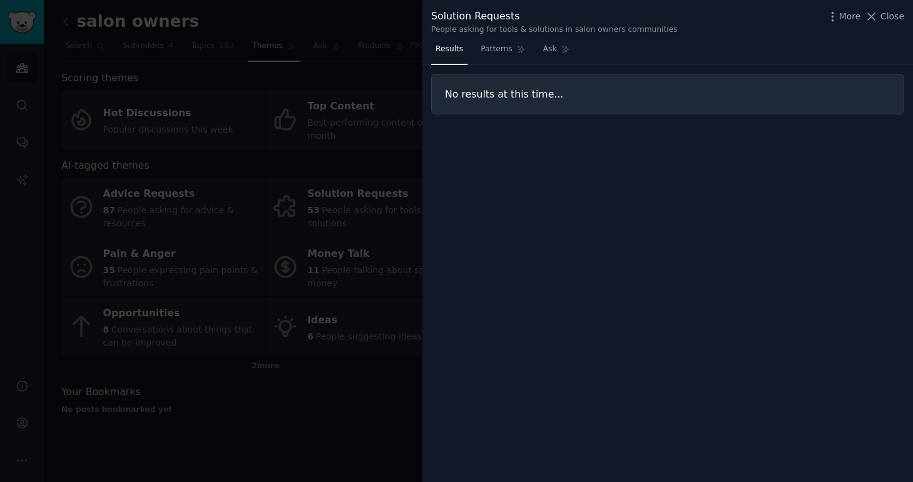
click at [344, 330] on div at bounding box center [456, 241] width 913 height 482
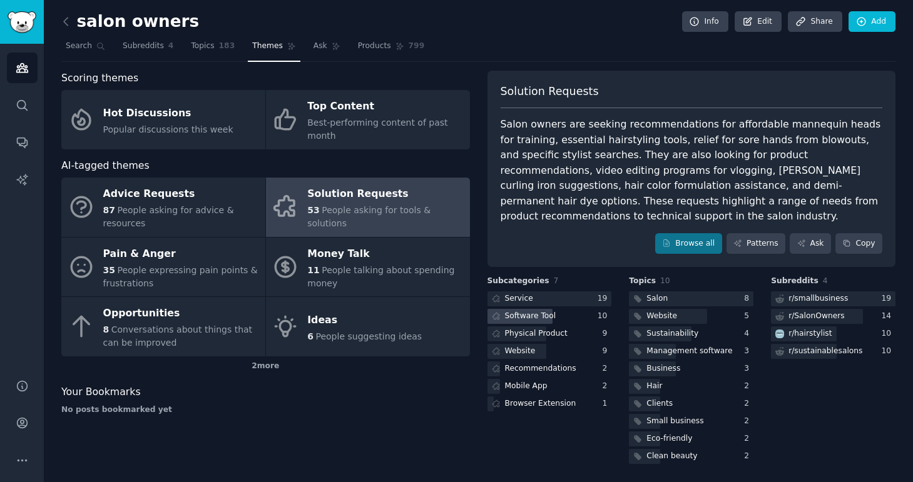
click at [513, 311] on div "Software Tool" at bounding box center [530, 316] width 51 height 11
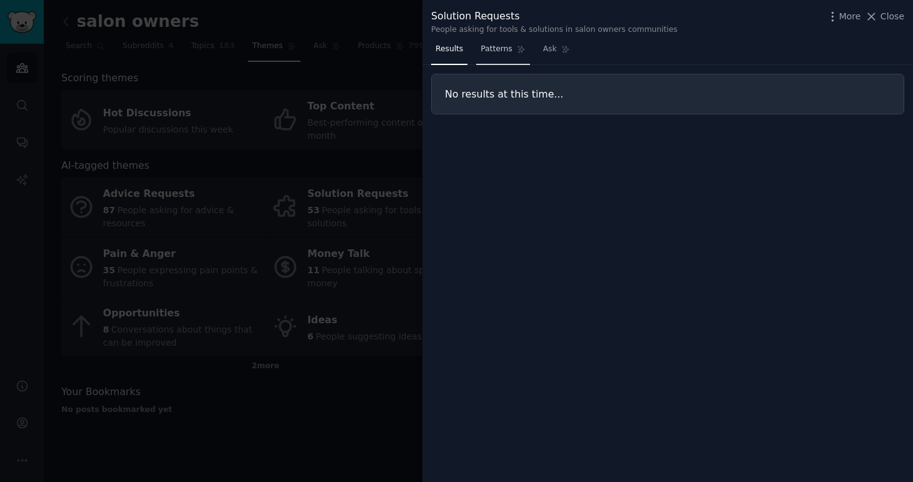
click at [507, 47] on span "Patterns" at bounding box center [495, 49] width 31 height 11
click at [458, 47] on span "Results" at bounding box center [449, 49] width 28 height 11
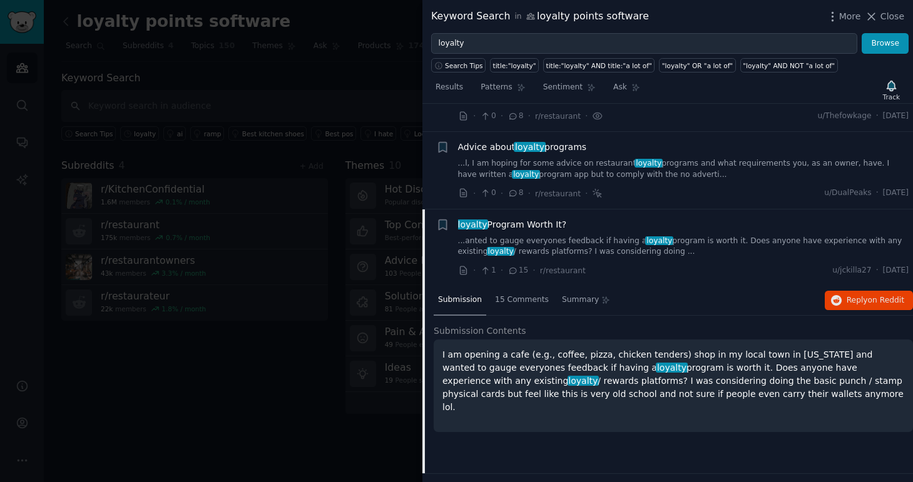
scroll to position [251, 0]
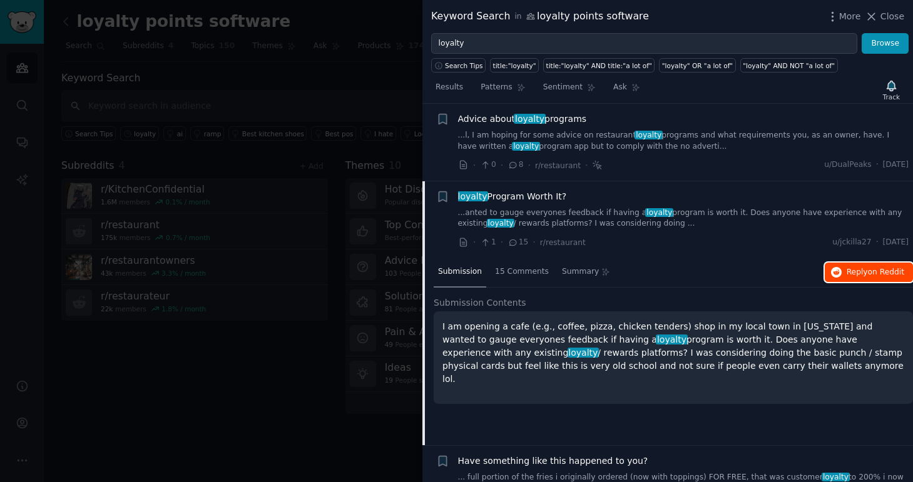
click at [850, 272] on span "Reply on Reddit" at bounding box center [875, 272] width 58 height 11
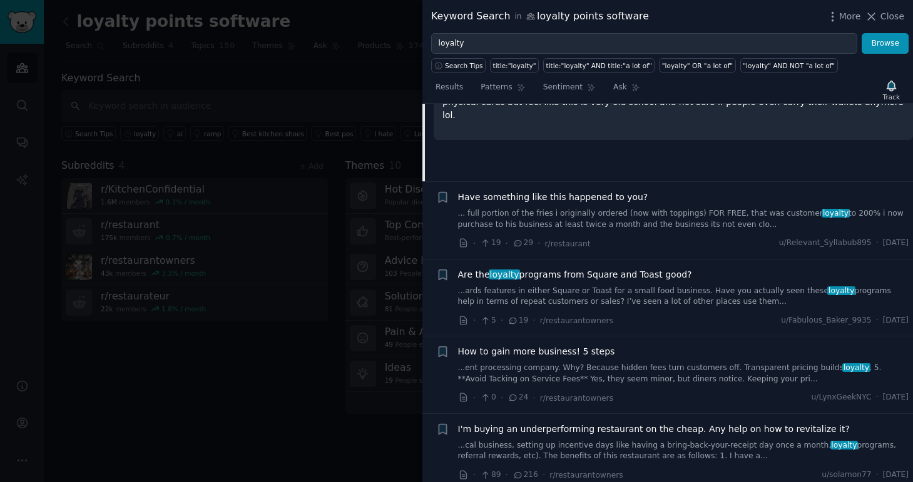
scroll to position [517, 0]
click at [273, 342] on div at bounding box center [456, 241] width 913 height 482
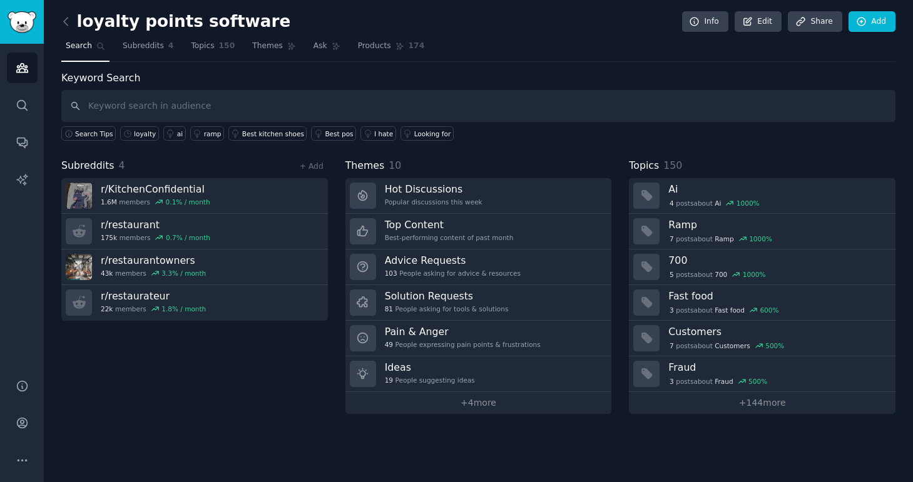
click at [72, 24] on link at bounding box center [69, 22] width 16 height 20
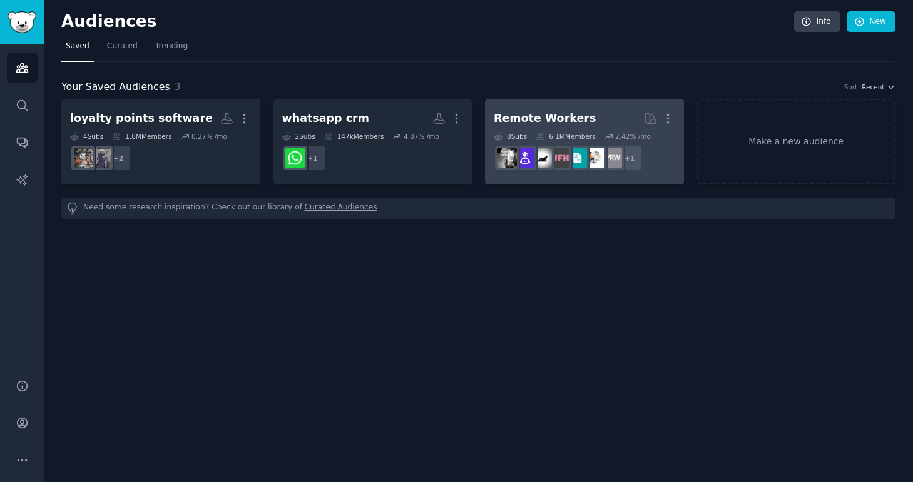
click at [589, 118] on h2 "Remote Workers More" at bounding box center [584, 119] width 181 height 22
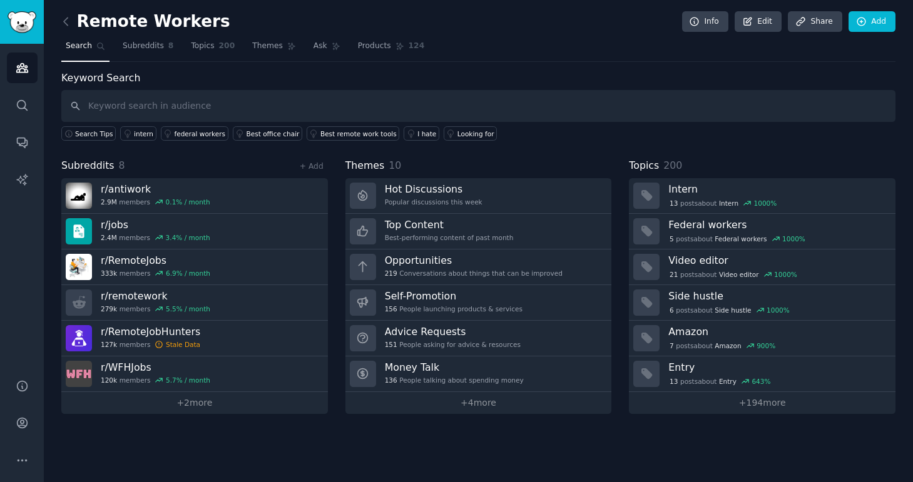
click at [290, 107] on input "text" at bounding box center [478, 106] width 834 height 32
type input "time tracking"
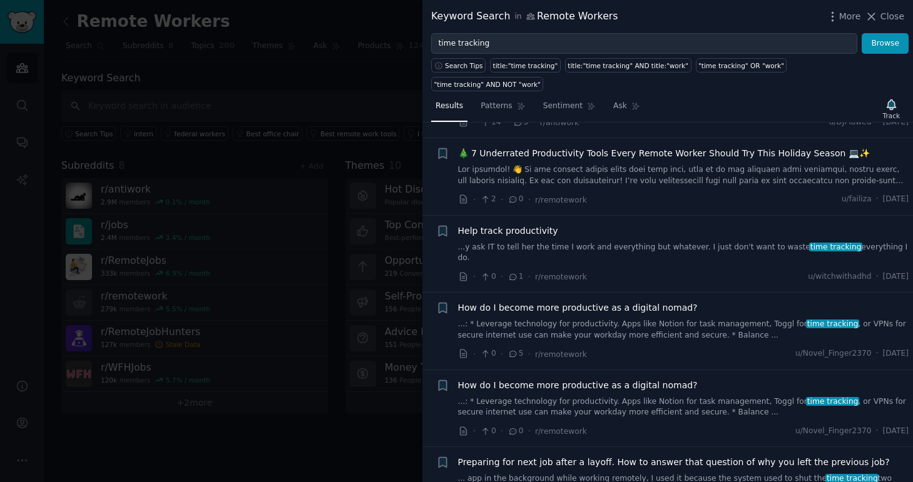
scroll to position [2036, 0]
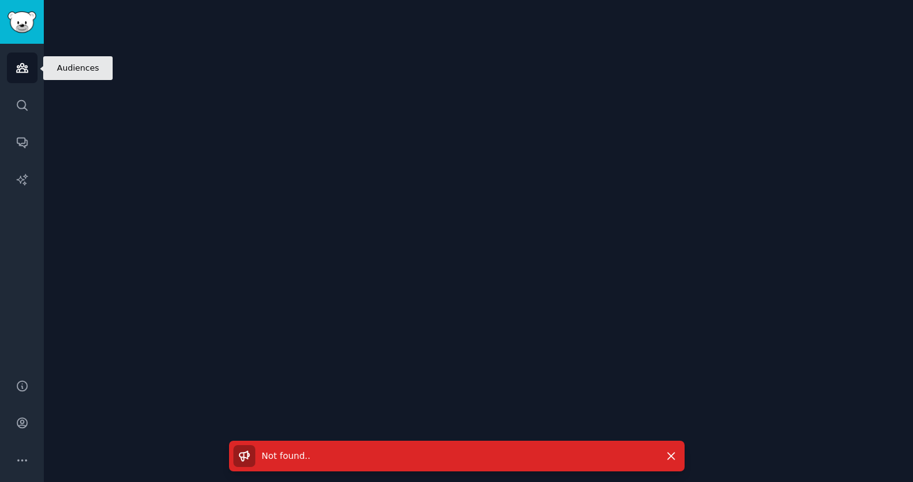
click at [31, 77] on link "Audiences" at bounding box center [22, 68] width 31 height 31
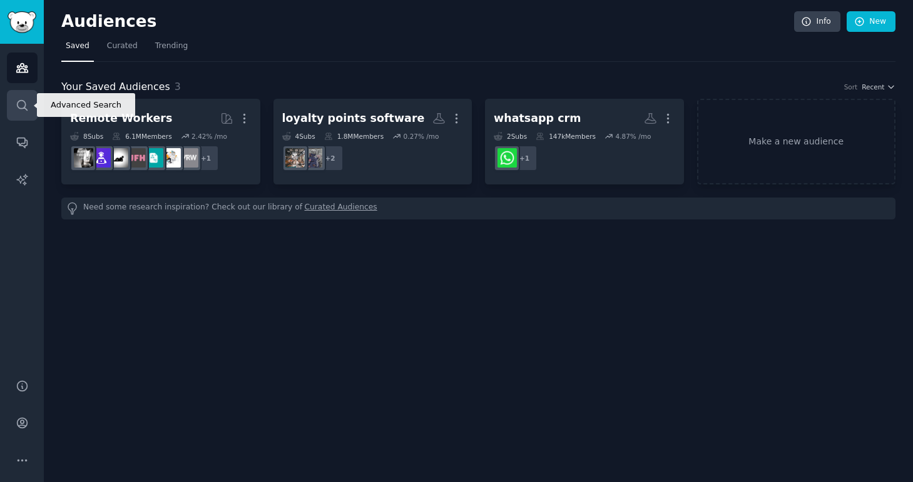
click at [28, 96] on link "Search" at bounding box center [22, 105] width 31 height 31
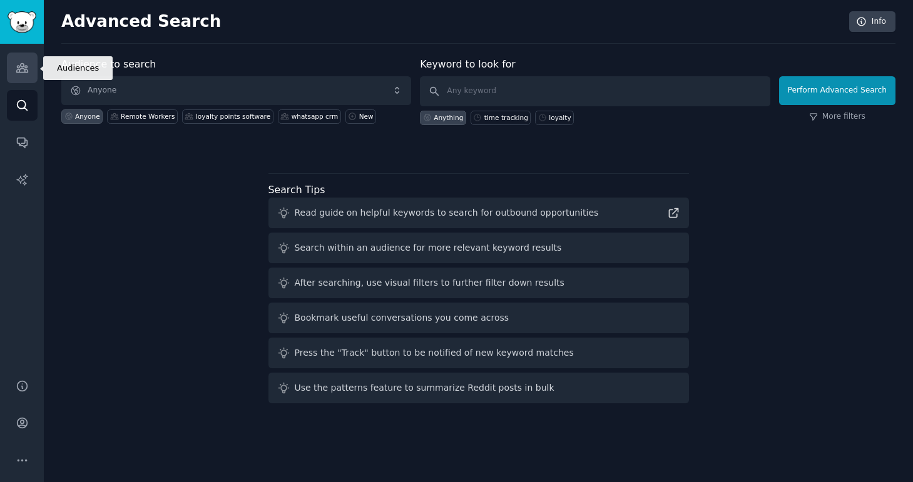
click at [23, 64] on icon "Sidebar" at bounding box center [22, 67] width 13 height 13
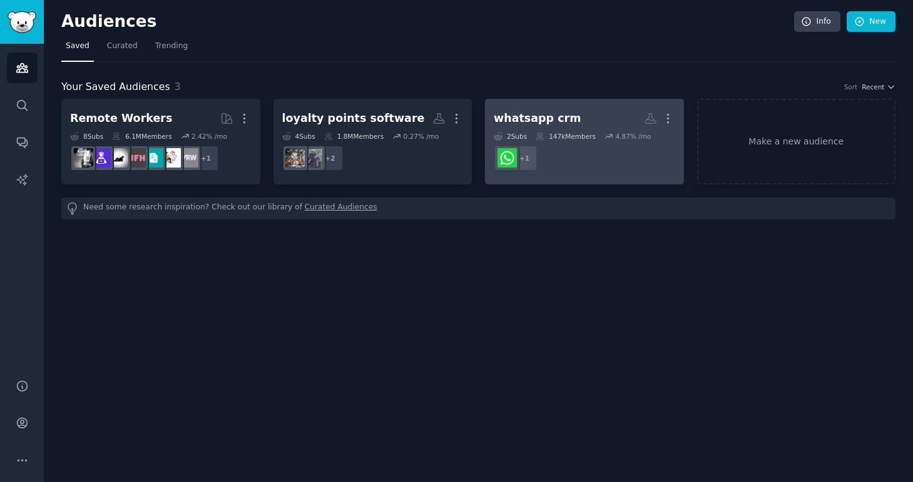
click at [577, 155] on dd "+ 1" at bounding box center [584, 158] width 181 height 35
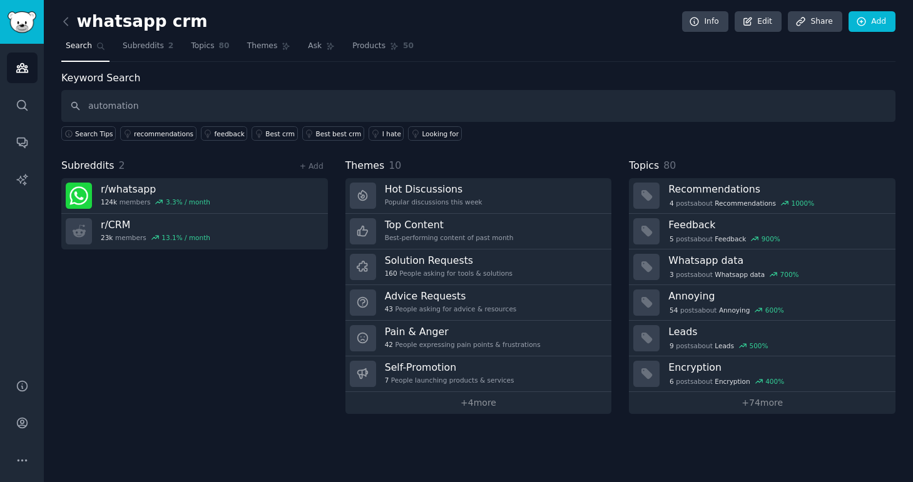
type input "automation"
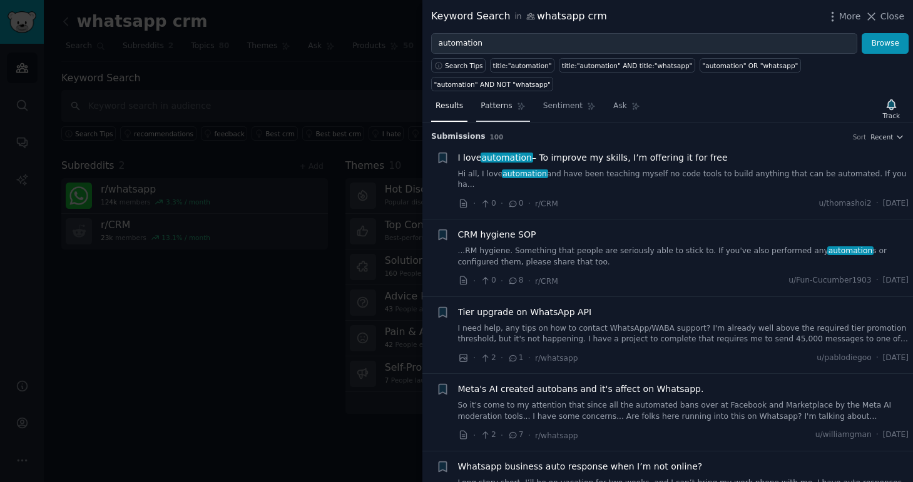
click at [502, 97] on link "Patterns" at bounding box center [502, 109] width 53 height 26
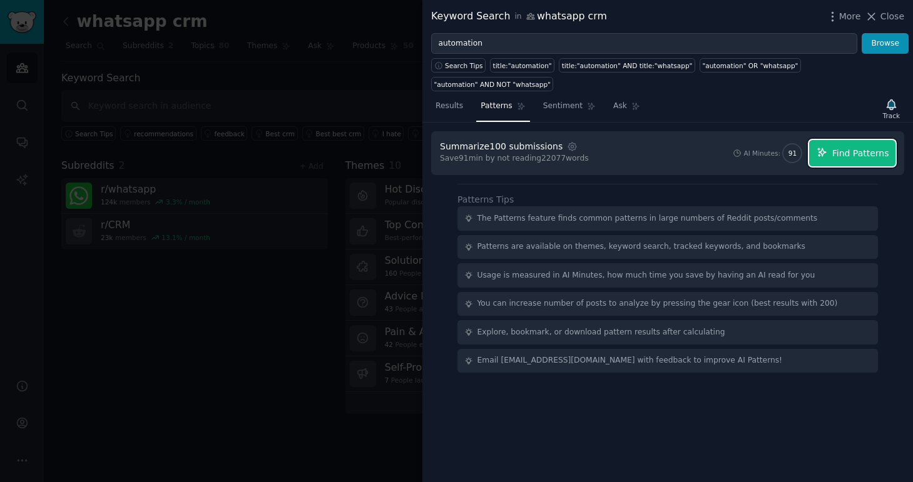
click at [856, 155] on span "Find Patterns" at bounding box center [860, 153] width 57 height 13
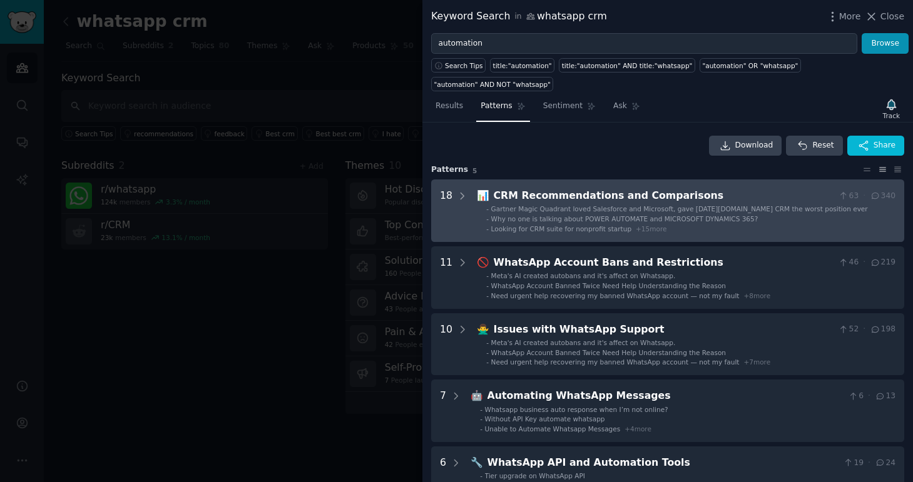
click at [645, 228] on span "+ 15 more" at bounding box center [651, 229] width 31 height 8
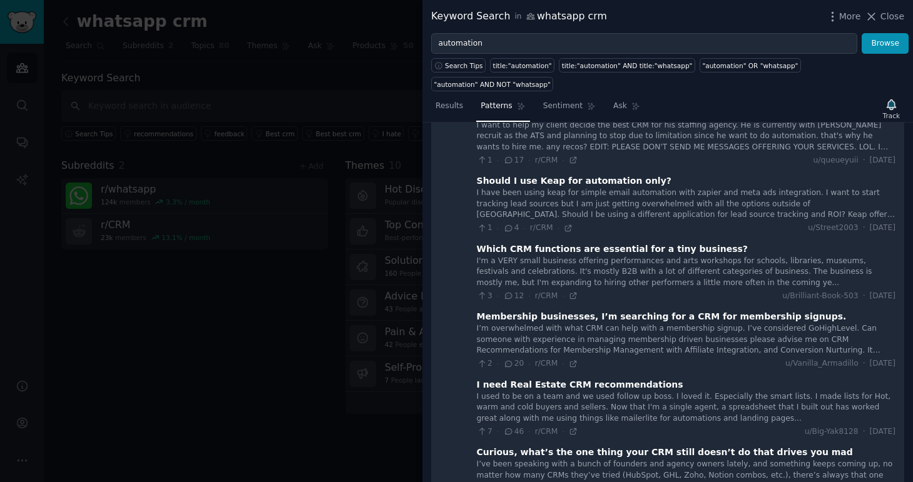
scroll to position [449, 0]
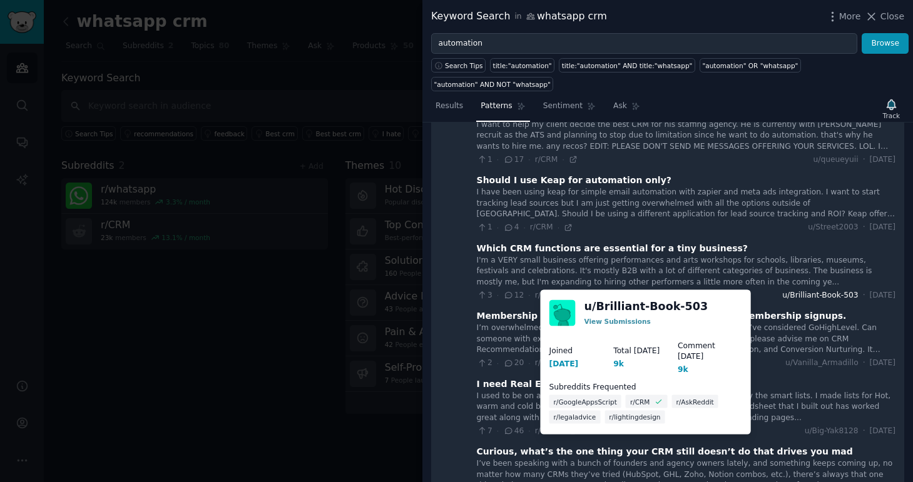
click at [801, 297] on span "u/Brilliant-Book-503" at bounding box center [820, 295] width 76 height 11
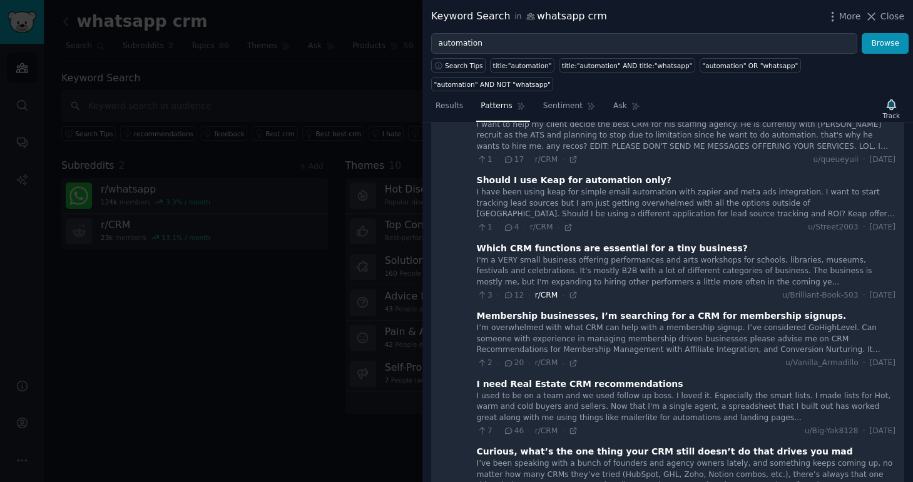
click at [550, 294] on span "r/CRM" at bounding box center [546, 295] width 23 height 9
click at [552, 249] on div "Which CRM functions are essential for a tiny business?" at bounding box center [612, 248] width 271 height 13
click at [570, 297] on icon at bounding box center [573, 296] width 6 height 6
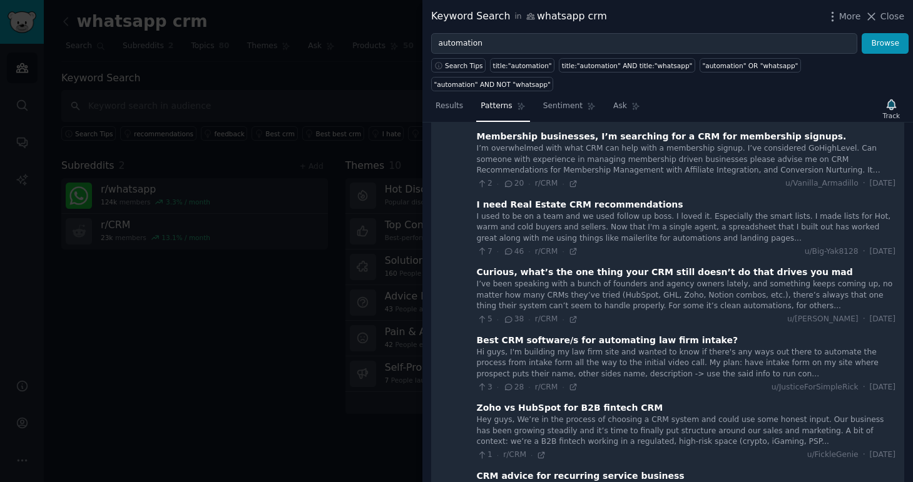
scroll to position [629, 0]
click at [570, 252] on icon at bounding box center [573, 251] width 6 height 6
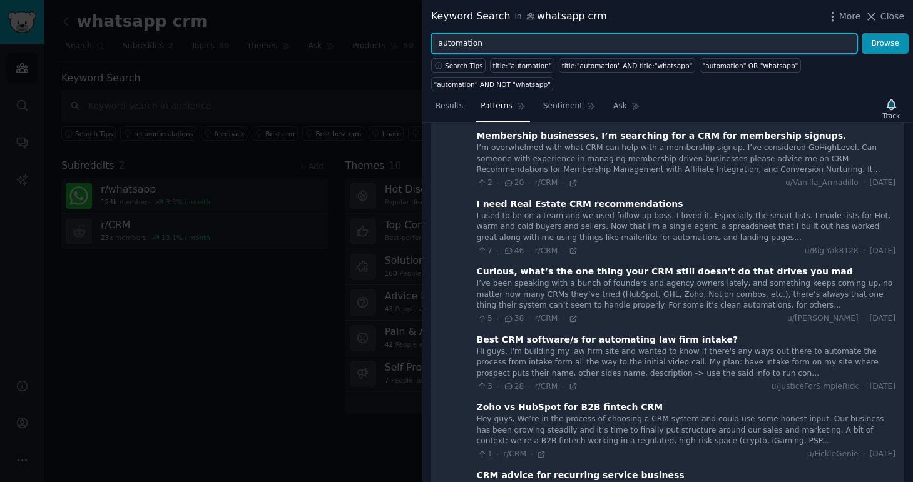
click at [510, 48] on input "automation" at bounding box center [644, 43] width 426 height 21
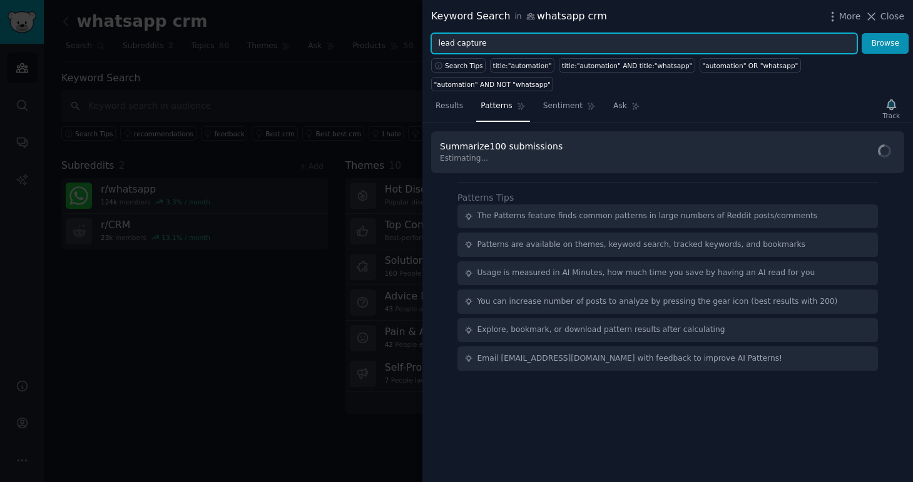
type input "lead capture"
click at [861, 33] on button "Browse" at bounding box center [884, 43] width 47 height 21
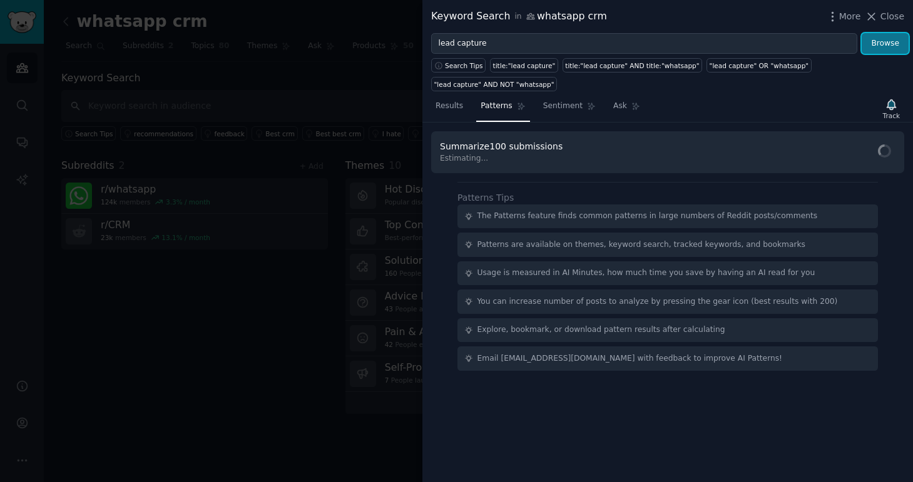
click at [865, 49] on button "Browse" at bounding box center [884, 43] width 47 height 21
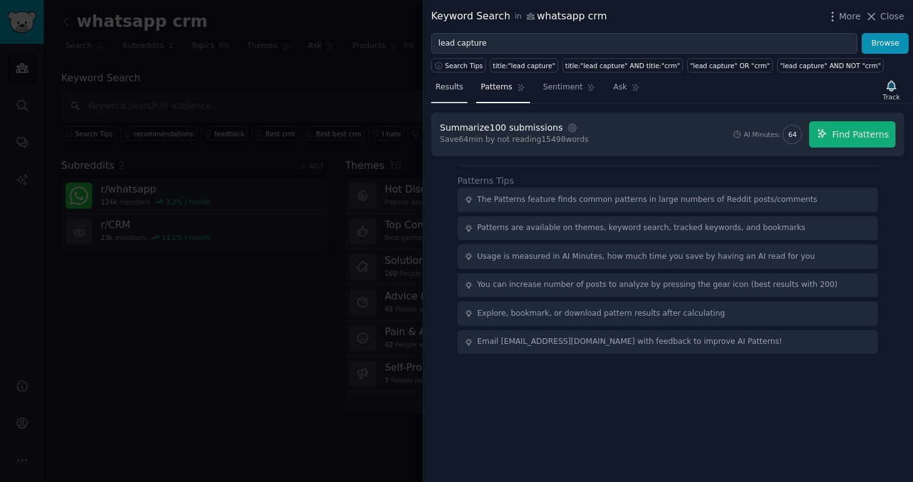
click at [458, 94] on link "Results" at bounding box center [449, 91] width 36 height 26
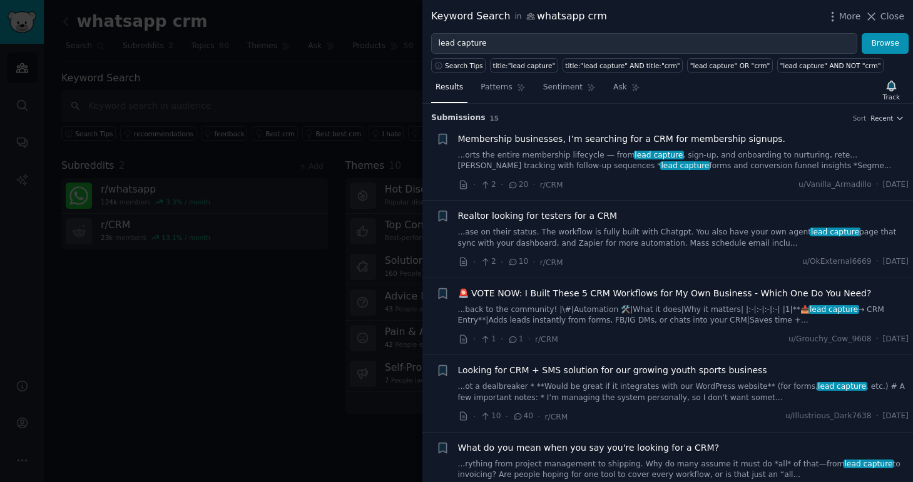
click at [616, 139] on span "Membership businesses, I’m searching for a CRM for membership signups." at bounding box center [622, 139] width 328 height 13
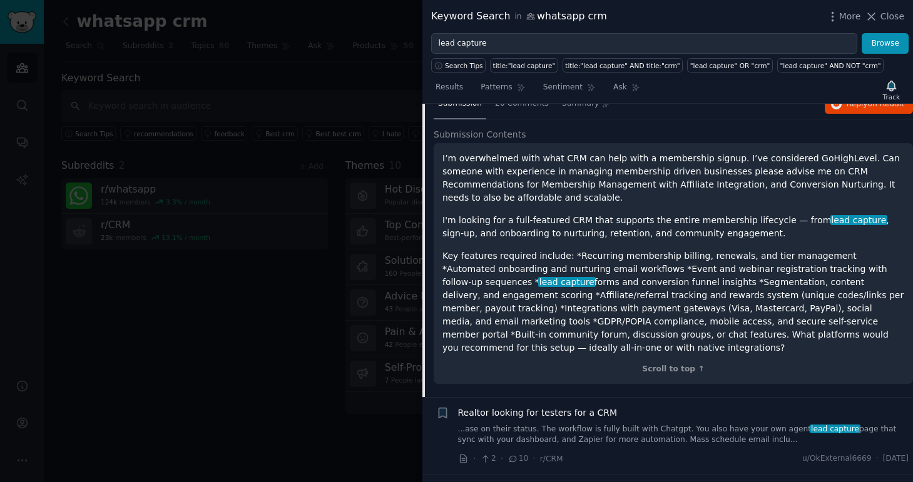
scroll to position [107, 0]
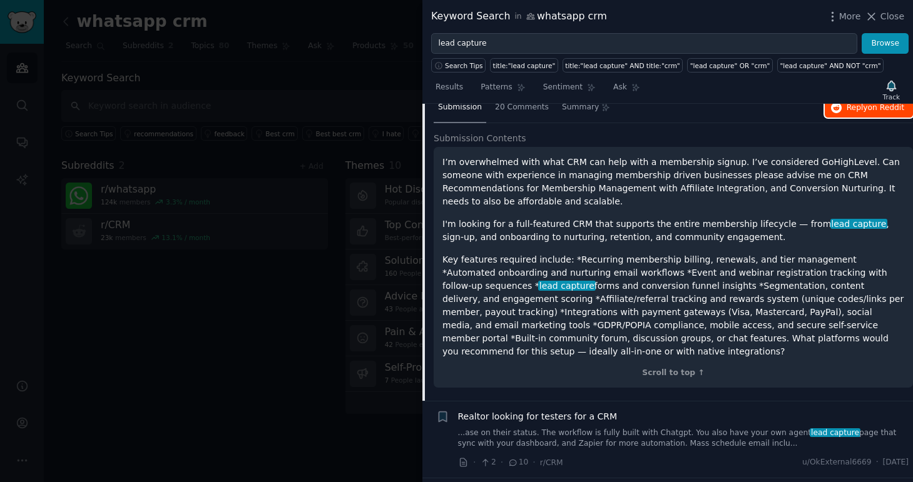
click at [870, 111] on span "on Reddit" at bounding box center [886, 107] width 36 height 9
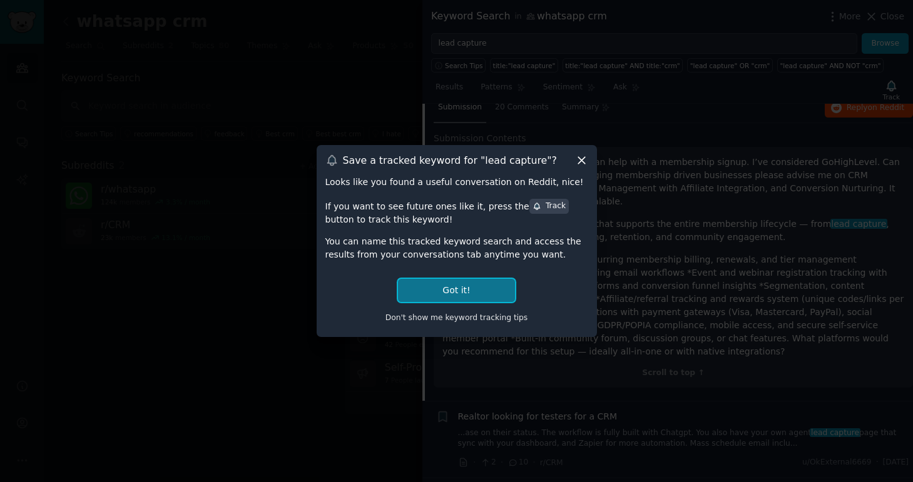
click at [496, 286] on button "Got it!" at bounding box center [456, 290] width 116 height 23
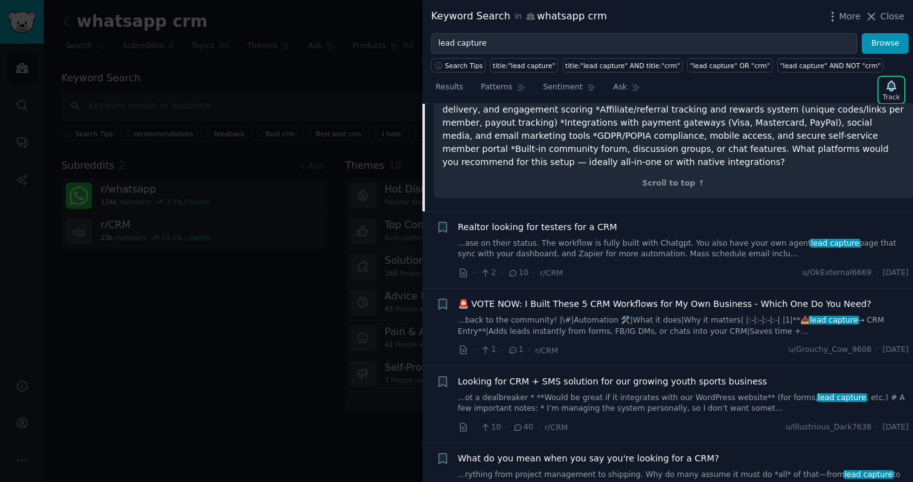
scroll to position [302, 0]
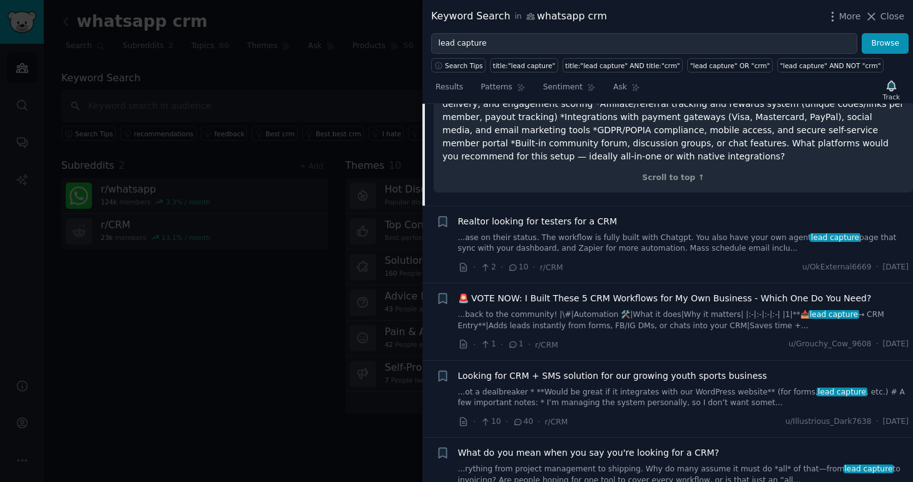
click at [574, 241] on link "...ase on their status. The workflow is fully built with Chatgpt. You also have…" at bounding box center [683, 244] width 451 height 22
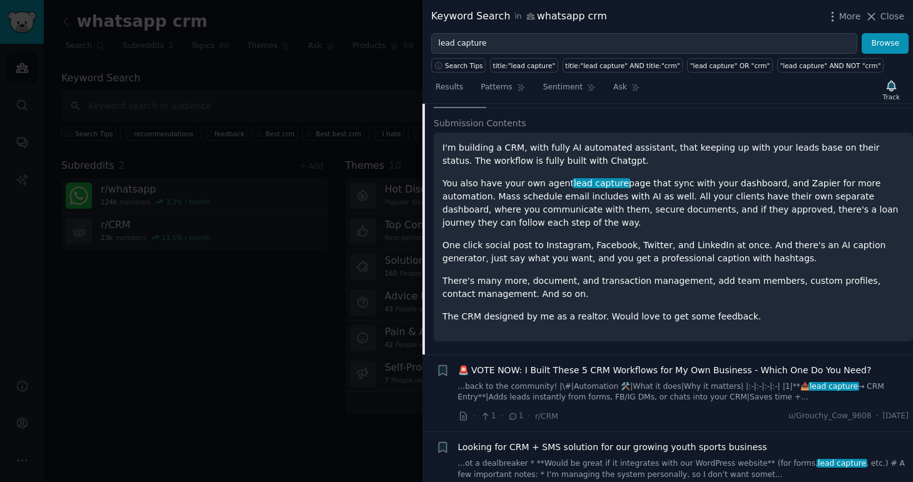
scroll to position [214, 0]
